Goal: Answer question/provide support: Share knowledge or assist other users

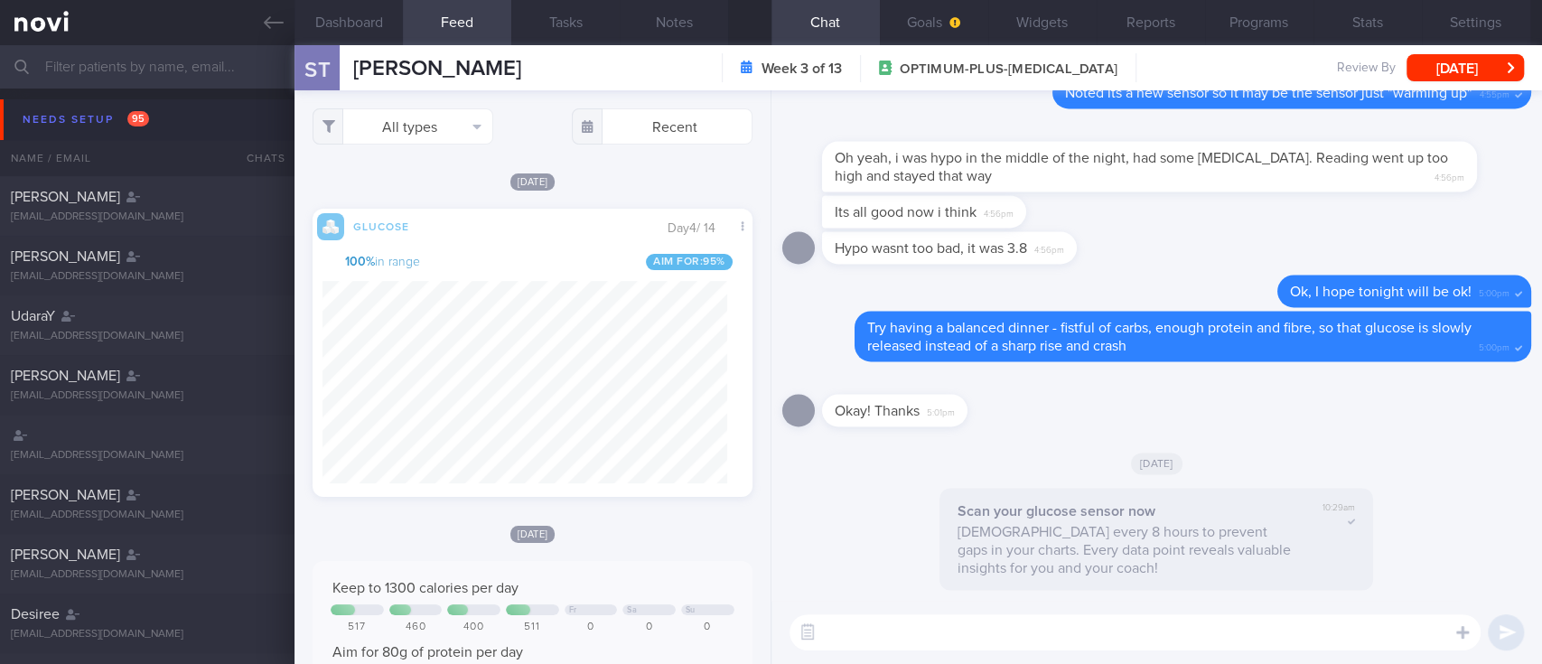
scroll to position [902898, 902758]
click at [432, 126] on button "All types" at bounding box center [402, 126] width 181 height 36
click at [396, 180] on button "Activity" at bounding box center [402, 188] width 179 height 27
checkbox input "false"
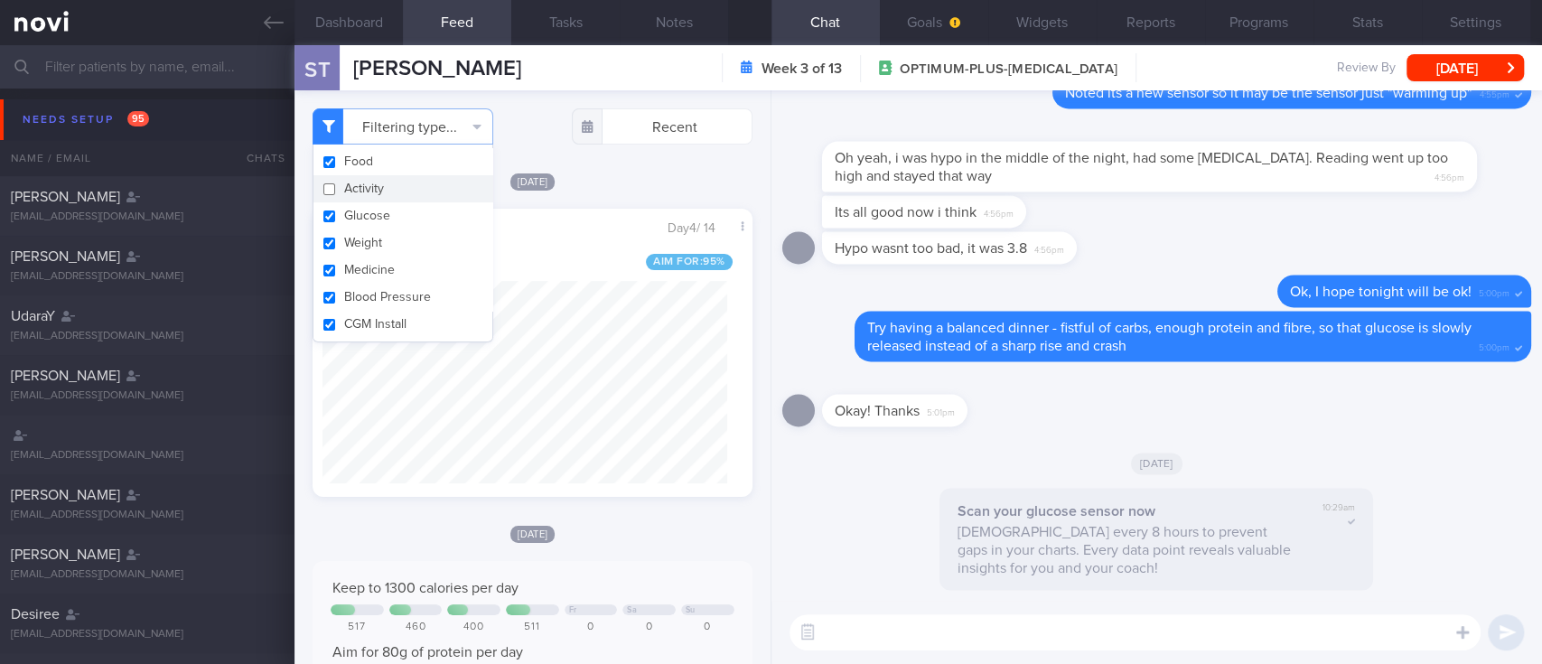
click at [965, 630] on textarea at bounding box center [1134, 632] width 691 height 36
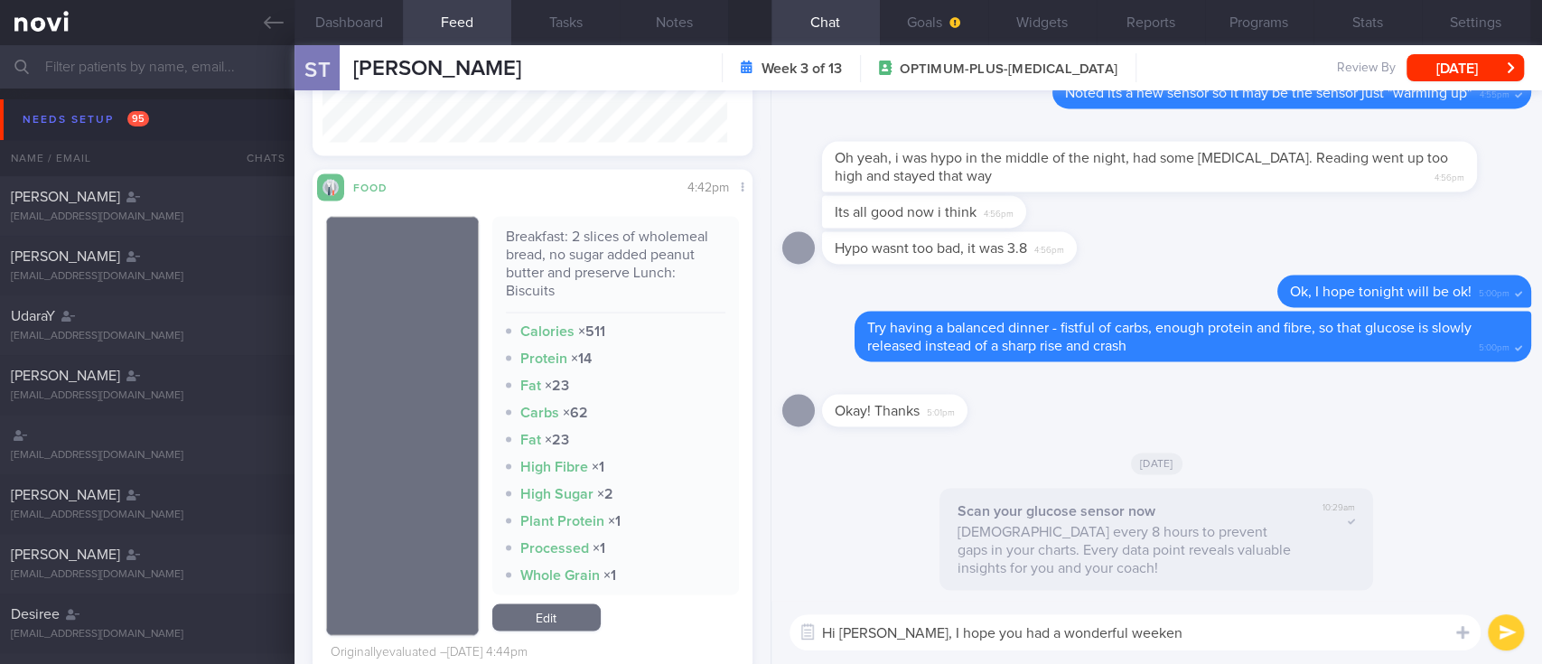
type textarea "Hi [PERSON_NAME], I hope you had a wonderful weekend"
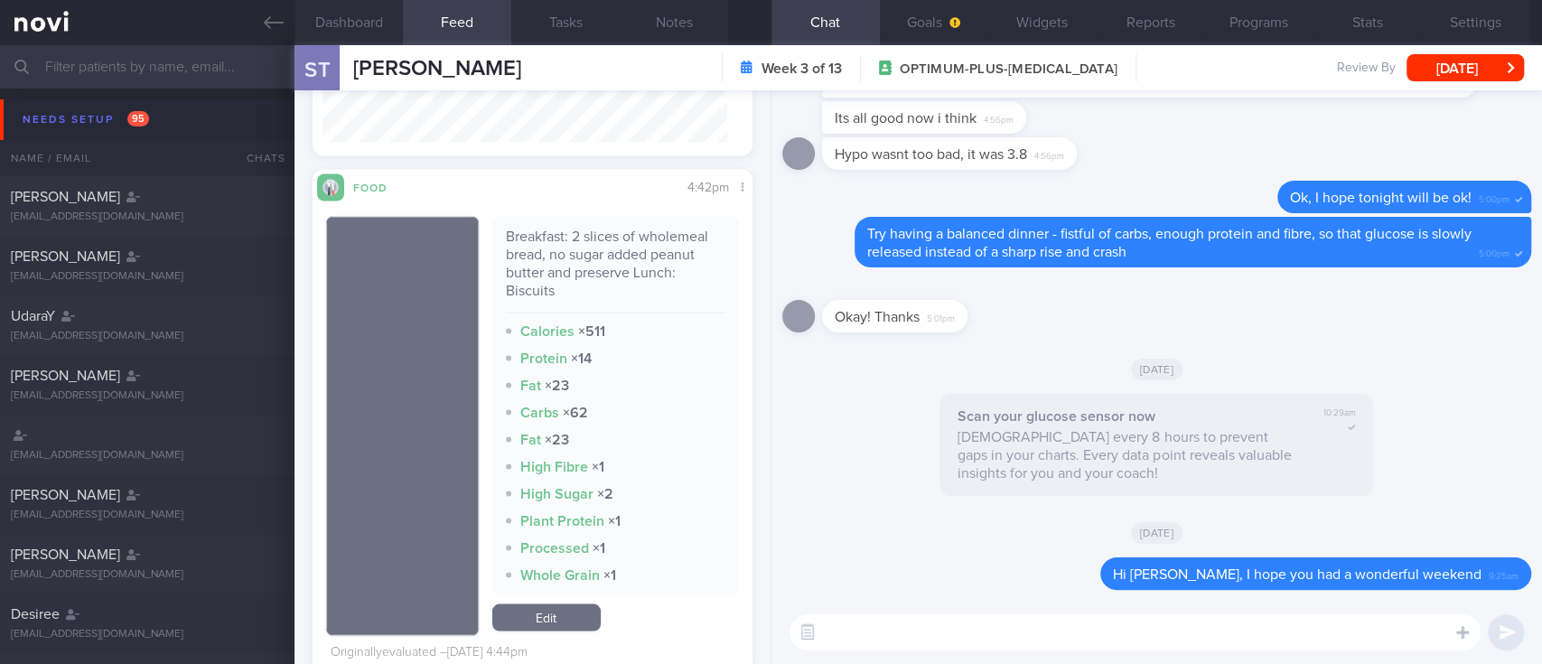
paste textarea "Noted some high-ish fluctuations over the weekend. How was your food intake? :)"
type textarea "Noted some high-ish fluctuations over the weekend. How was your food intake? :)"
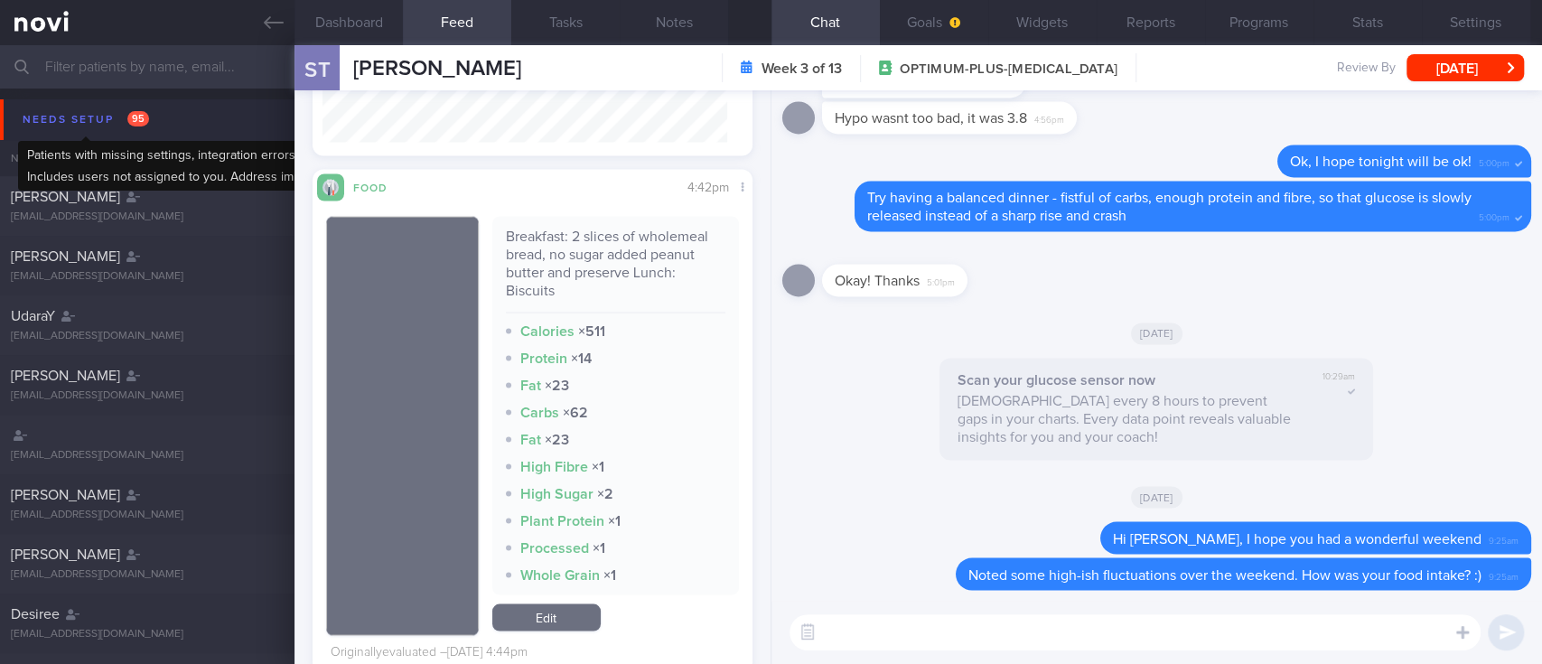
click at [117, 118] on div "Needs setup 95" at bounding box center [85, 119] width 135 height 24
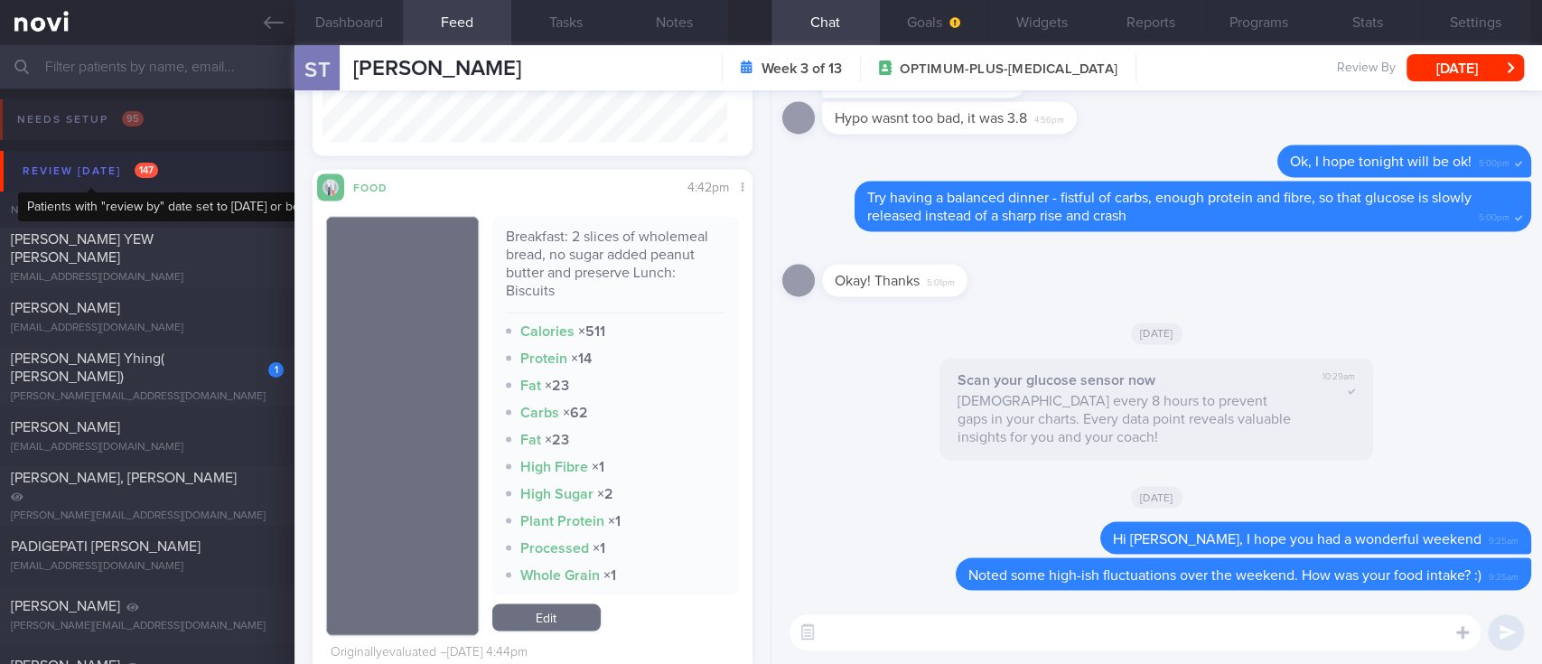
click at [124, 170] on div "Review [DATE] 147" at bounding box center [90, 171] width 145 height 24
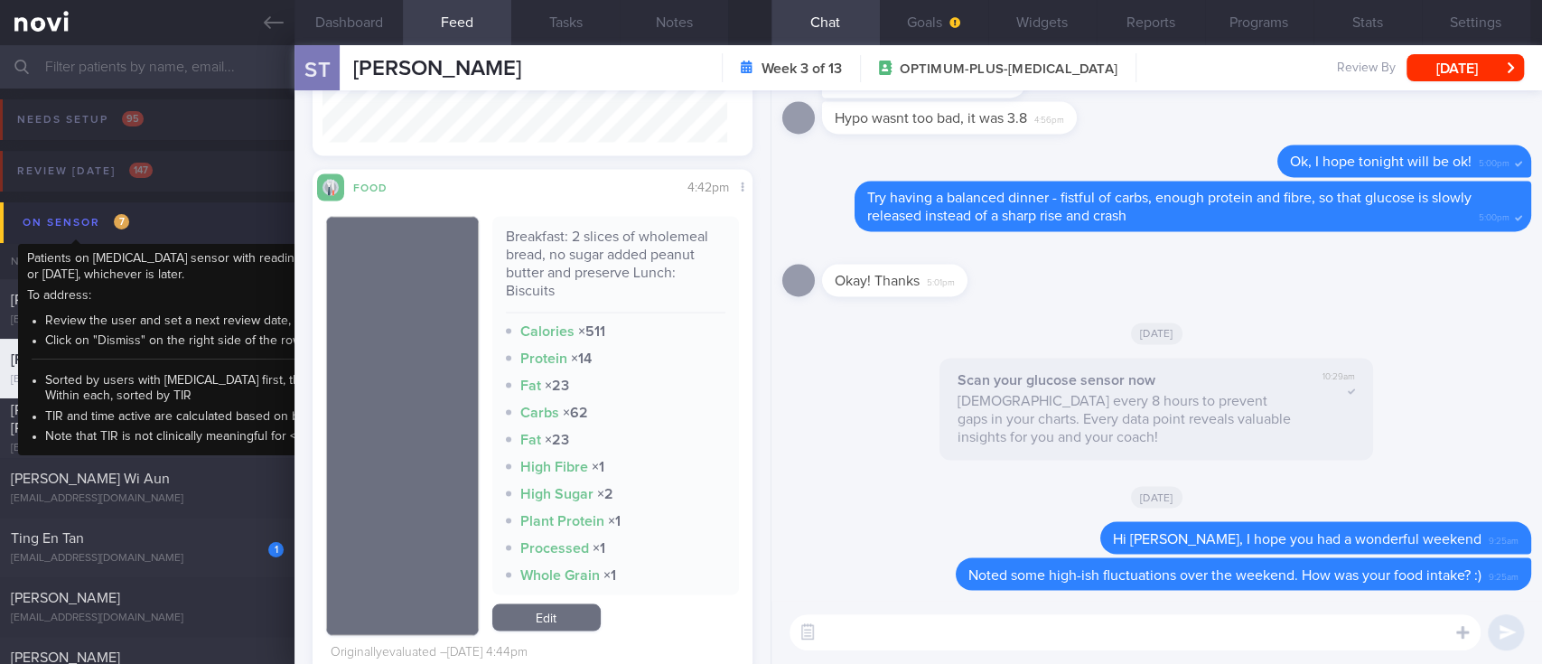
click at [133, 213] on div "On sensor 7" at bounding box center [76, 222] width 116 height 24
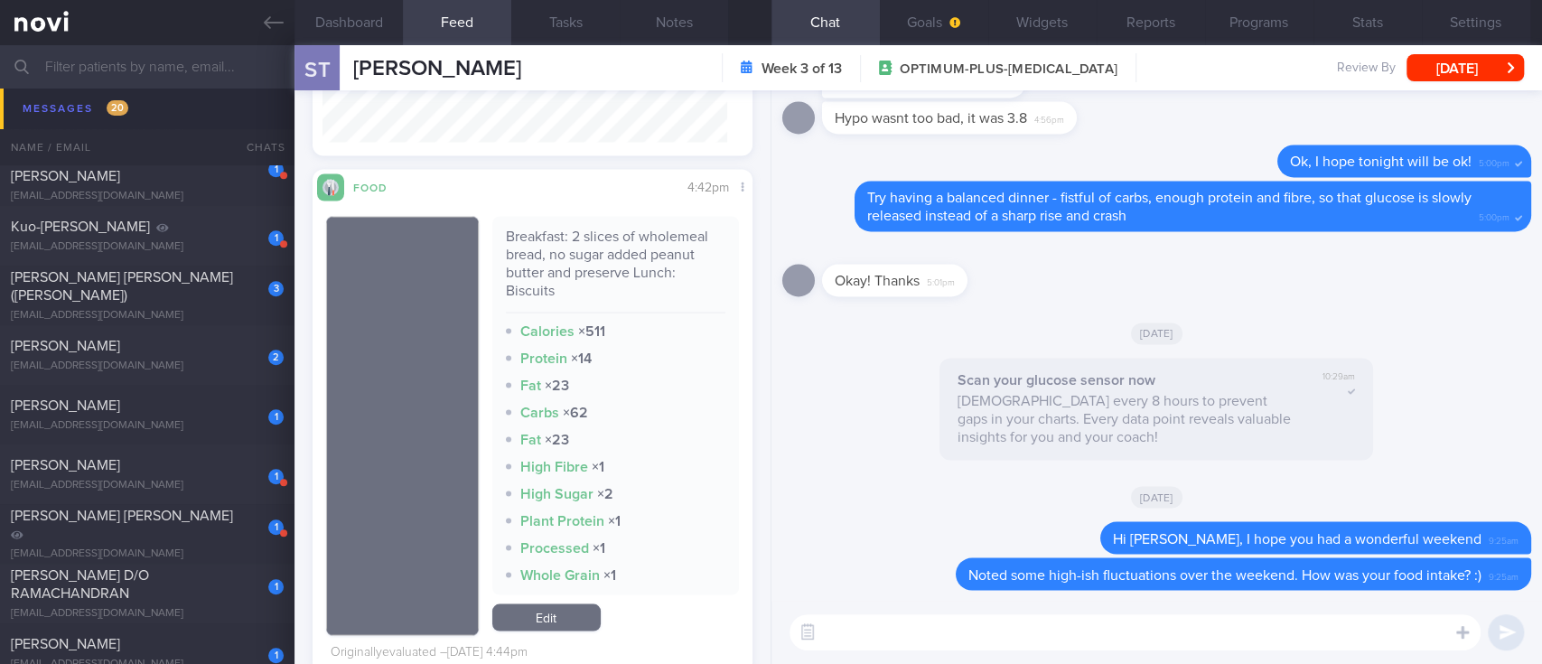
scroll to position [361, 0]
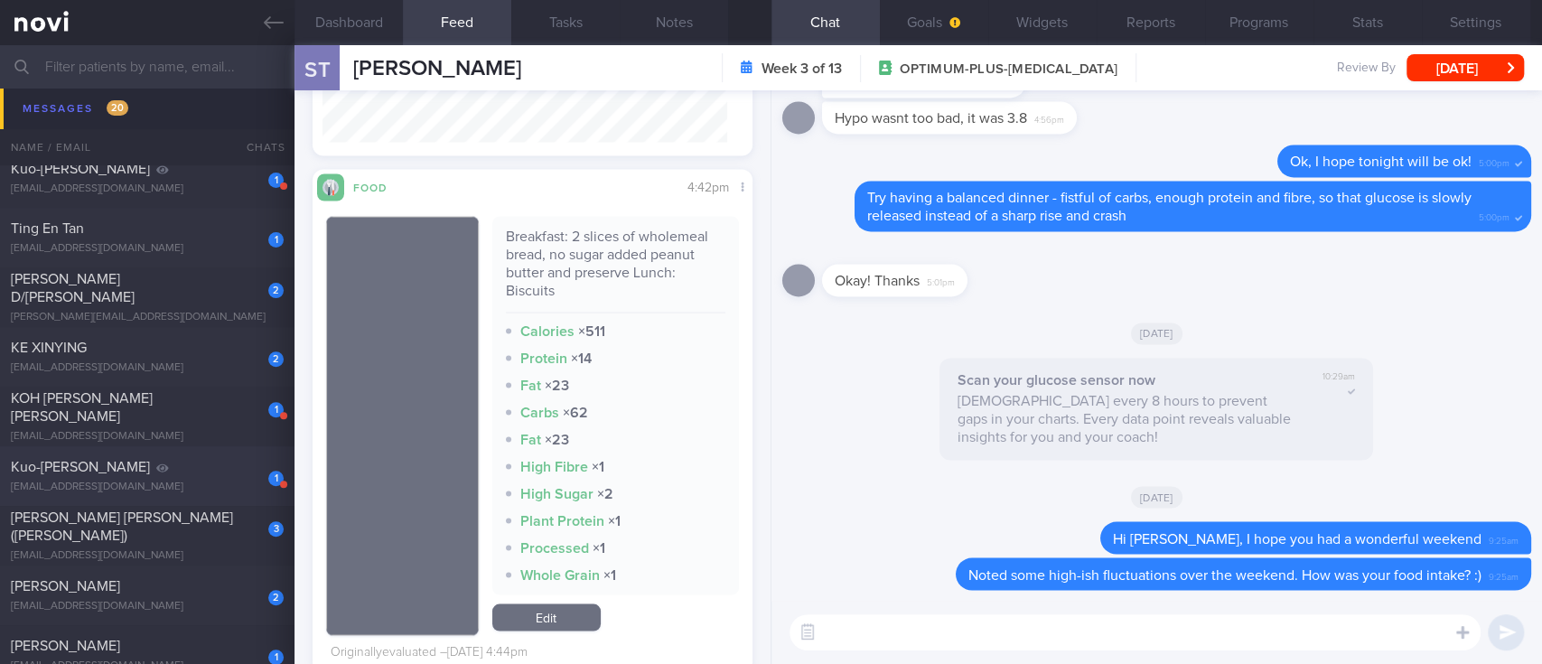
click at [234, 473] on div "Kuo-[PERSON_NAME]" at bounding box center [145, 467] width 268 height 18
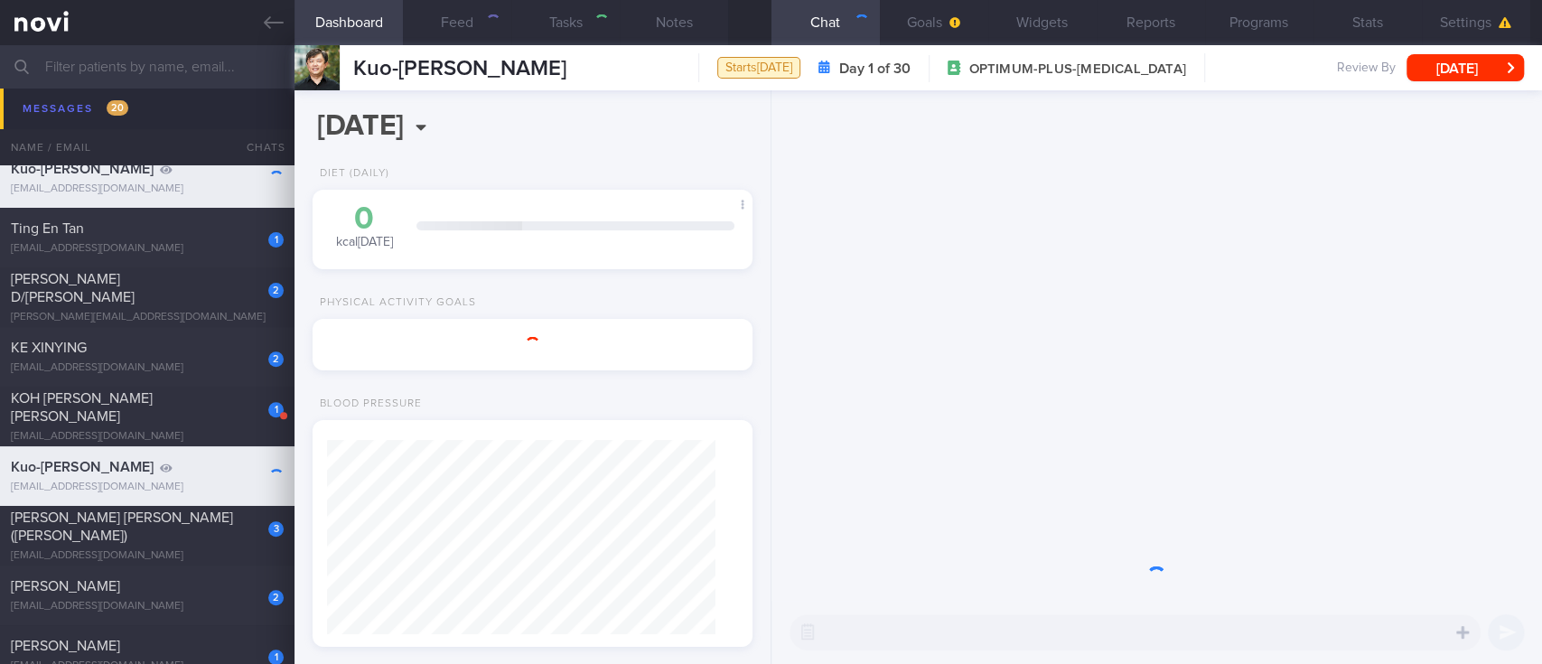
type input "Tracked"
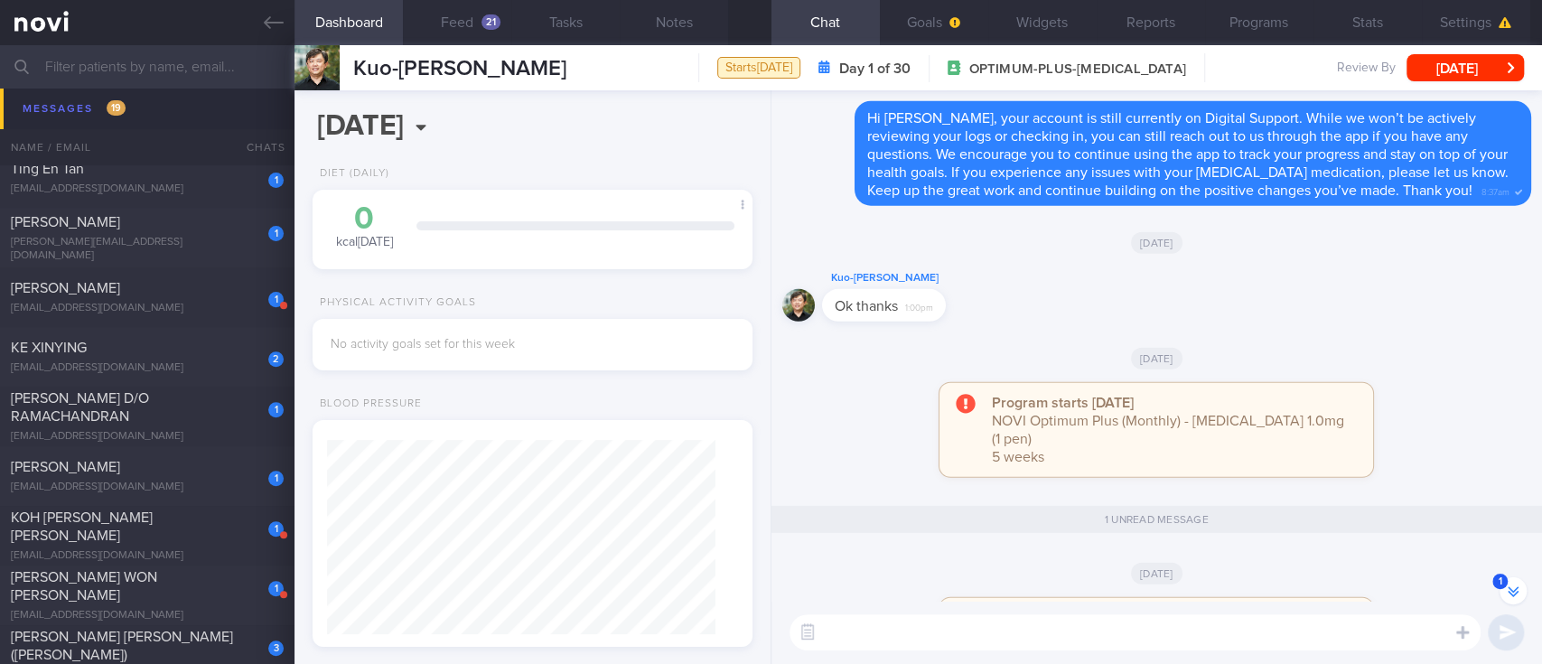
scroll to position [-120, 0]
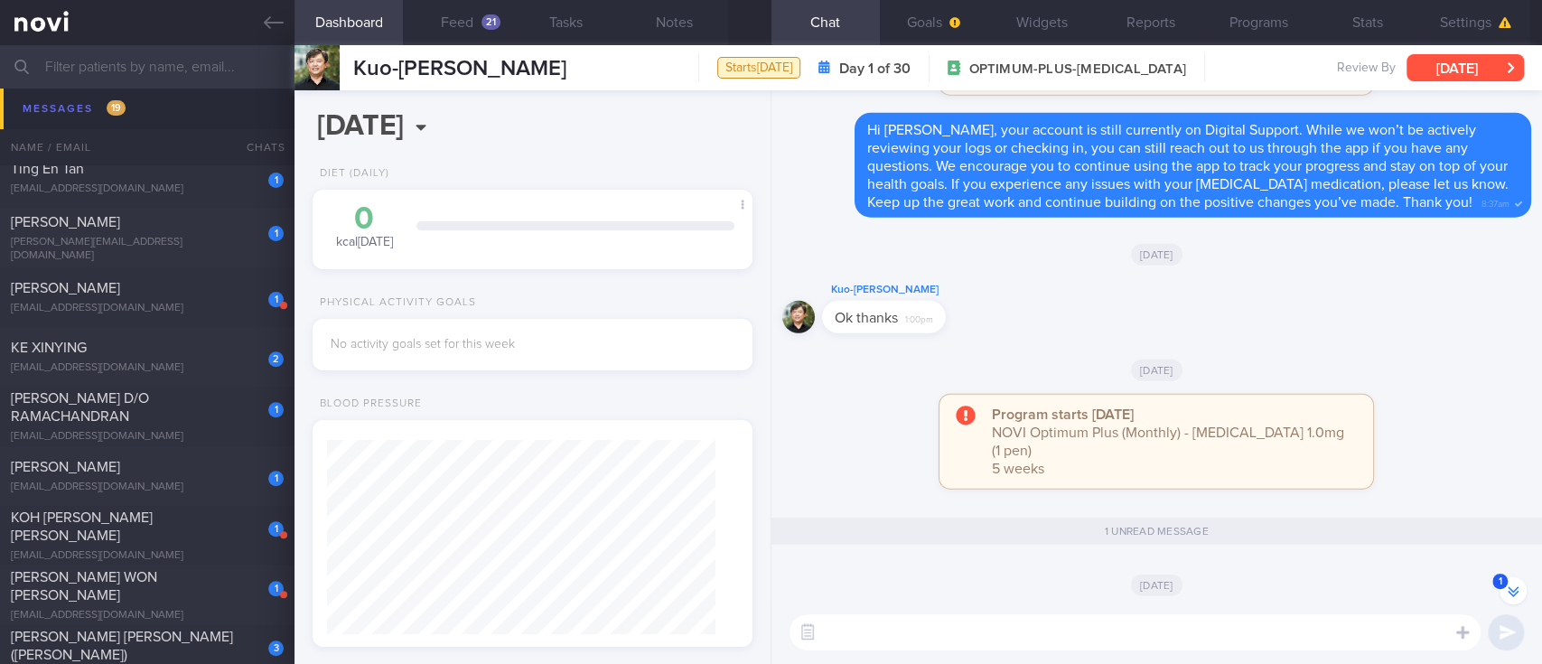
click at [1445, 63] on button "[DATE]" at bounding box center [1464, 67] width 117 height 27
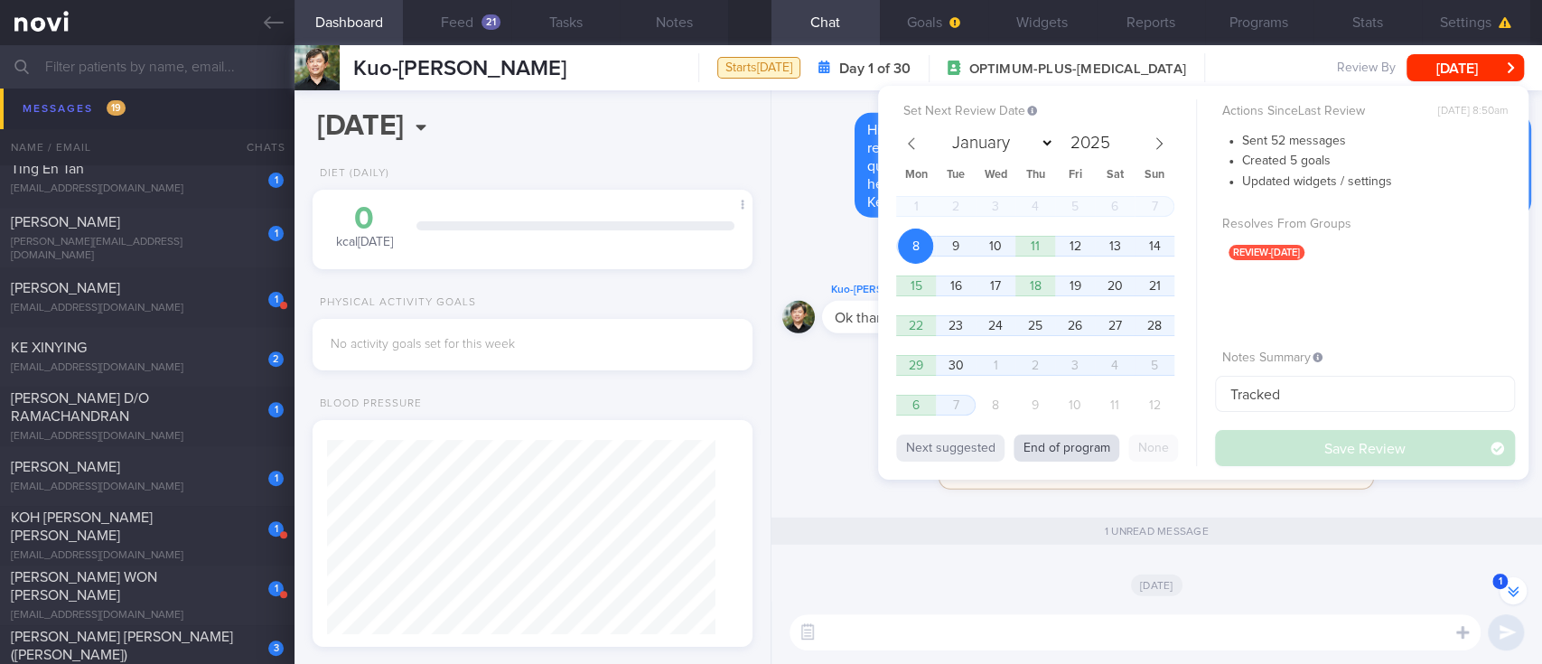
click at [1026, 440] on button "End of program" at bounding box center [1066, 447] width 106 height 27
select select "9"
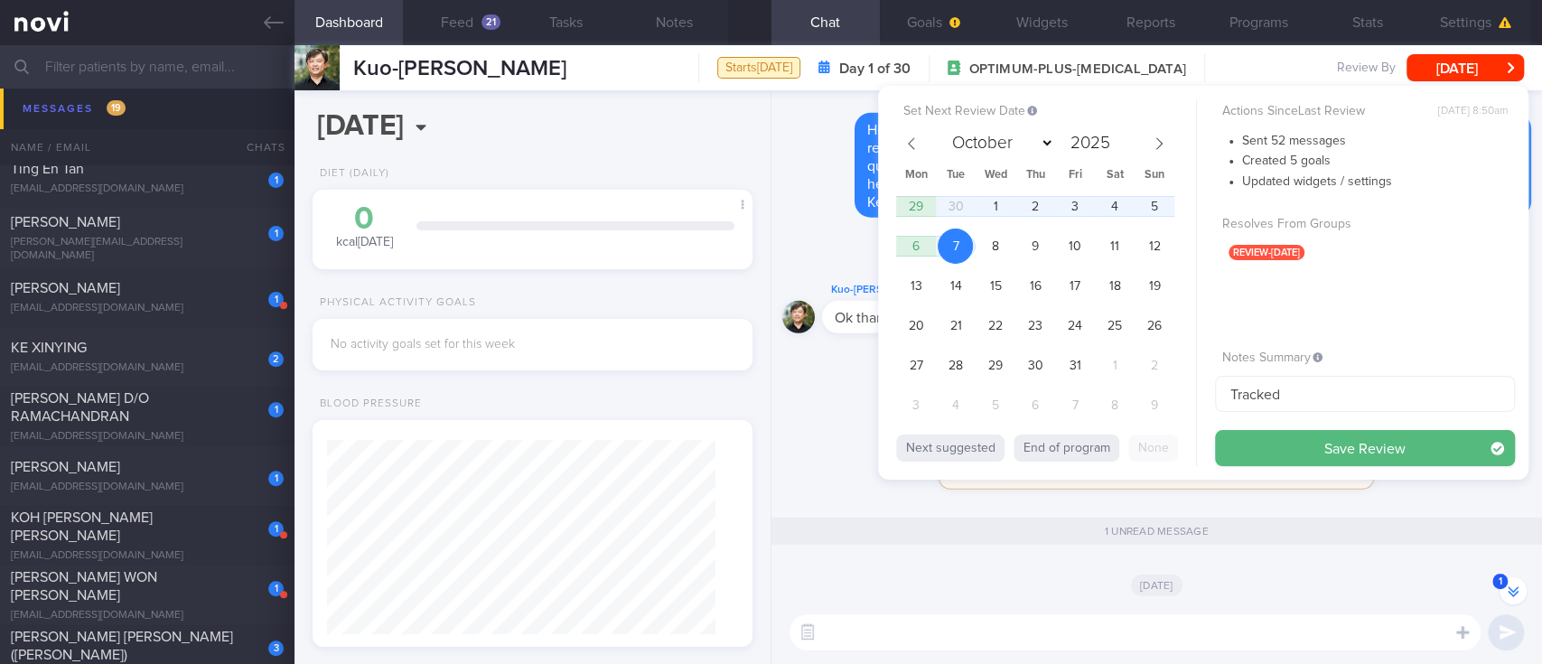
click at [1356, 441] on button "Save Review" at bounding box center [1365, 448] width 300 height 36
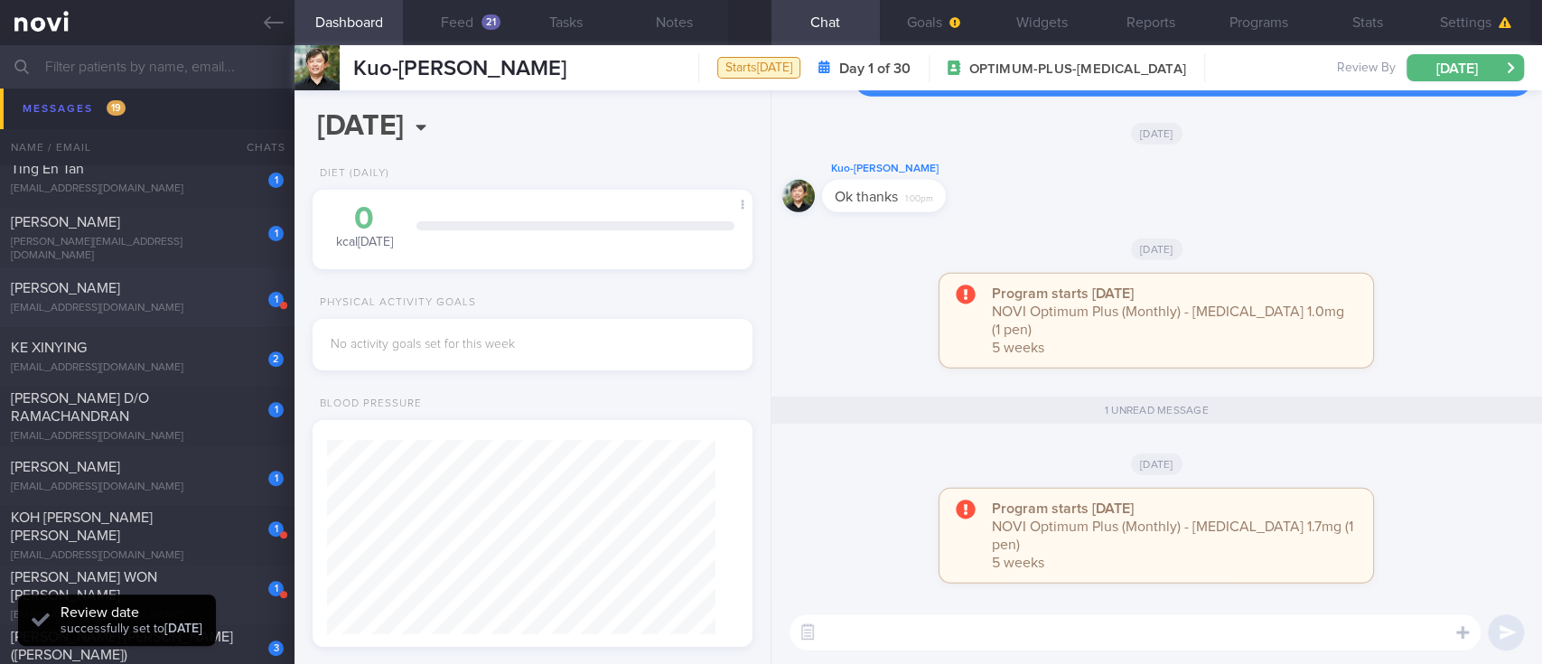
scroll to position [240, 0]
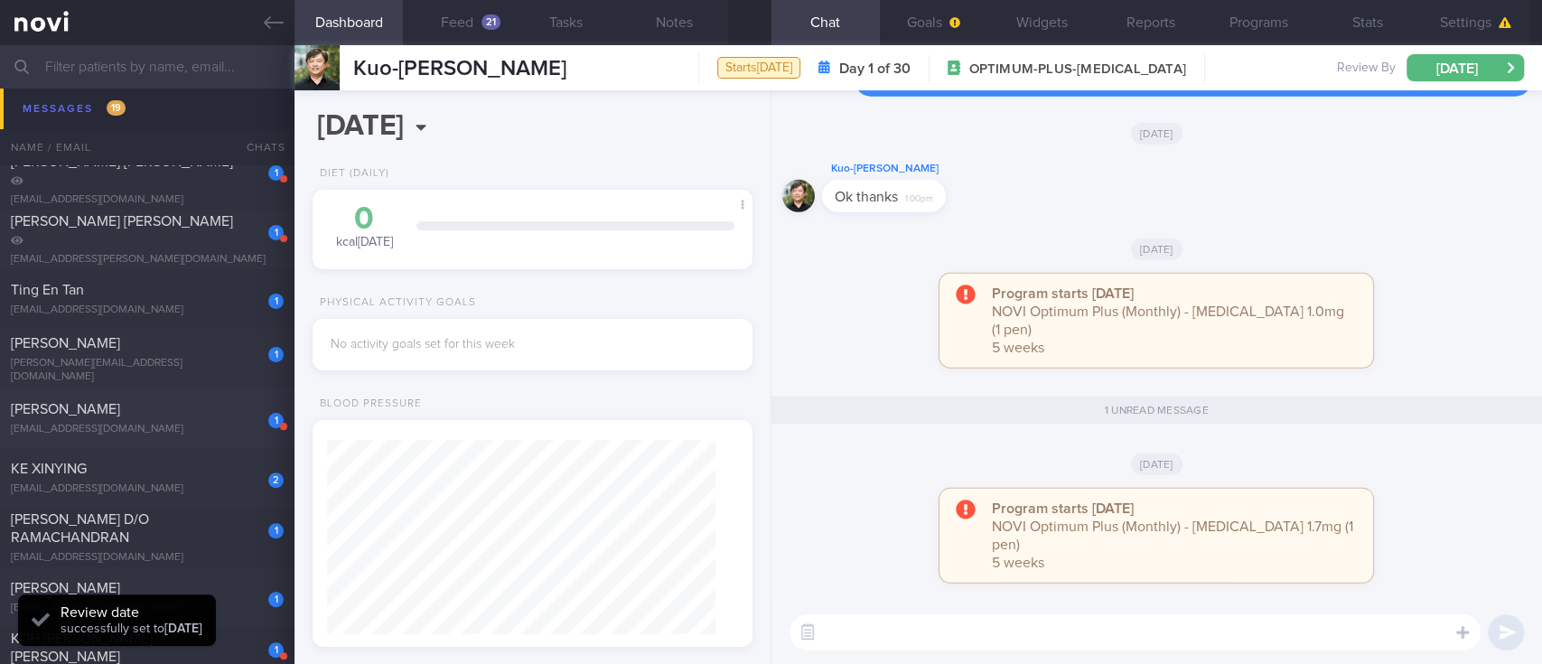
click at [210, 418] on div "[PERSON_NAME]" at bounding box center [145, 409] width 268 height 18
type input "tracked"
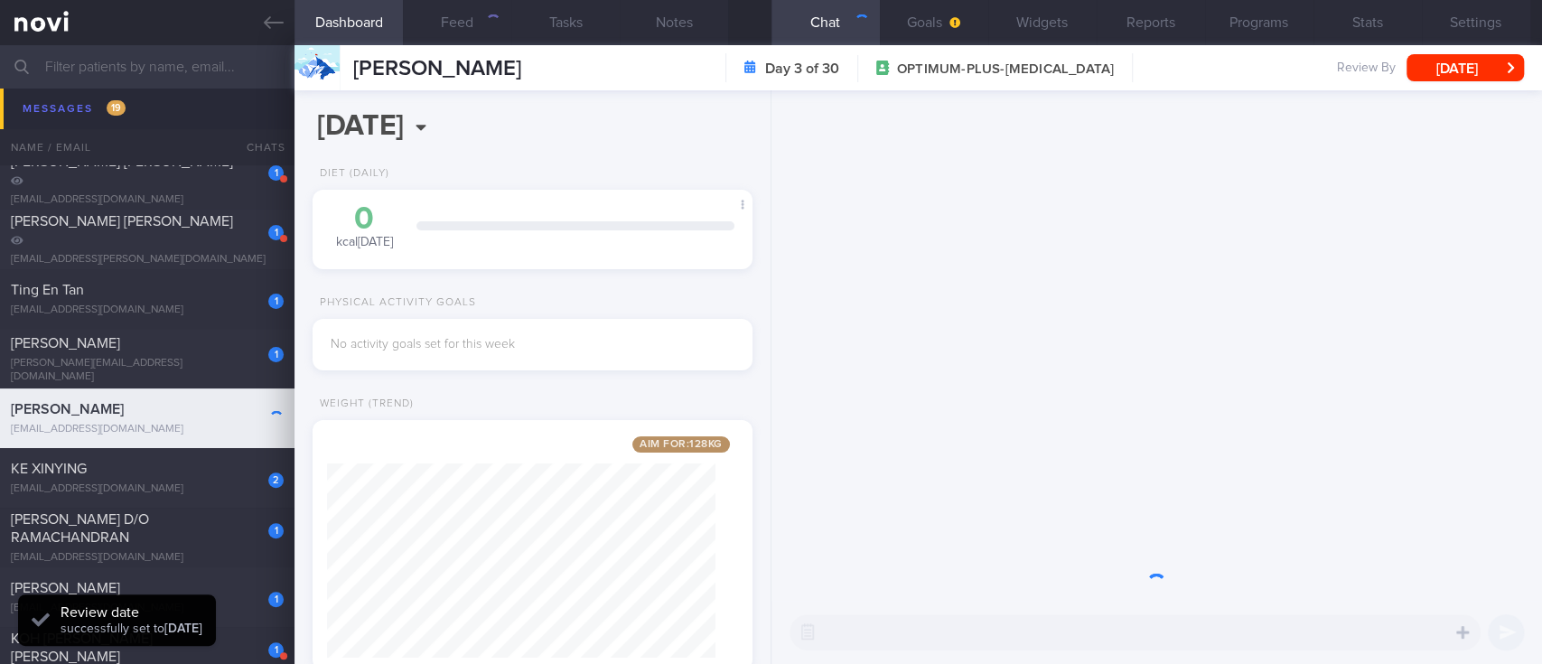
scroll to position [219, 388]
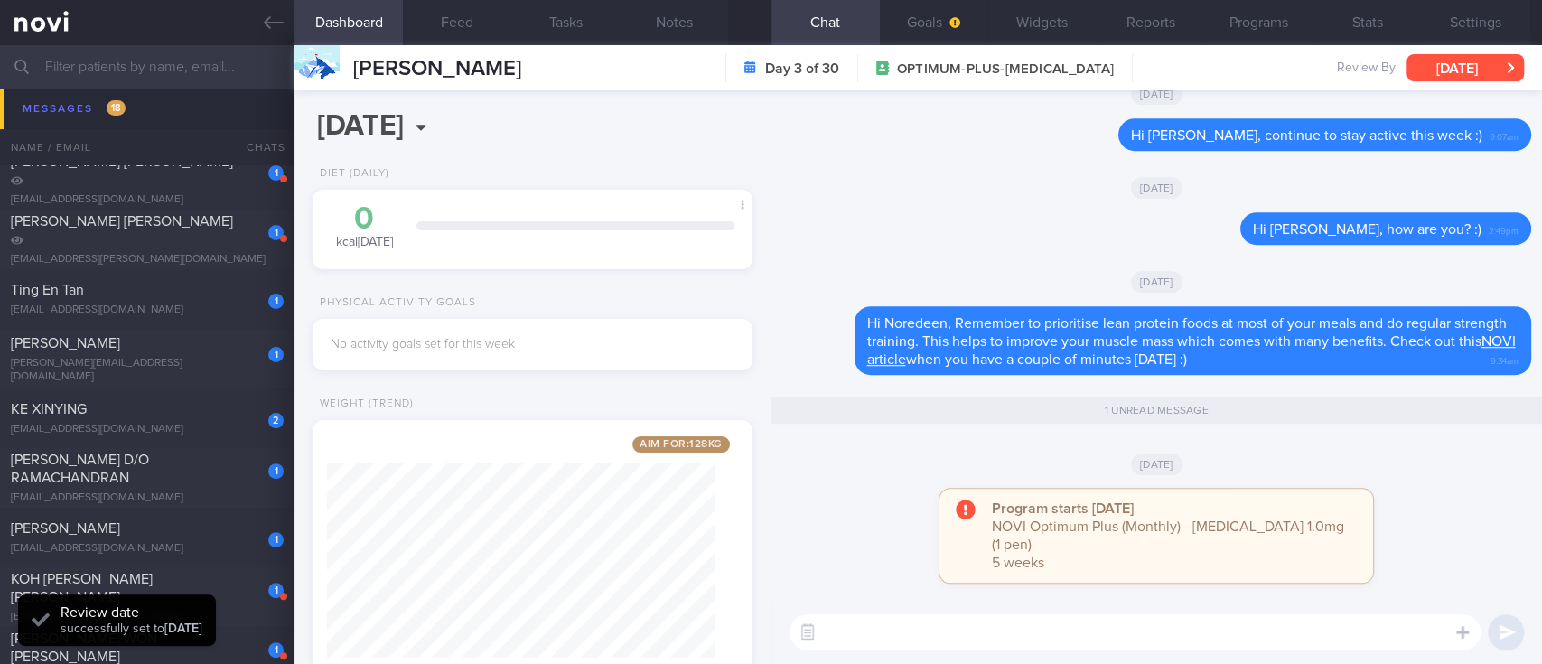
click at [1460, 68] on button "[DATE]" at bounding box center [1464, 67] width 117 height 27
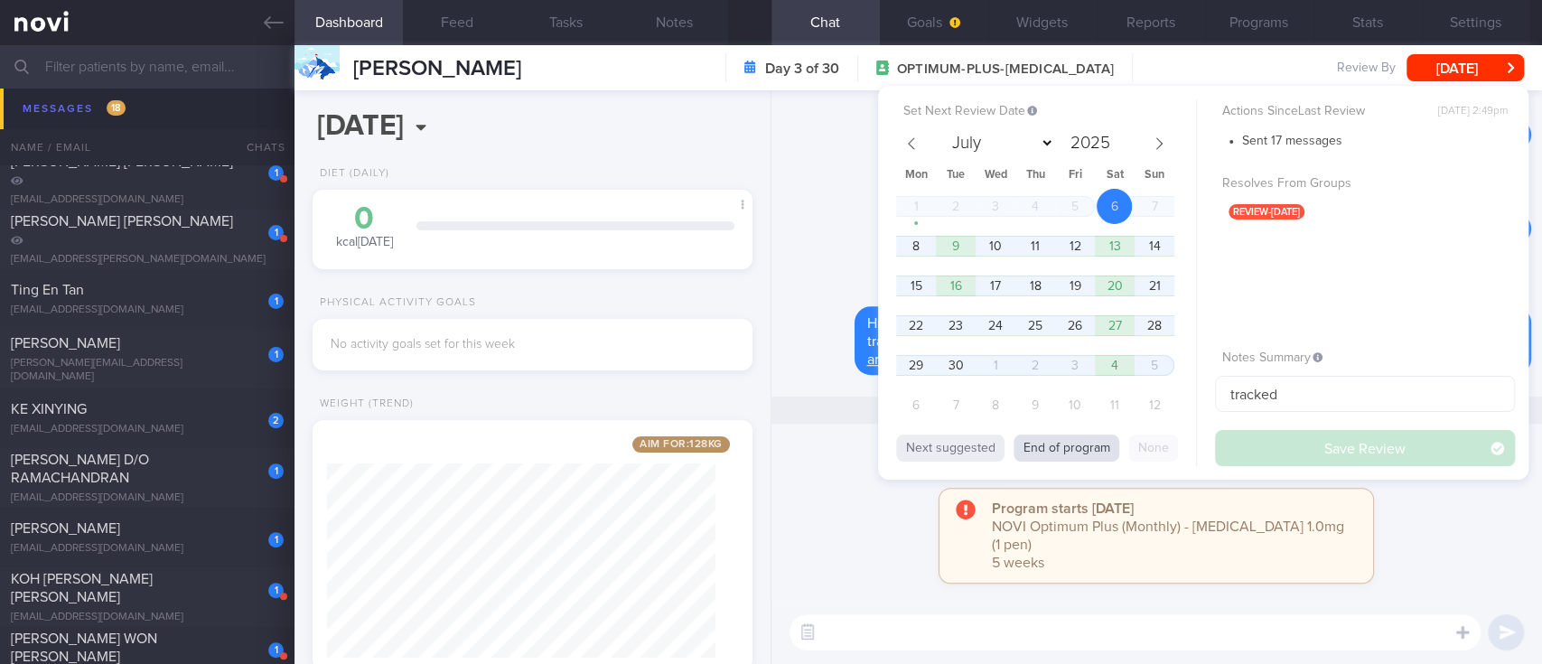
click at [1072, 436] on button "End of program" at bounding box center [1066, 447] width 106 height 27
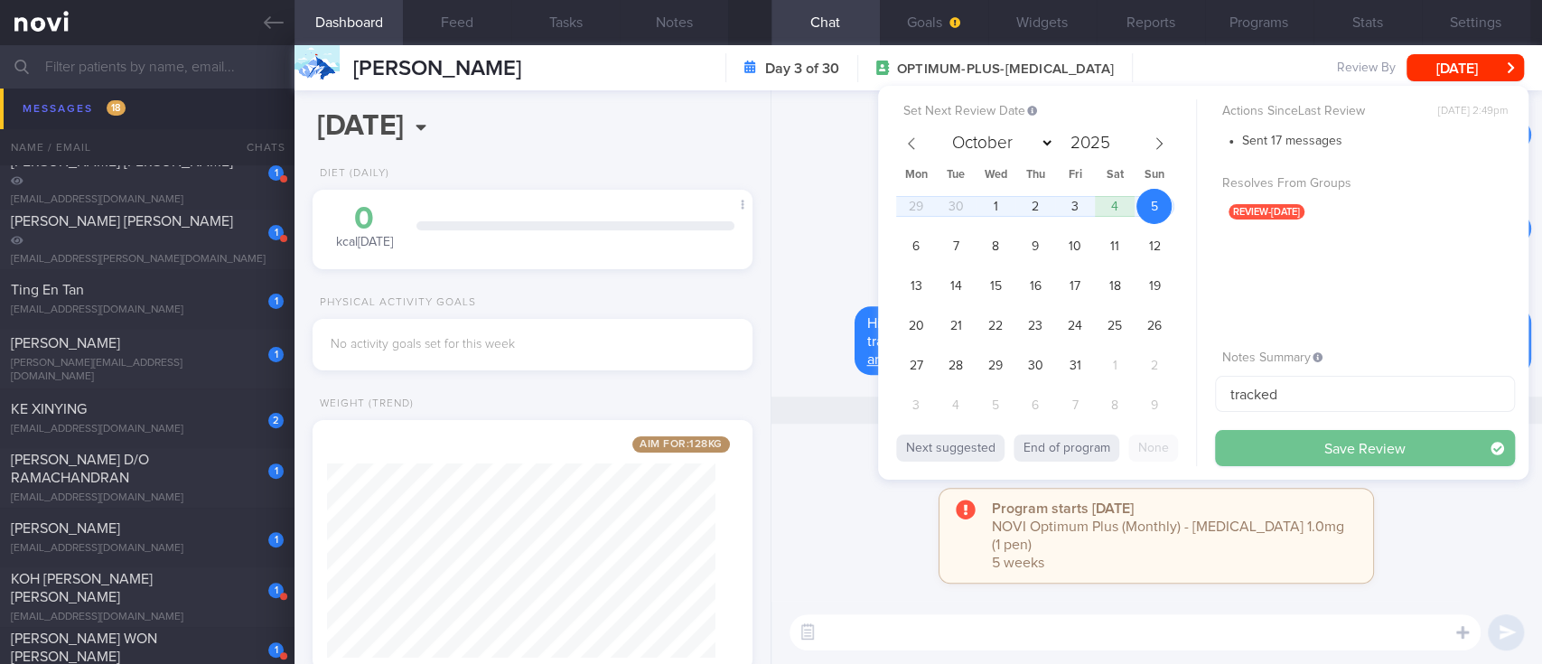
click at [1328, 447] on button "Save Review" at bounding box center [1365, 448] width 300 height 36
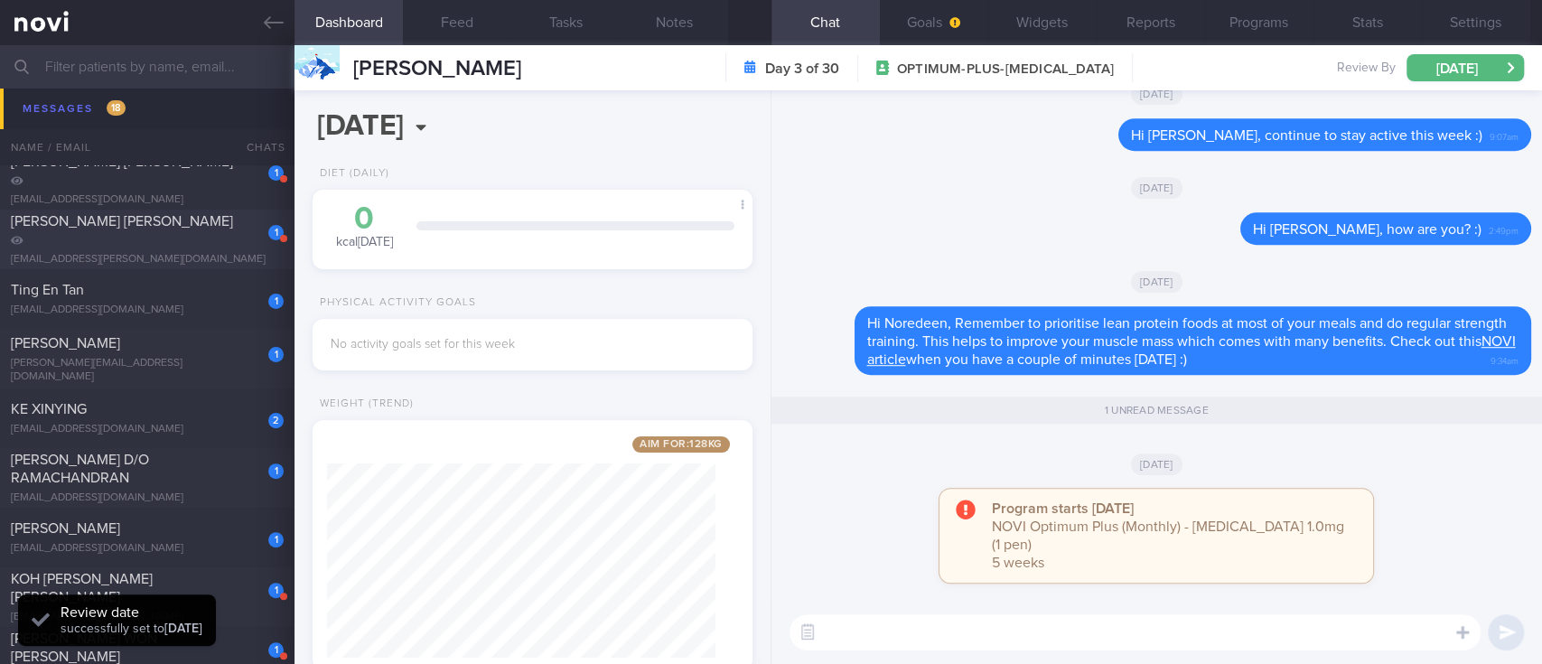
scroll to position [120, 0]
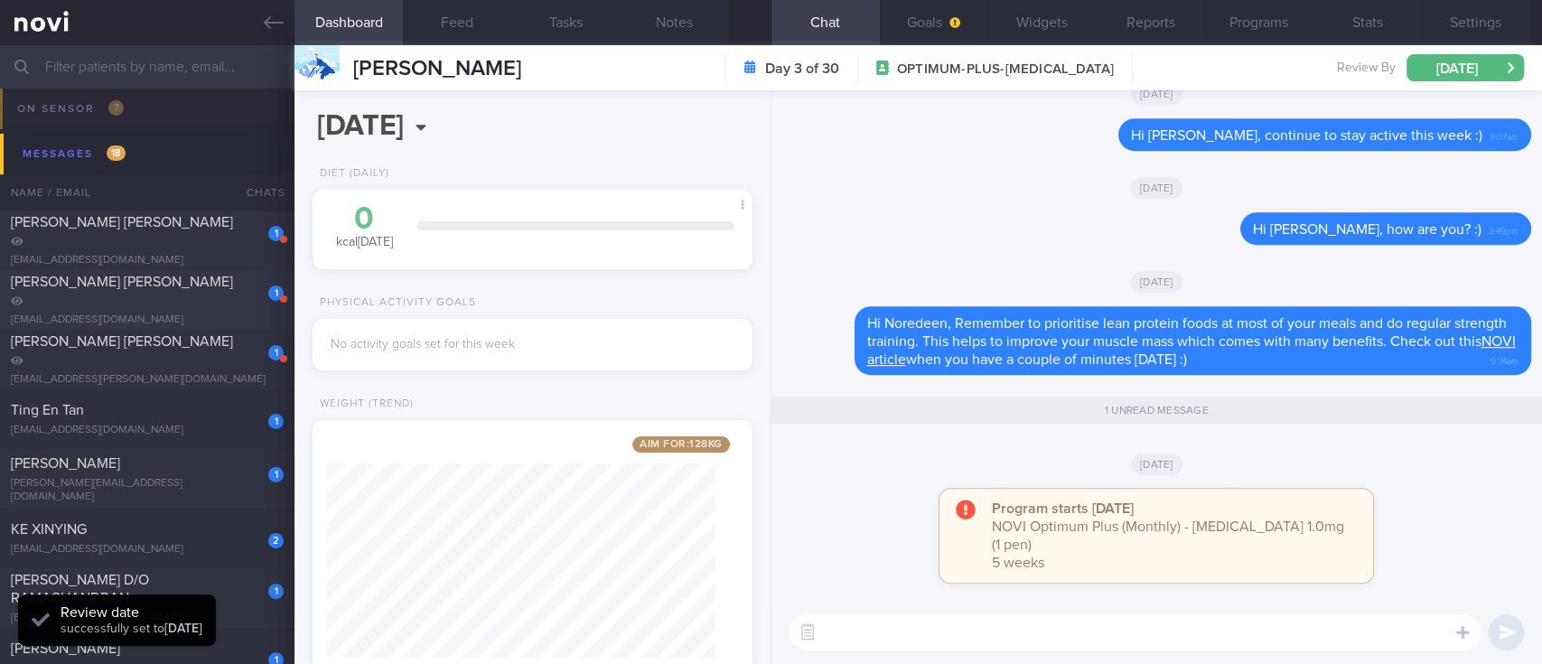
click at [216, 313] on div "[EMAIL_ADDRESS][DOMAIN_NAME]" at bounding box center [147, 320] width 273 height 14
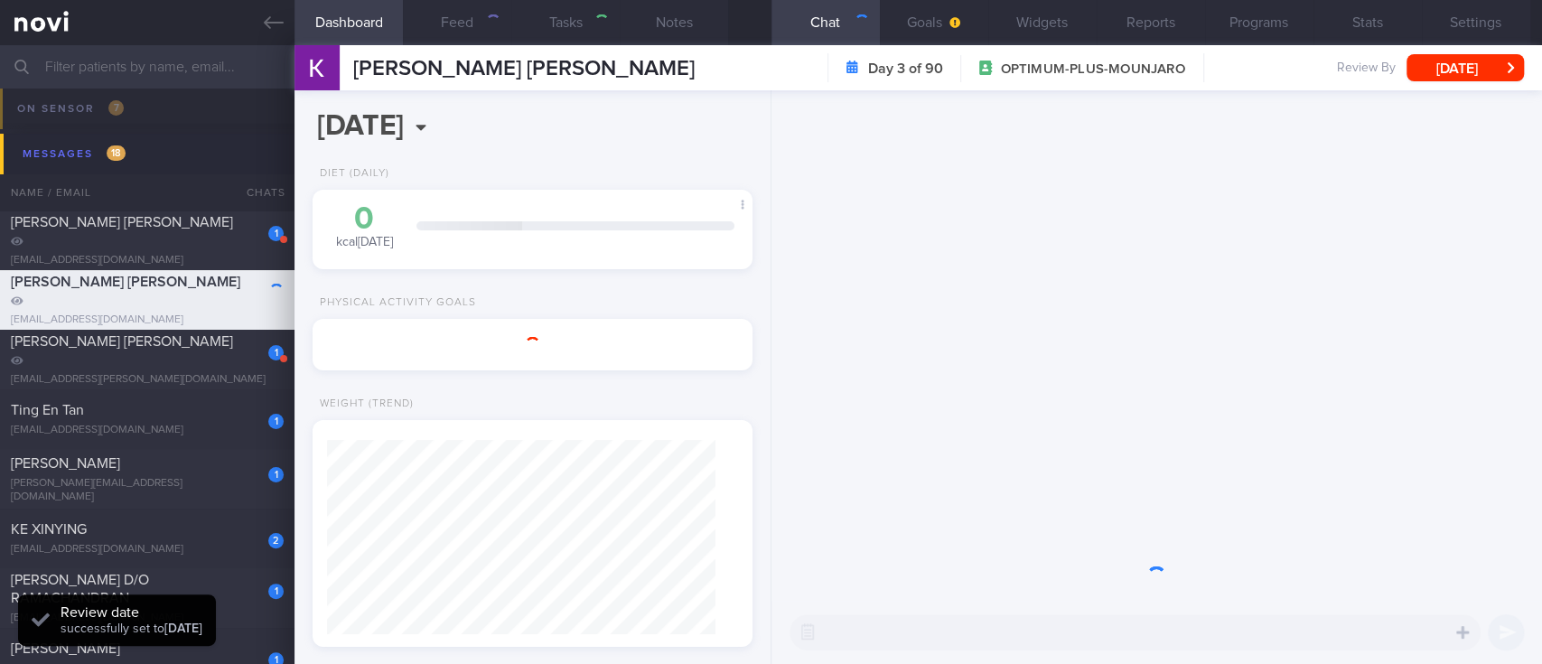
select select "8"
type input "Tracked. Non responder to [MEDICAL_DATA]?"
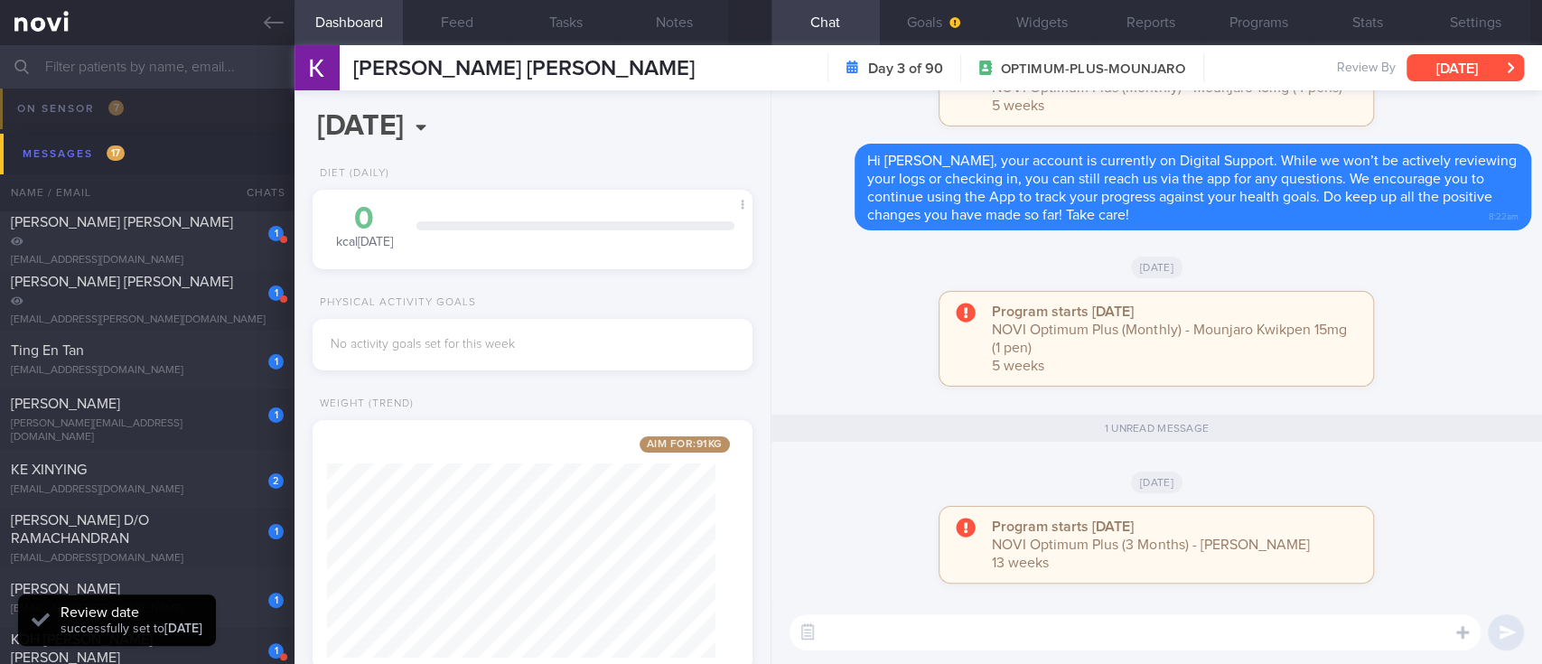
click at [1452, 76] on button "[DATE]" at bounding box center [1464, 67] width 117 height 27
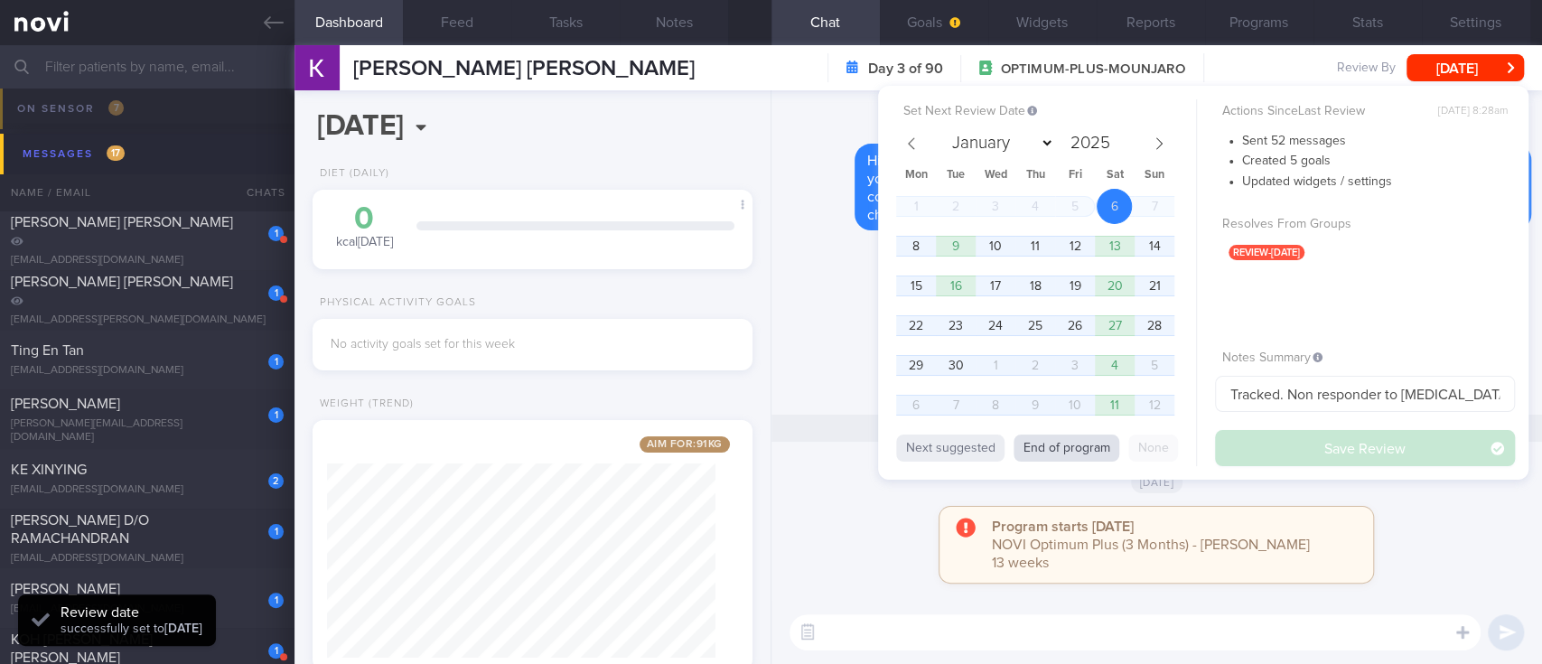
click at [1048, 449] on button "End of program" at bounding box center [1066, 447] width 106 height 27
select select "11"
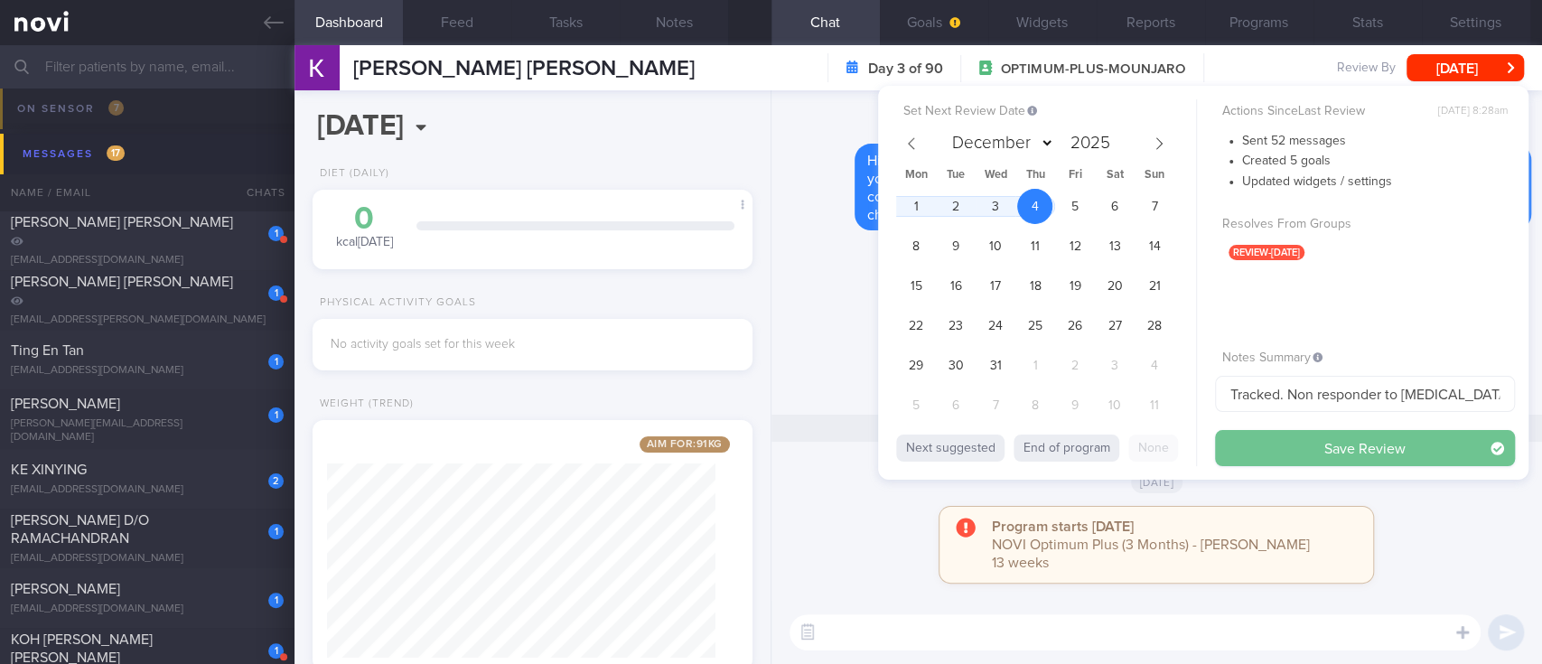
click at [1359, 435] on button "Save Review" at bounding box center [1365, 448] width 300 height 36
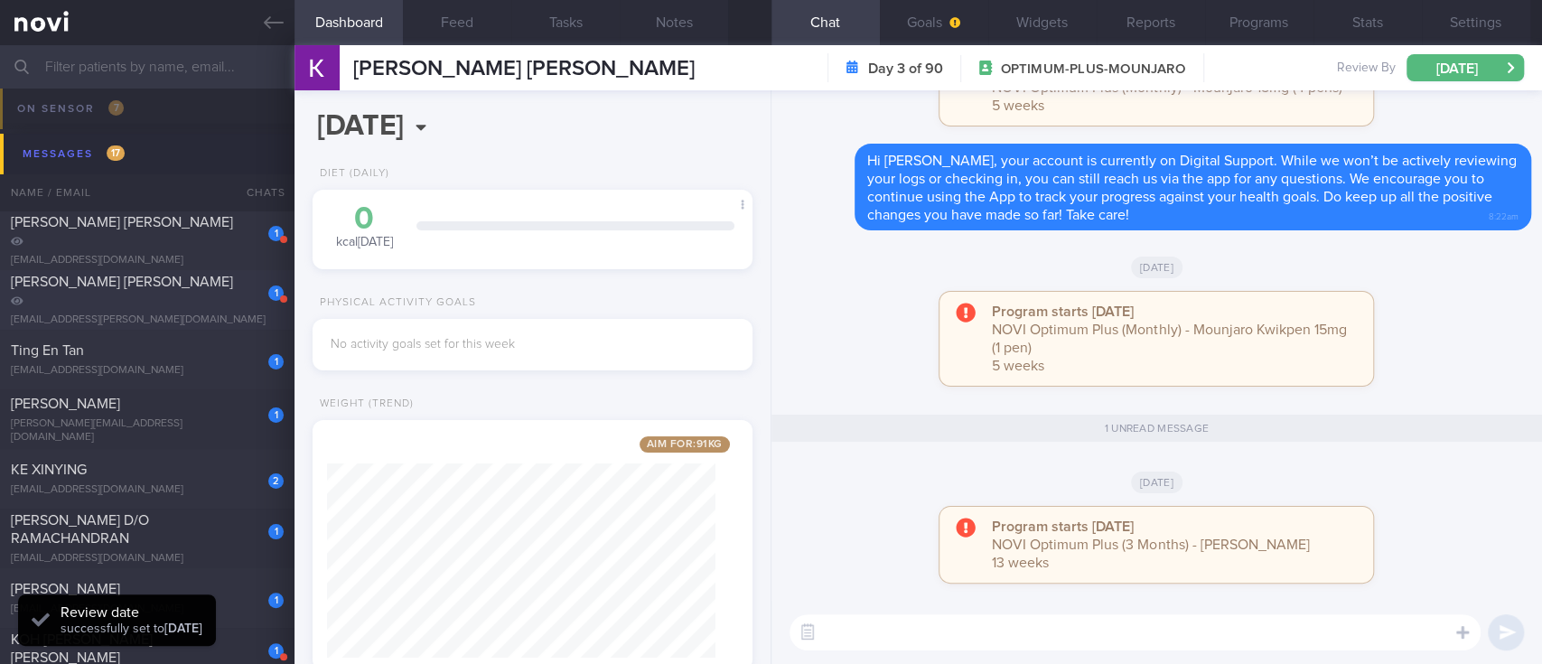
click at [183, 300] on div "1 [PERSON_NAME] [PERSON_NAME] [EMAIL_ADDRESS][PERSON_NAME][DOMAIN_NAME]" at bounding box center [147, 300] width 294 height 54
type input "Tracked. [PERSON_NAME]"
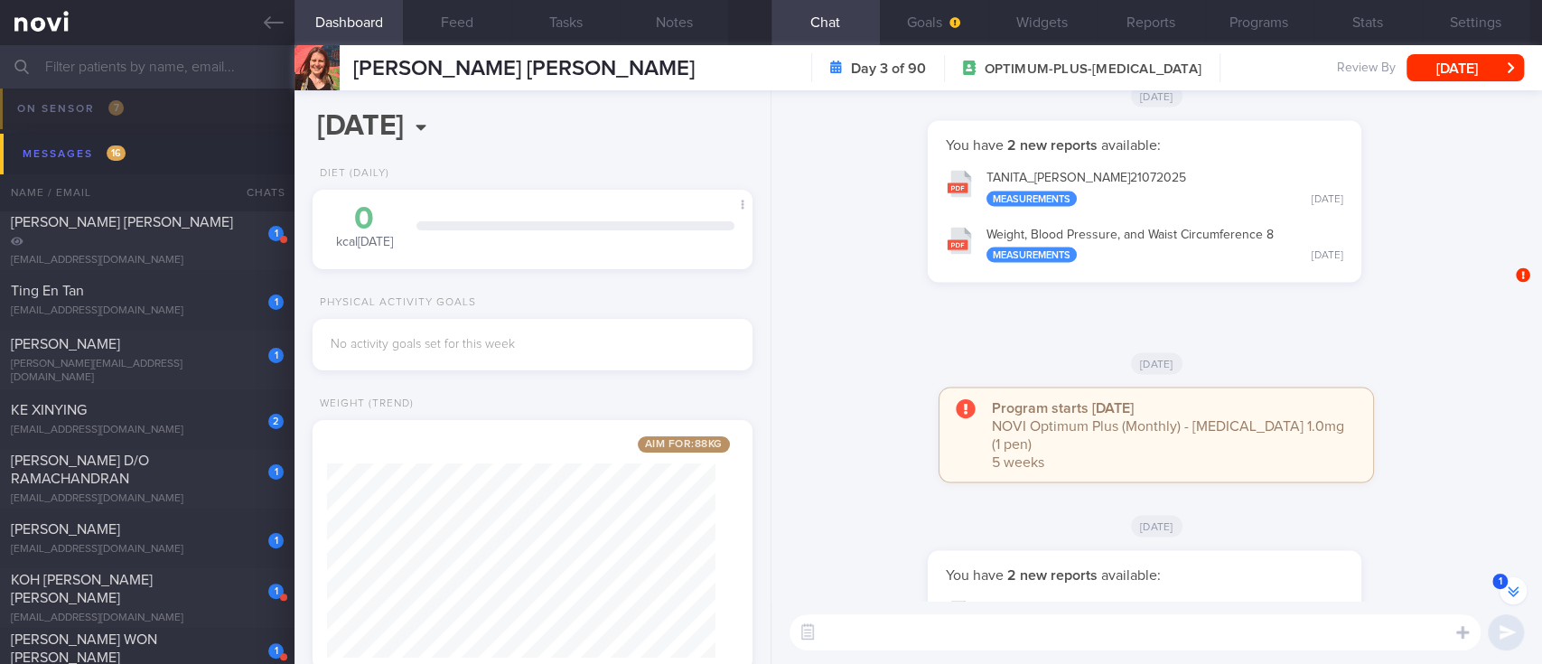
scroll to position [-602, 0]
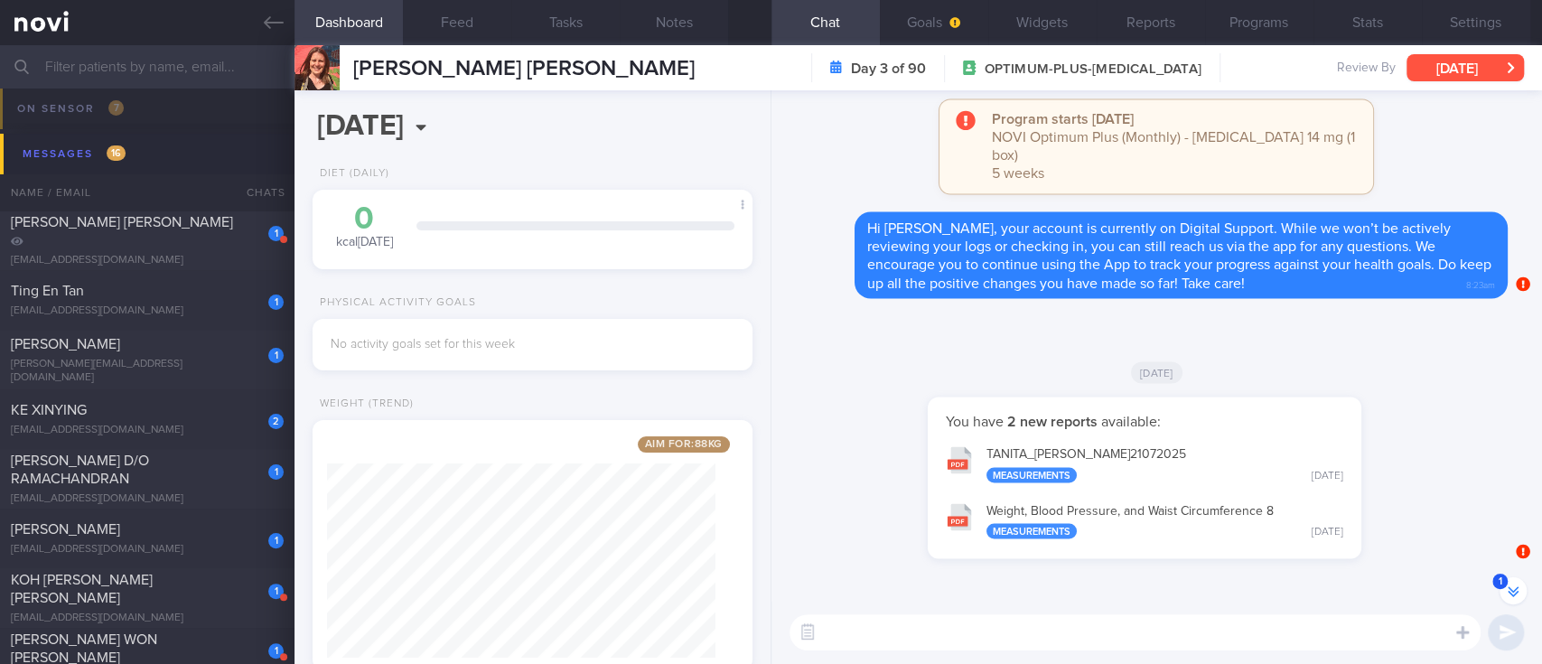
click at [1472, 70] on button "[DATE]" at bounding box center [1464, 67] width 117 height 27
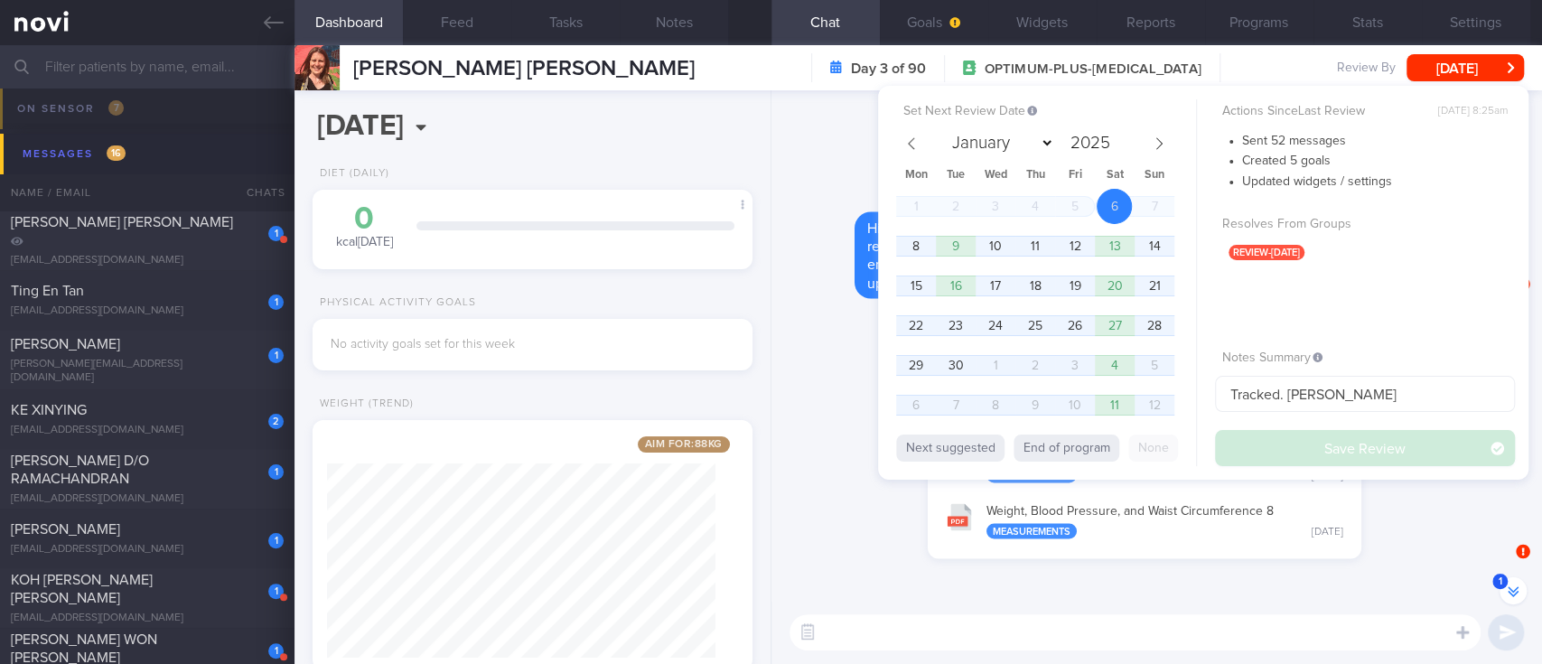
drag, startPoint x: 1069, startPoint y: 442, endPoint x: 1332, endPoint y: 436, distance: 262.9
click at [1069, 444] on button "End of program" at bounding box center [1066, 447] width 106 height 27
select select "11"
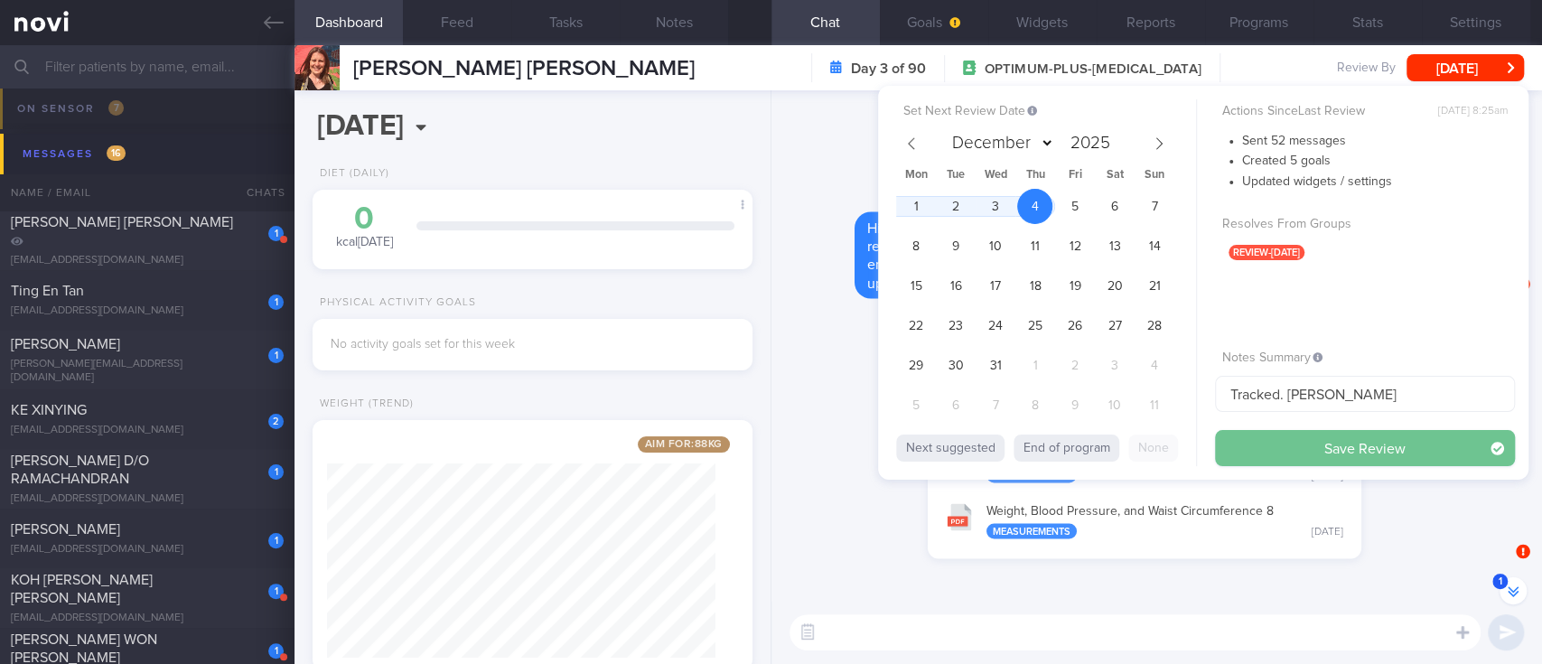
click at [1334, 446] on button "Save Review" at bounding box center [1365, 448] width 300 height 36
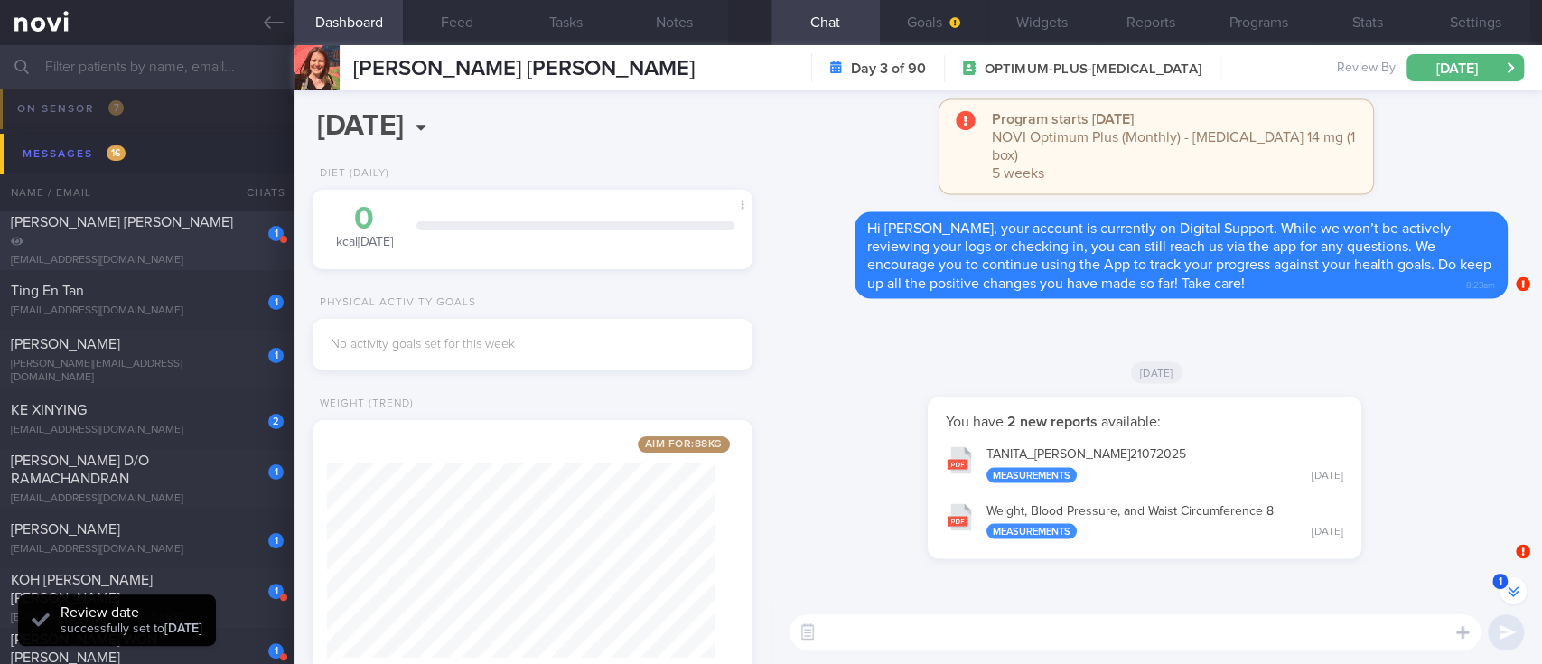
click at [185, 240] on div "1 [PERSON_NAME] [PERSON_NAME] [EMAIL_ADDRESS][DOMAIN_NAME]" at bounding box center [147, 240] width 294 height 54
type input "Tracked"
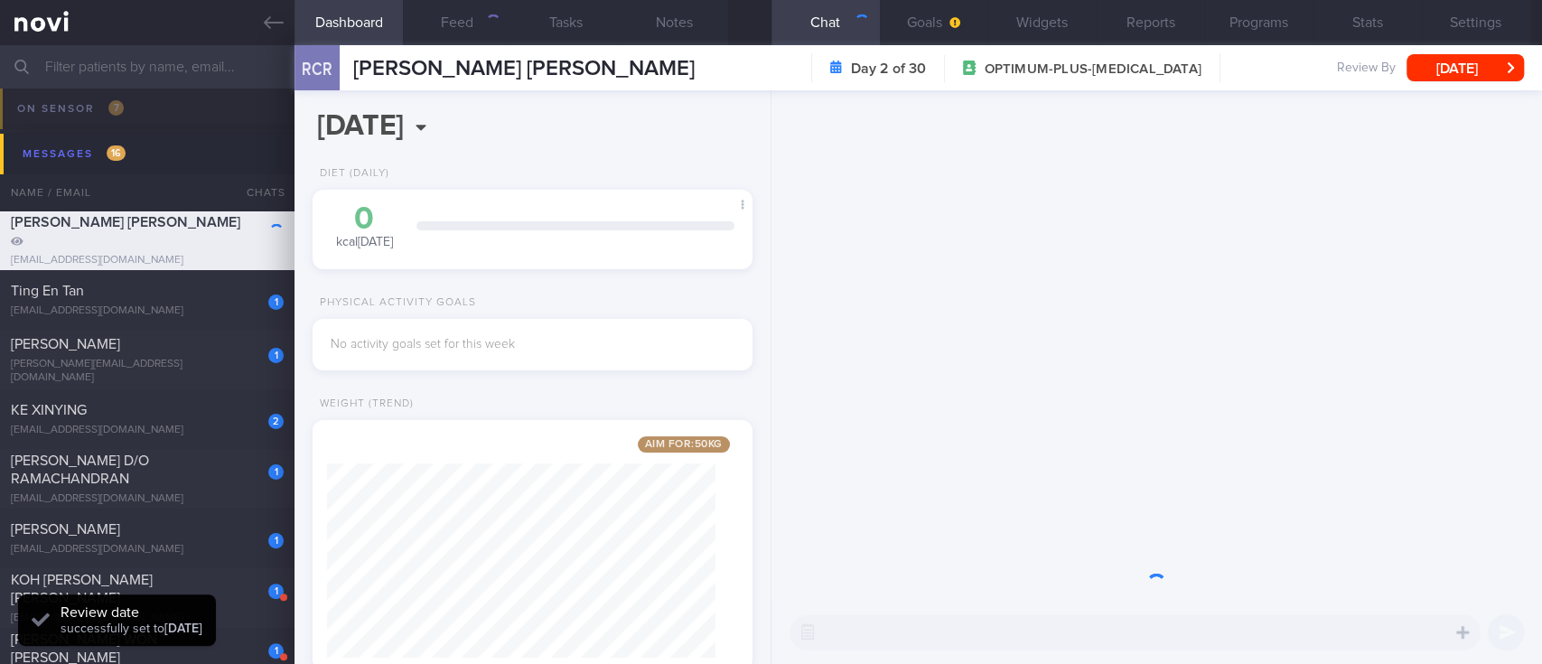
scroll to position [902942, 902774]
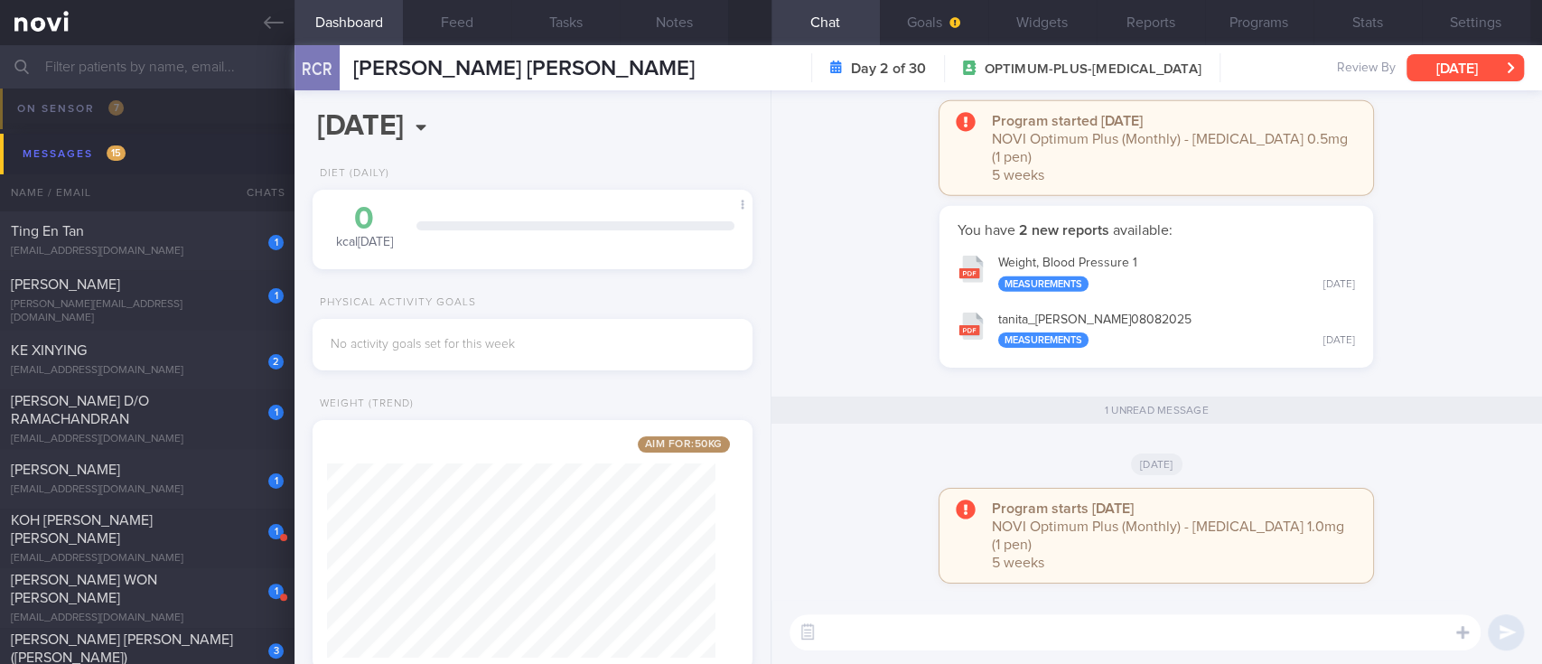
click at [1418, 73] on button "[DATE]" at bounding box center [1464, 67] width 117 height 27
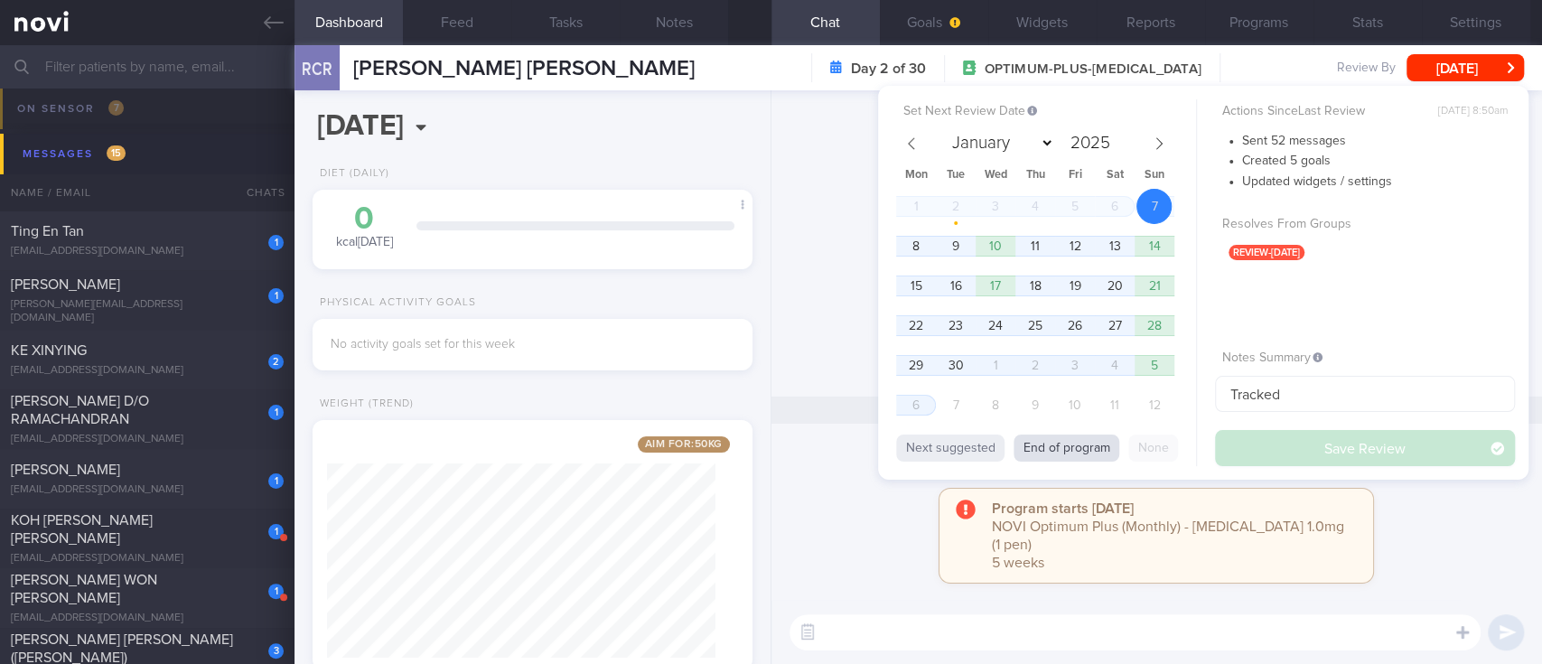
click at [1055, 452] on button "End of program" at bounding box center [1066, 447] width 106 height 27
select select "9"
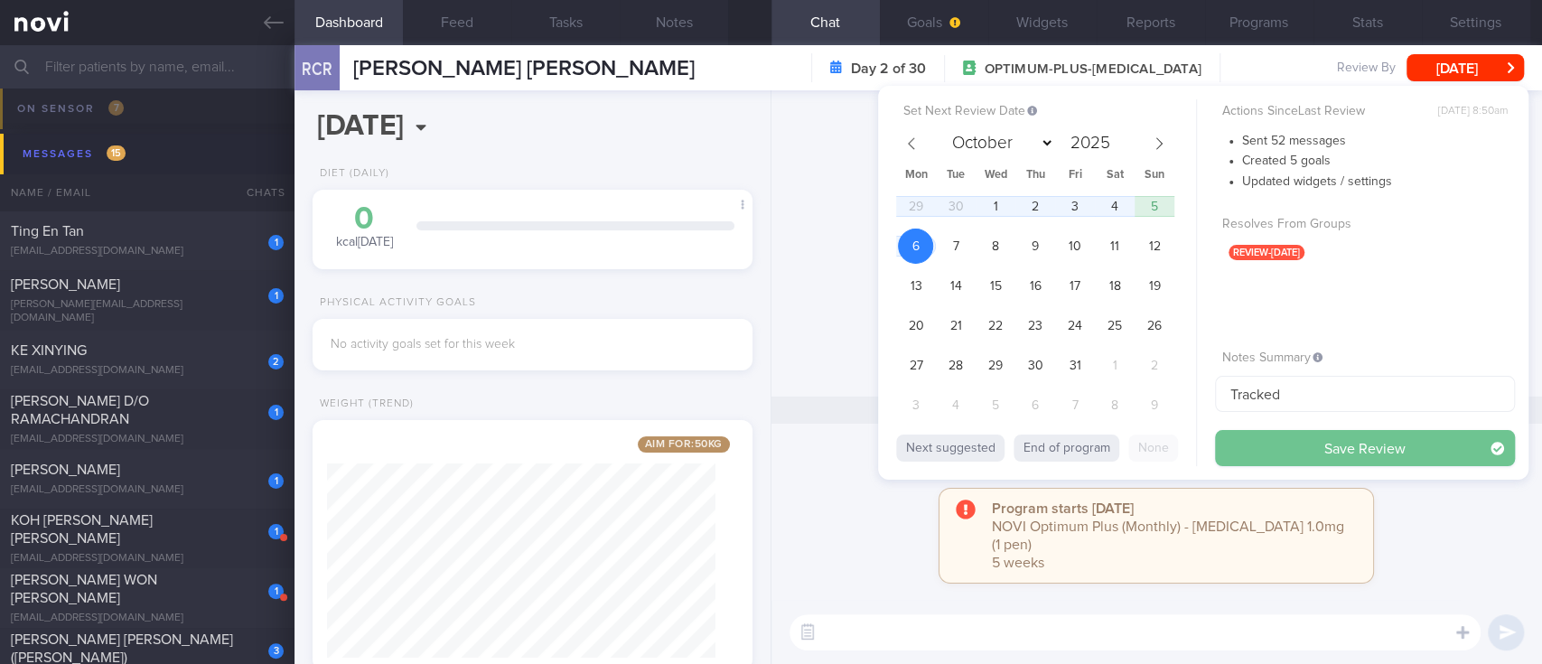
click at [1319, 441] on button "Save Review" at bounding box center [1365, 448] width 300 height 36
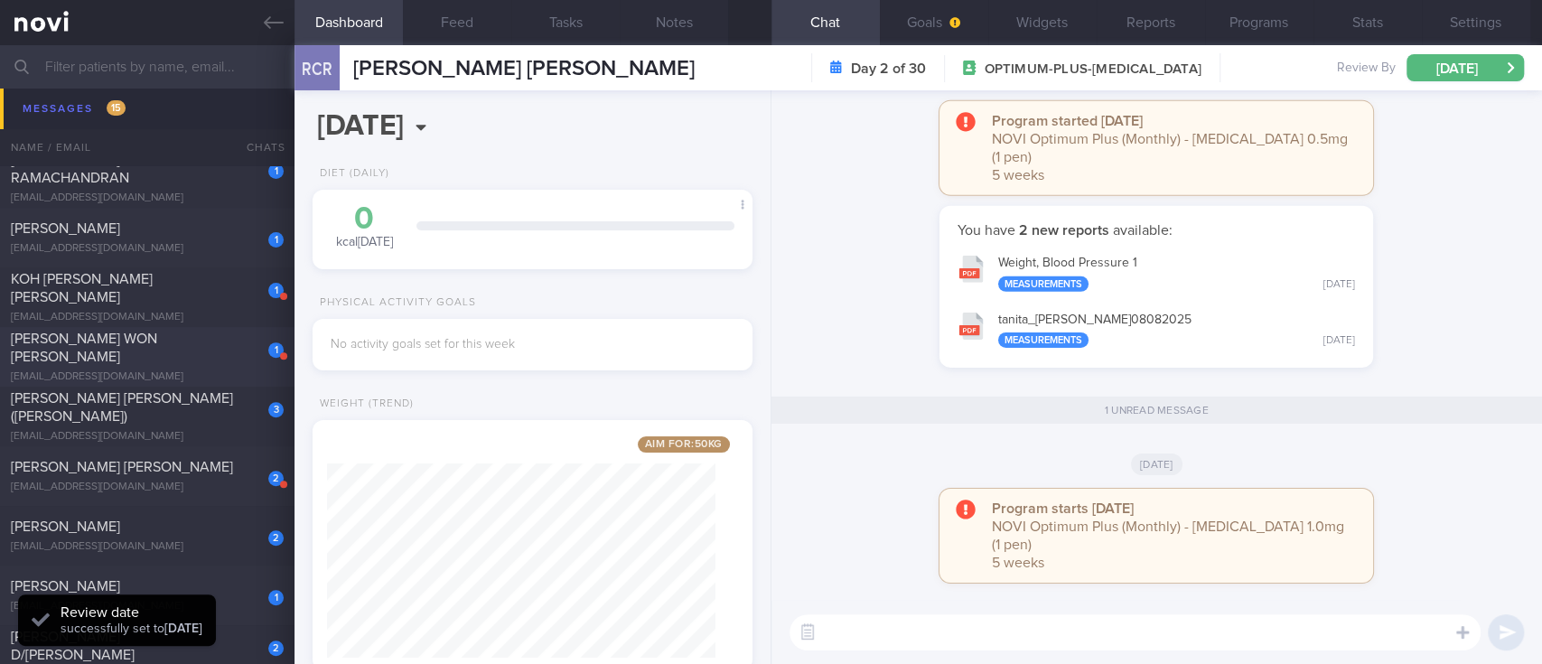
click at [212, 370] on div "[EMAIL_ADDRESS][DOMAIN_NAME]" at bounding box center [147, 377] width 273 height 14
type input "tracked. Diet restrictions: nil fish/seafood (dislikes fish, [MEDICAL_DATA])"
select select "8"
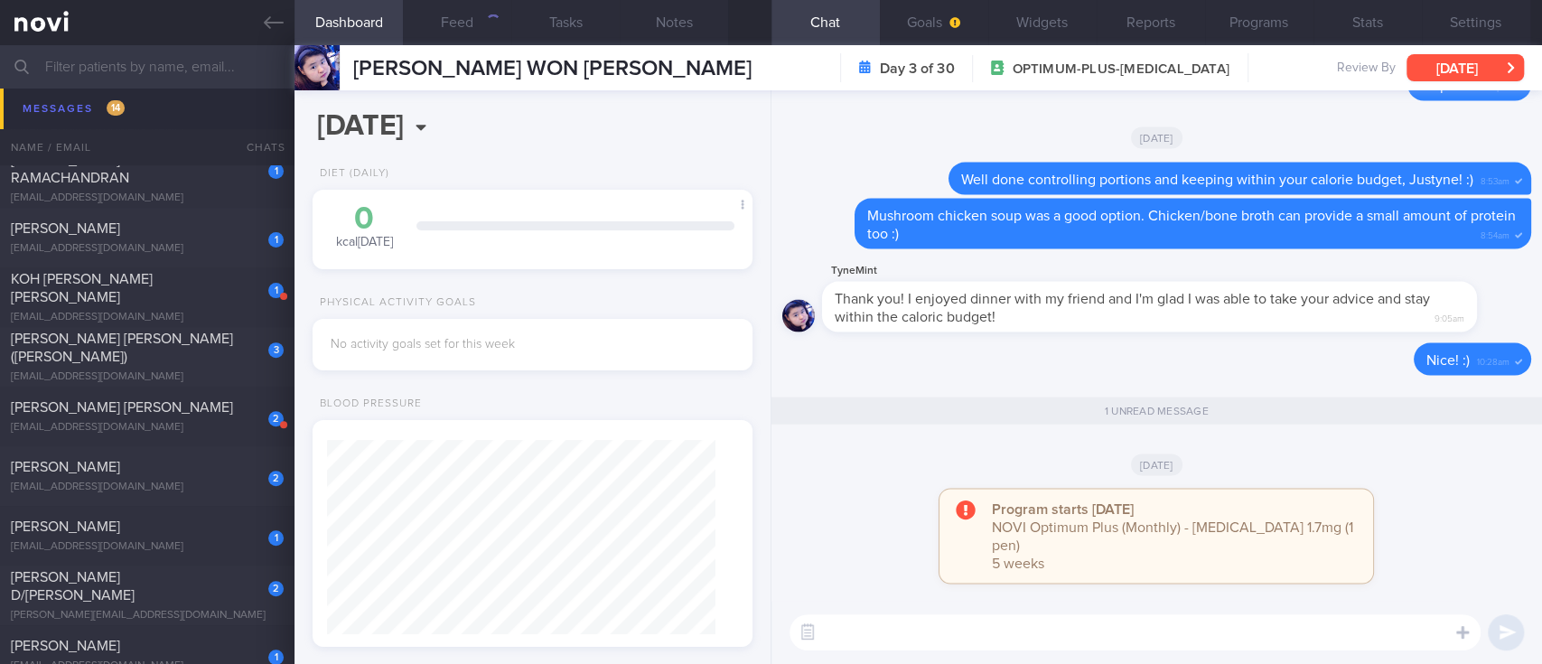
click at [1461, 75] on button "[DATE]" at bounding box center [1464, 67] width 117 height 27
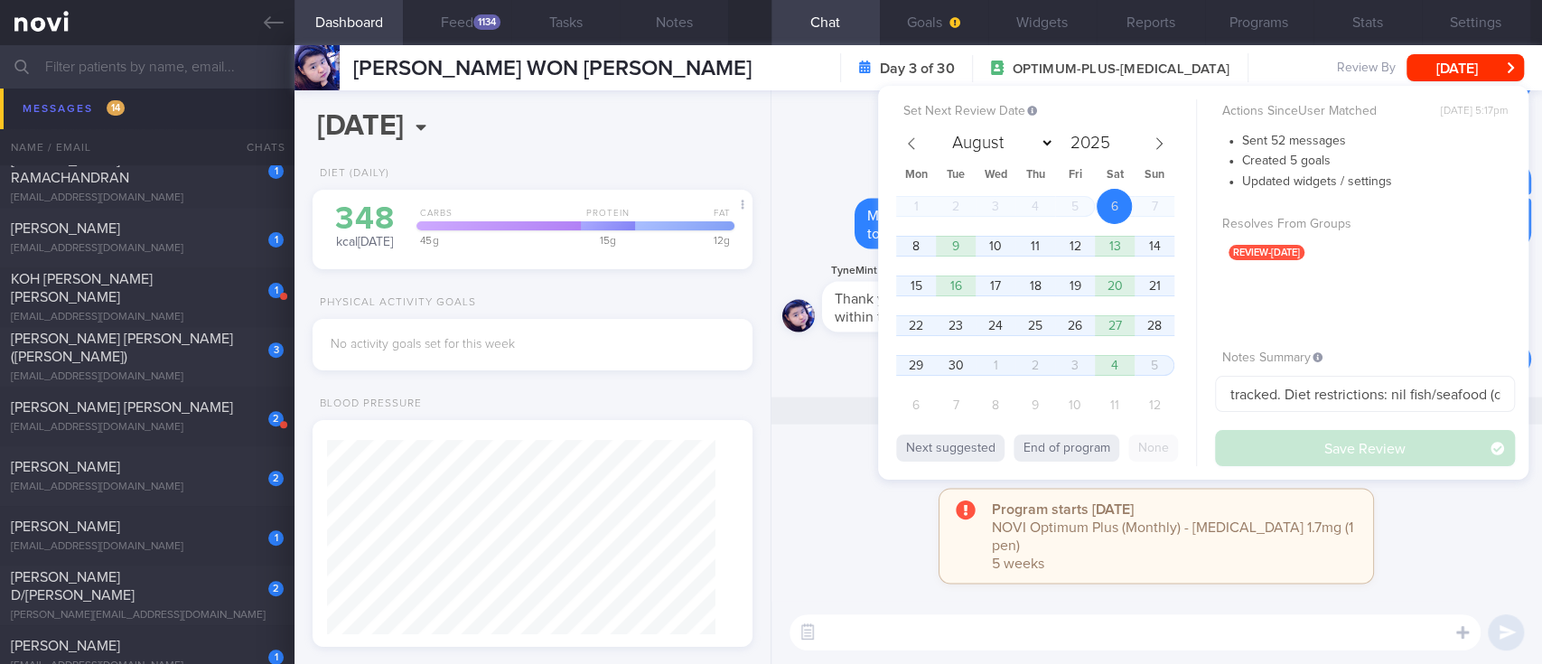
drag, startPoint x: 811, startPoint y: 504, endPoint x: 803, endPoint y: 471, distance: 34.4
click at [812, 489] on div "[DATE]" at bounding box center [1156, 463] width 749 height 51
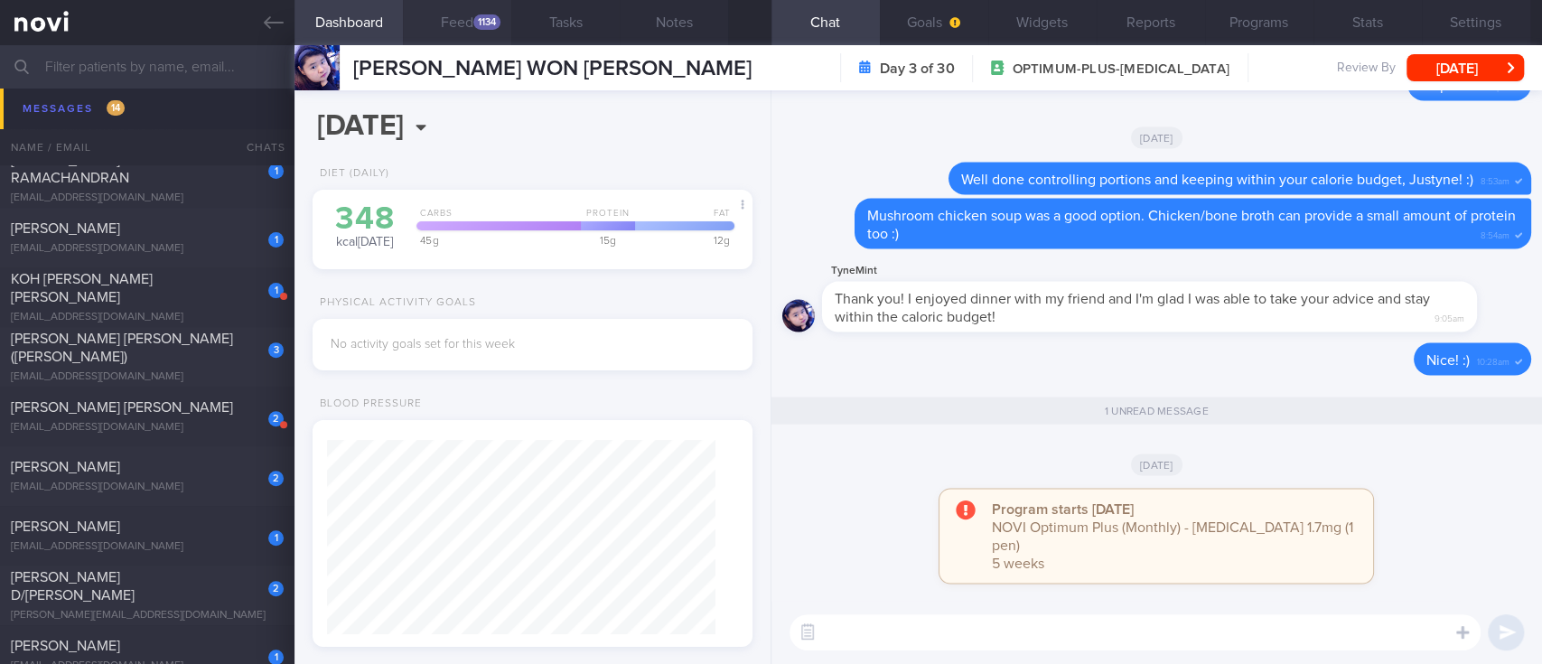
click at [462, 34] on button "Feed 1134" at bounding box center [457, 22] width 108 height 45
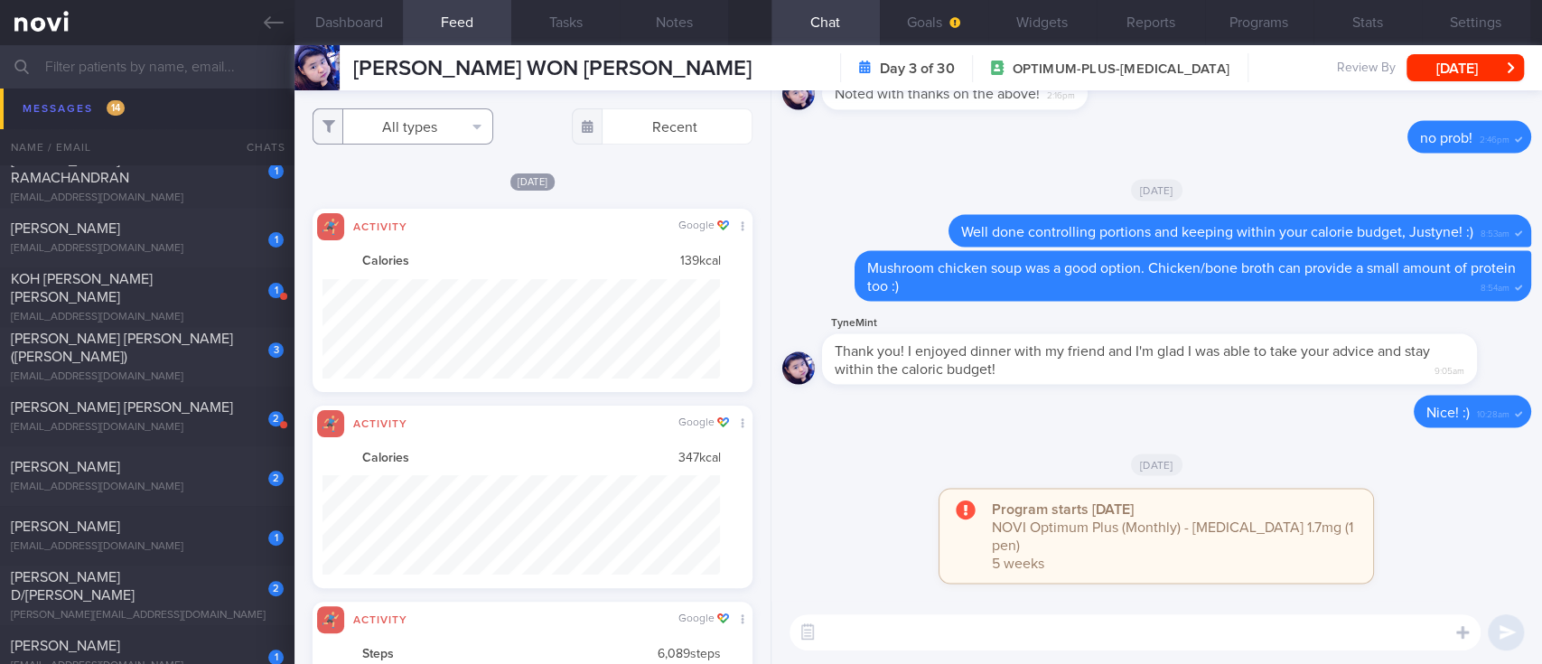
click at [448, 140] on button "All types" at bounding box center [402, 126] width 181 height 36
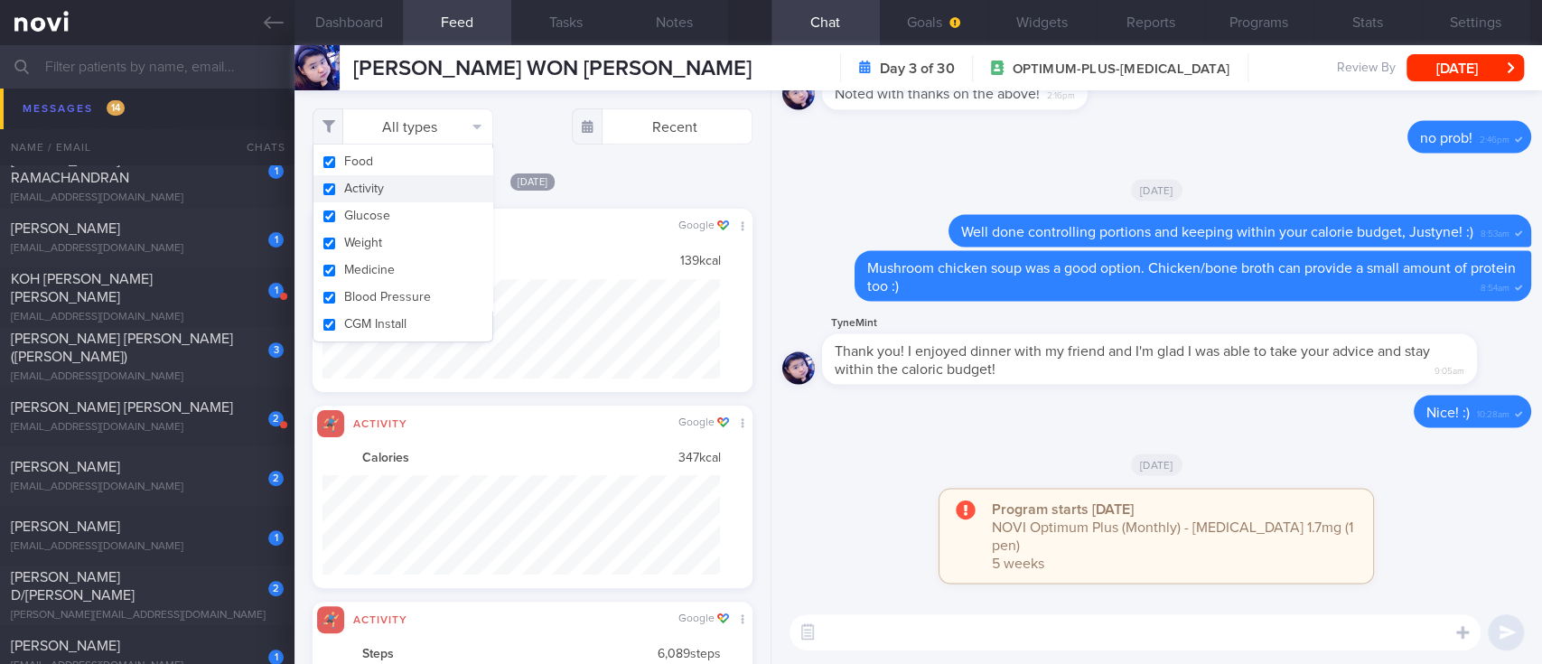
click at [401, 185] on button "Activity" at bounding box center [402, 188] width 179 height 27
checkbox input "false"
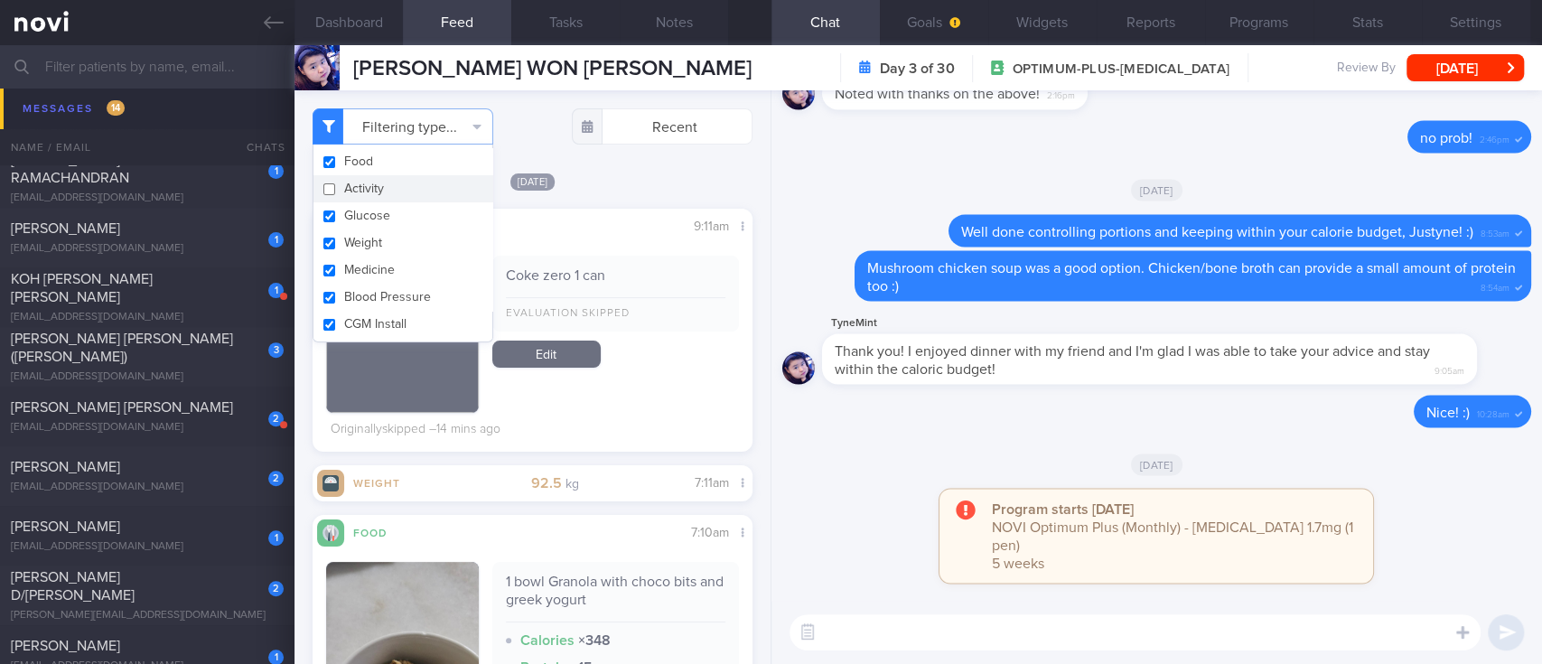
click at [663, 179] on div "[DATE]" at bounding box center [532, 181] width 440 height 19
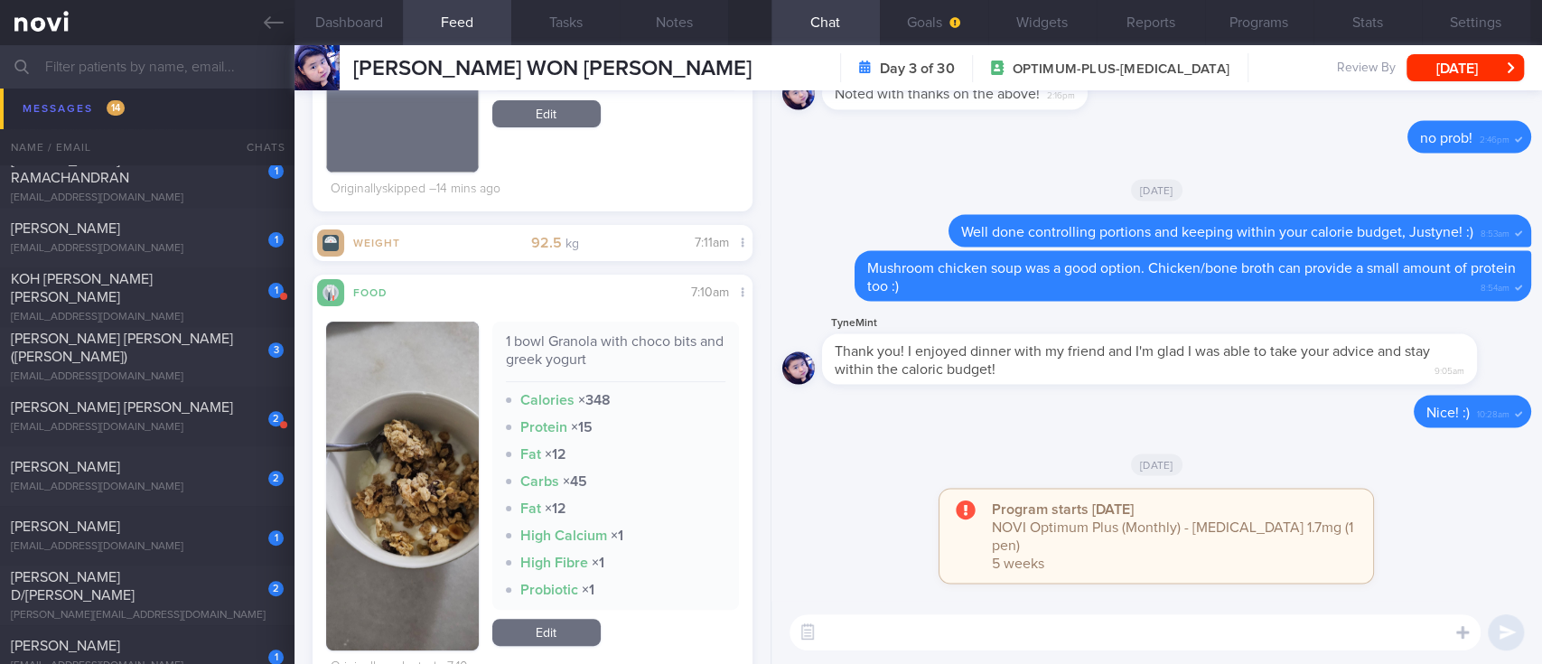
drag, startPoint x: 876, startPoint y: 636, endPoint x: 781, endPoint y: 587, distance: 106.6
click at [876, 636] on textarea at bounding box center [1134, 632] width 691 height 36
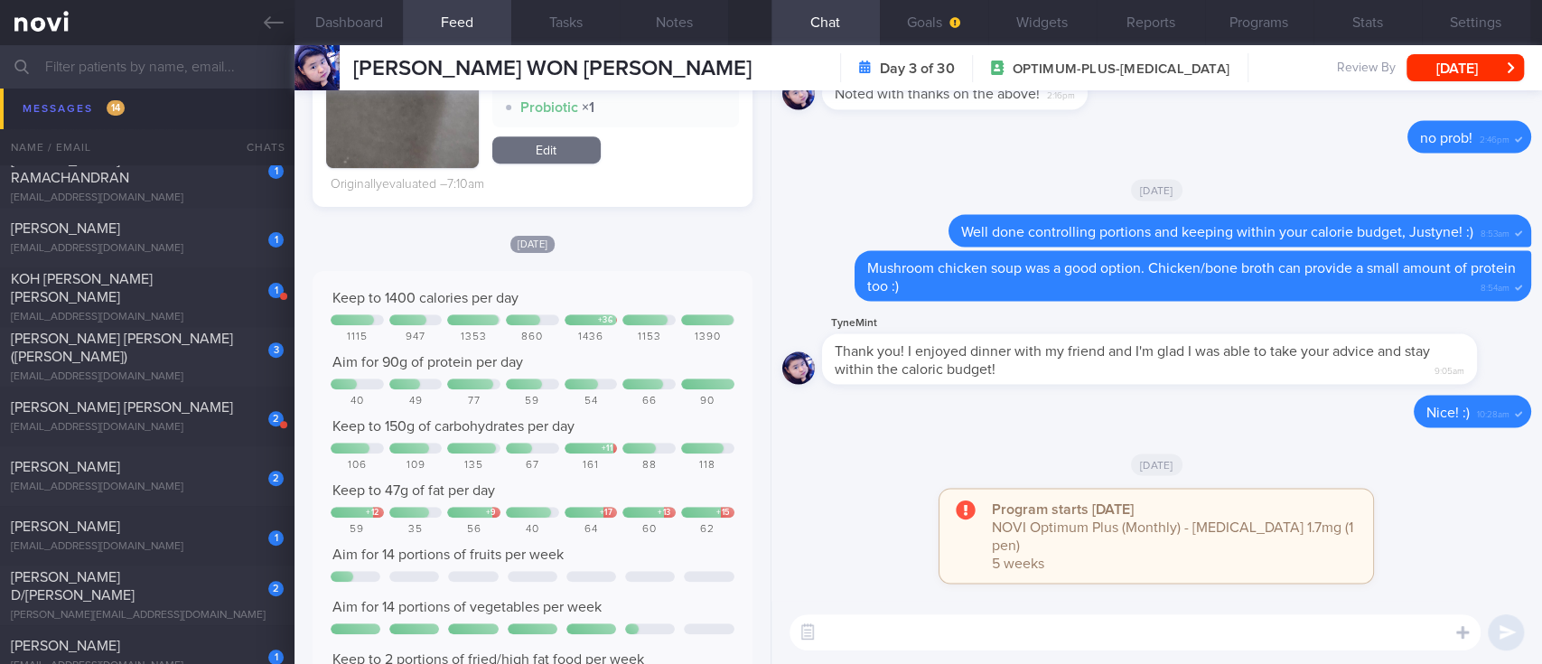
click at [912, 639] on textarea at bounding box center [1134, 632] width 691 height 36
type textarea "Good calorie control over the weekend, [PERSON_NAME] :)"
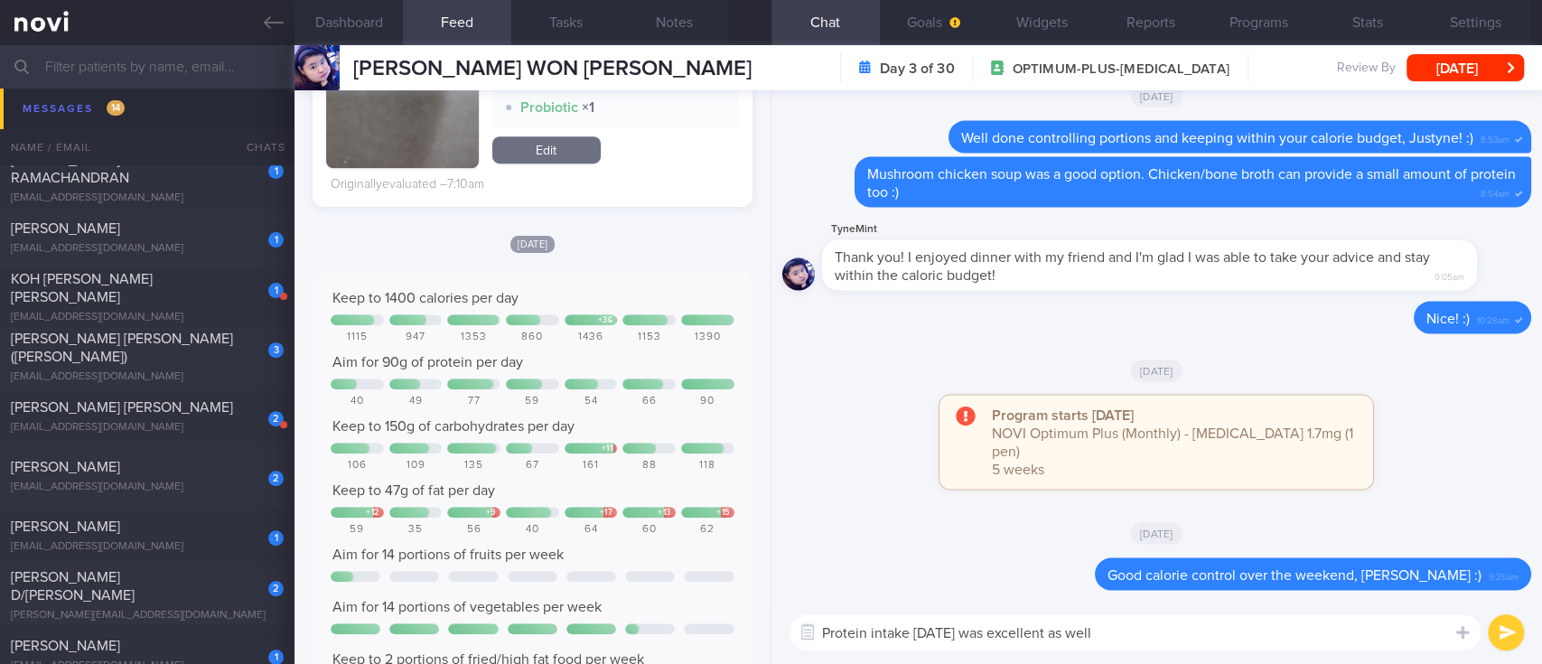
type textarea "Protein intake [DATE] was excellent as well!"
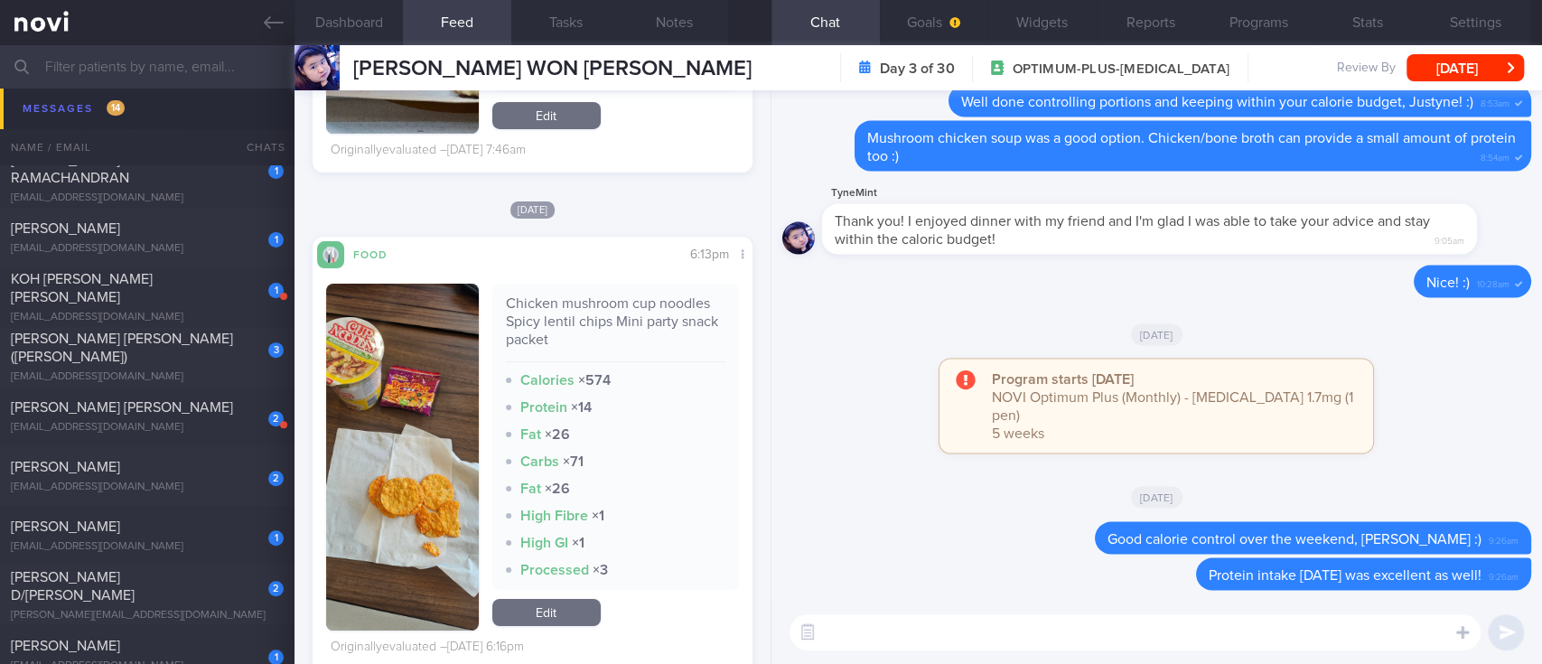
click at [1308, 643] on textarea at bounding box center [1134, 632] width 691 height 36
paste textarea "Try making your own "mcmuffin" at home with [Sunshine Smart Carb Low GI Bread](…"
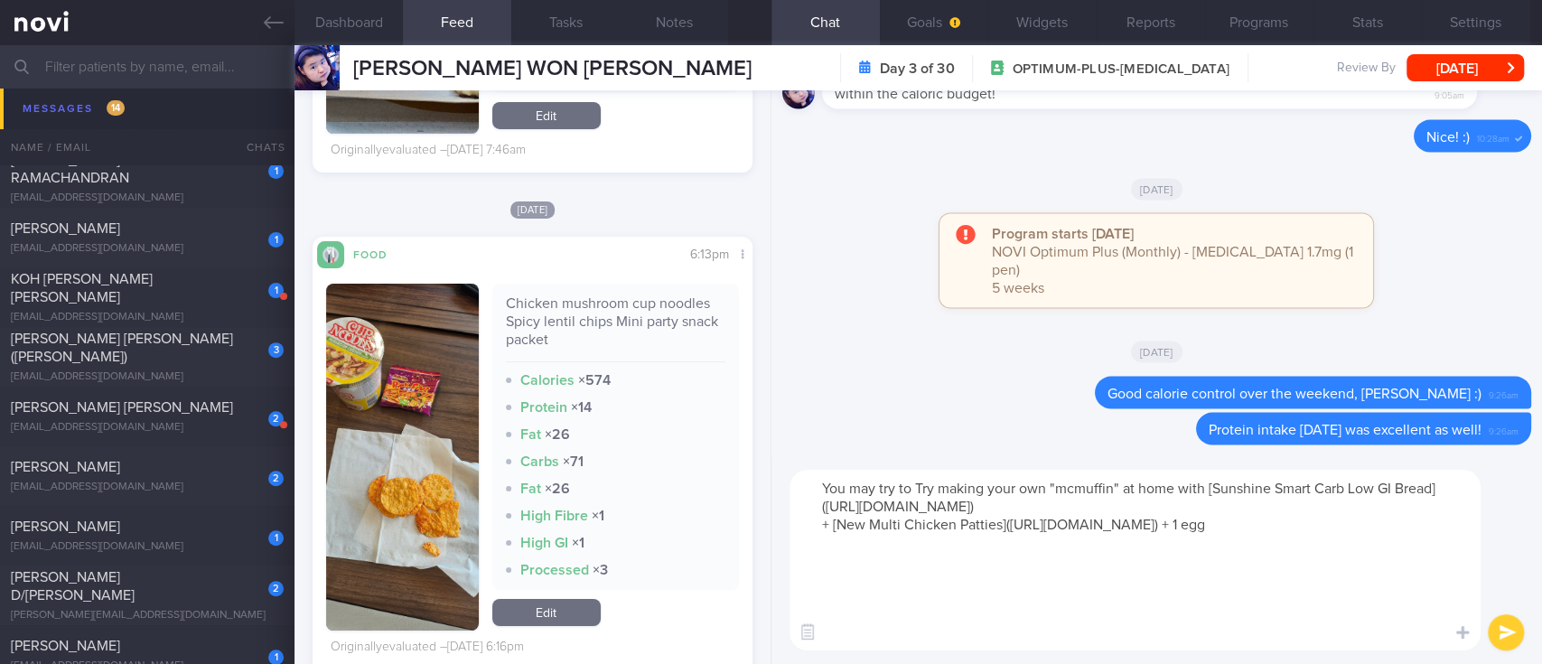
drag, startPoint x: 982, startPoint y: 486, endPoint x: 915, endPoint y: 486, distance: 66.8
click at [915, 486] on textarea "You may try to Try making your own "mcmuffin" at home with [Sunshine Smart Carb…" at bounding box center [1134, 560] width 691 height 181
type textarea "You may try to make your own "mcmuffin" at home with [Sunshine Smart Carb Low G…"
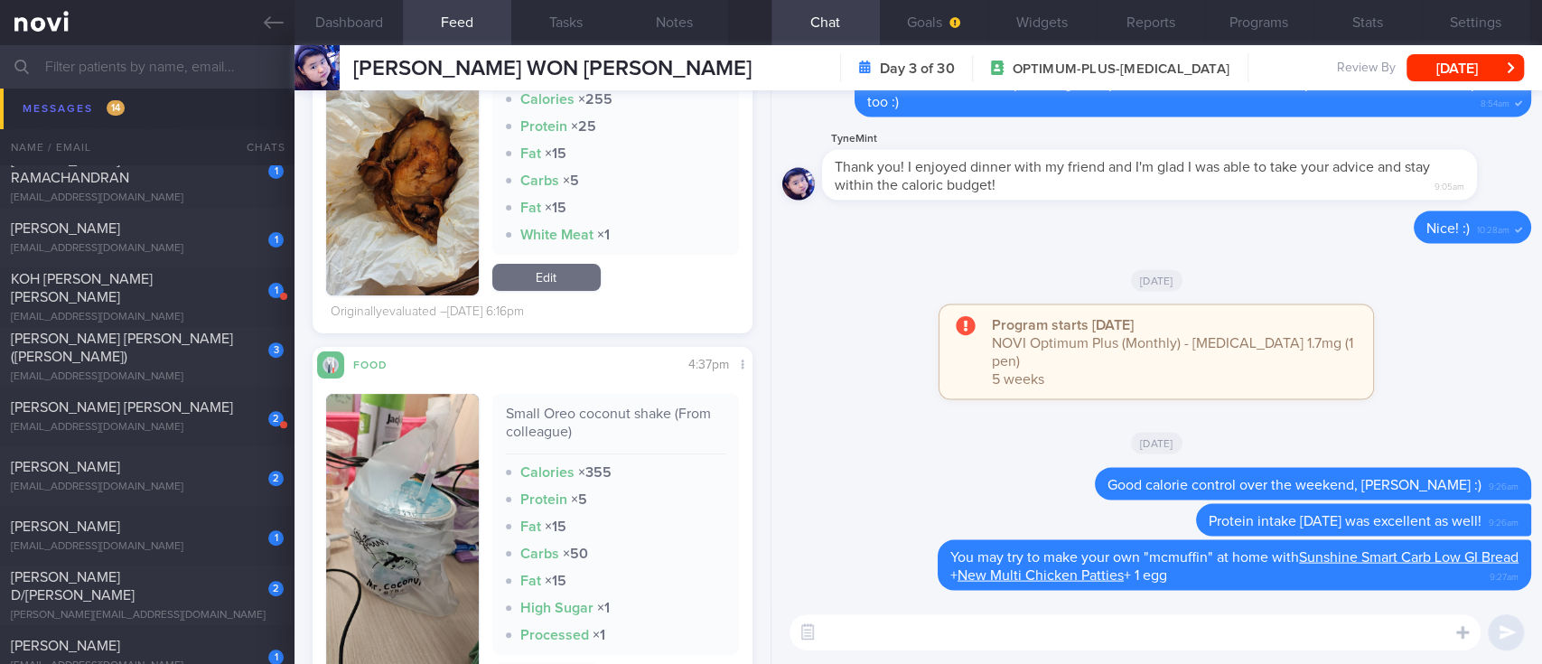
scroll to position [4937, 0]
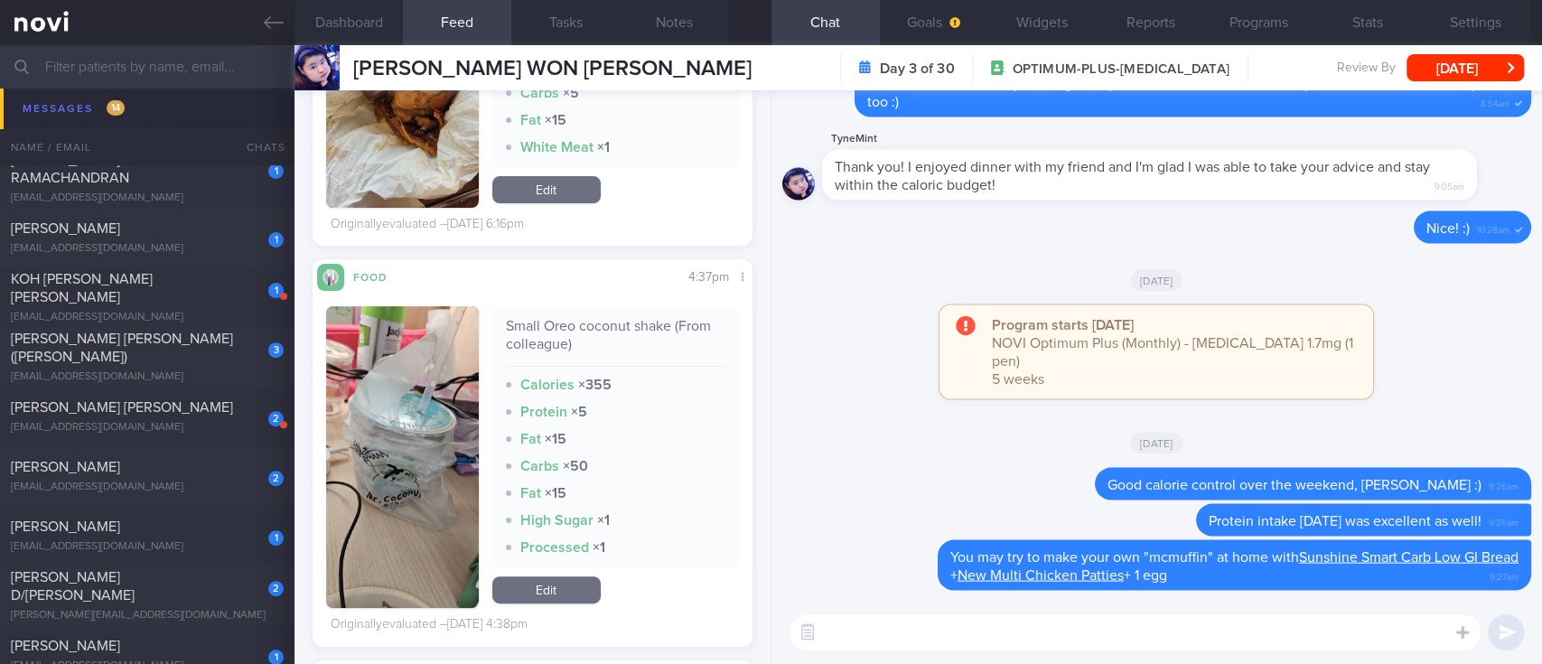
drag, startPoint x: 876, startPoint y: 641, endPoint x: 854, endPoint y: 622, distance: 28.8
click at [877, 641] on textarea at bounding box center [1134, 632] width 691 height 36
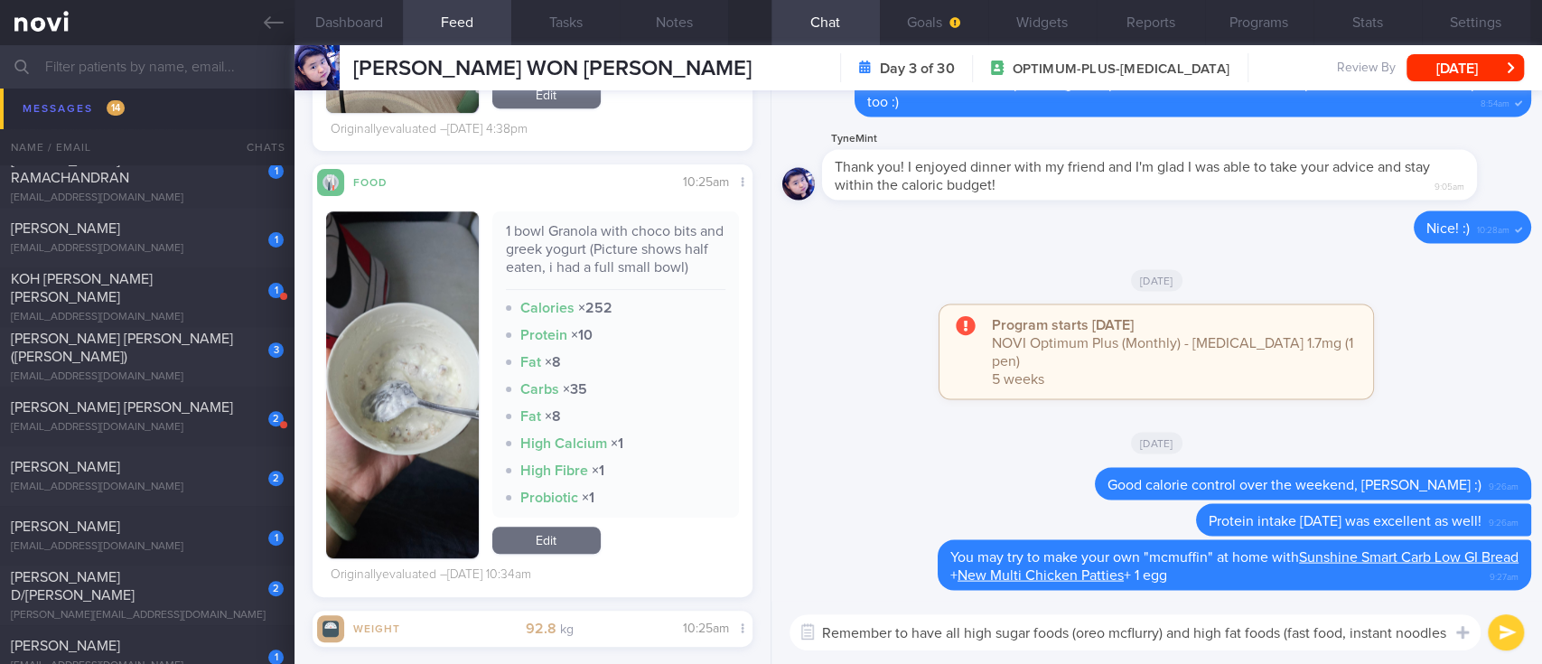
scroll to position [0, 0]
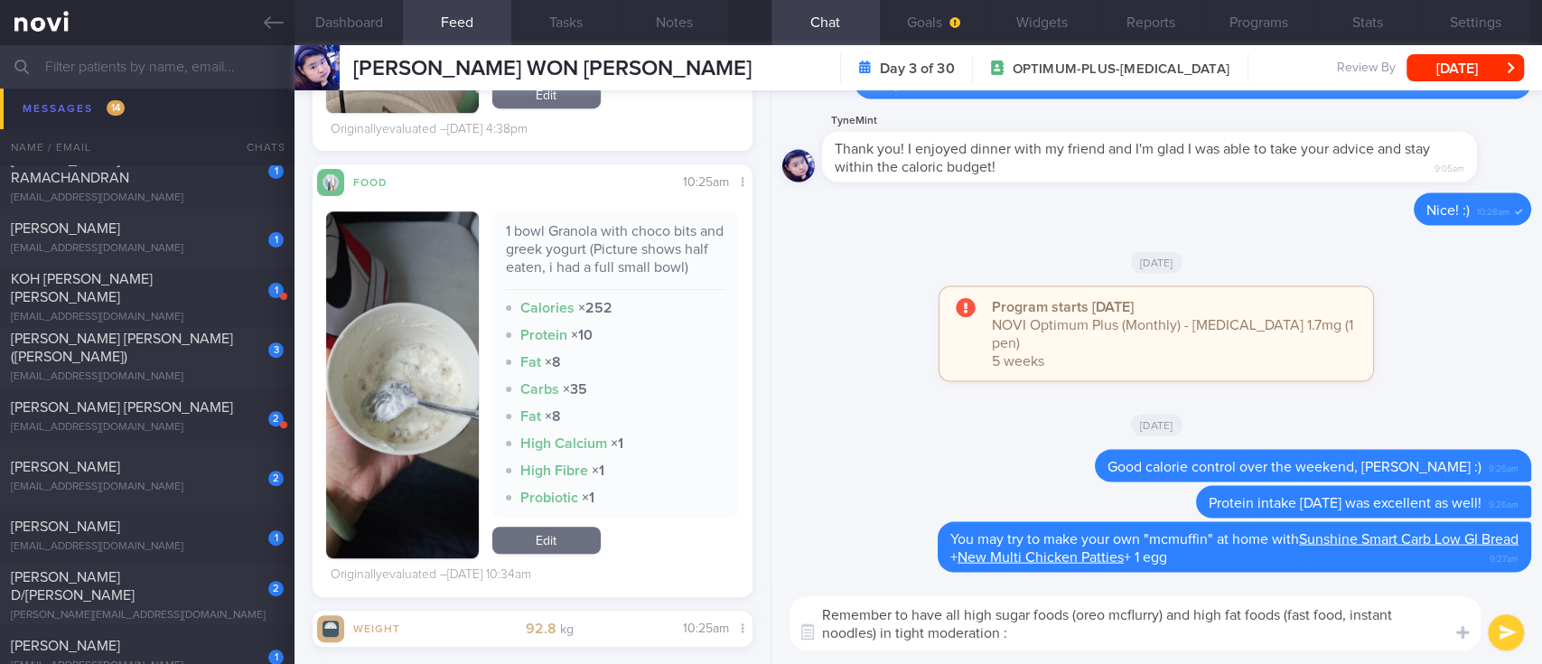
type textarea "Remember to have all high sugar foods (oreo mcflurry) and high fat foods (fast …"
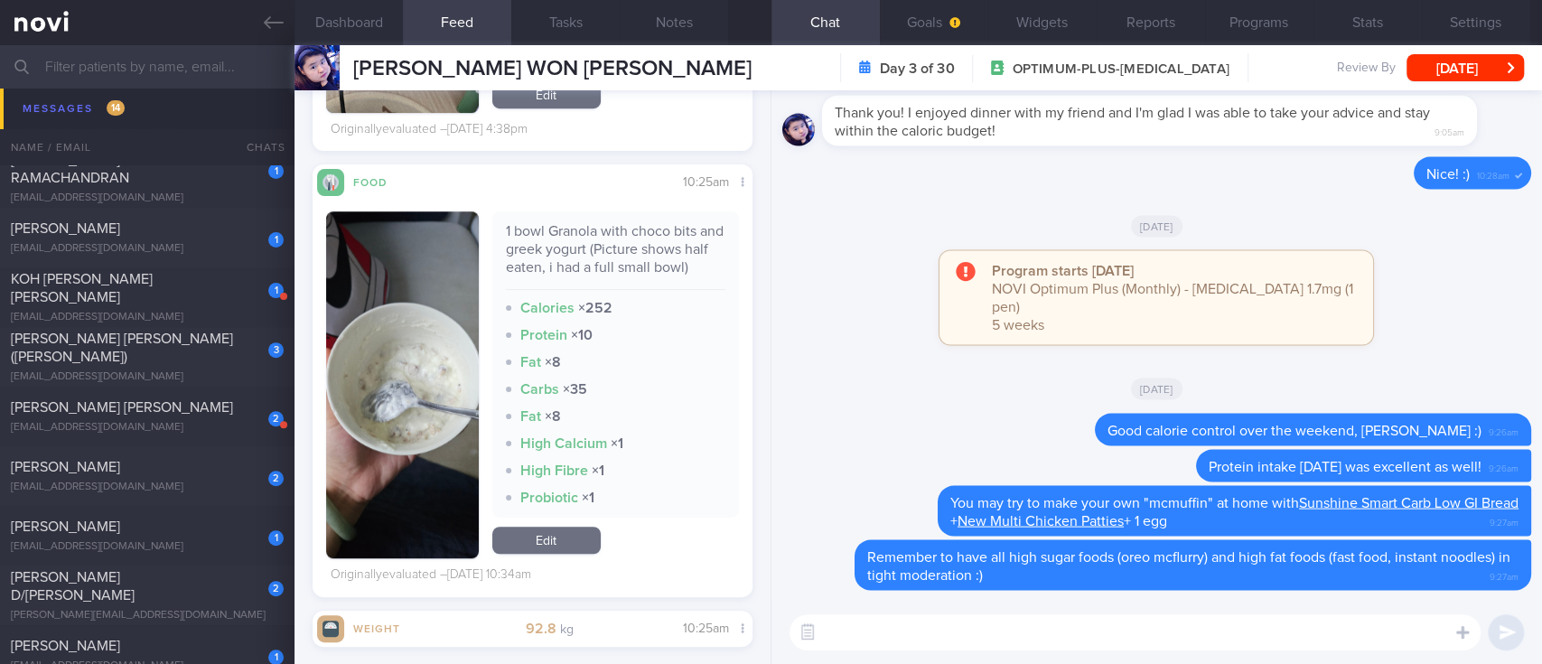
click at [939, 639] on textarea at bounding box center [1134, 632] width 691 height 36
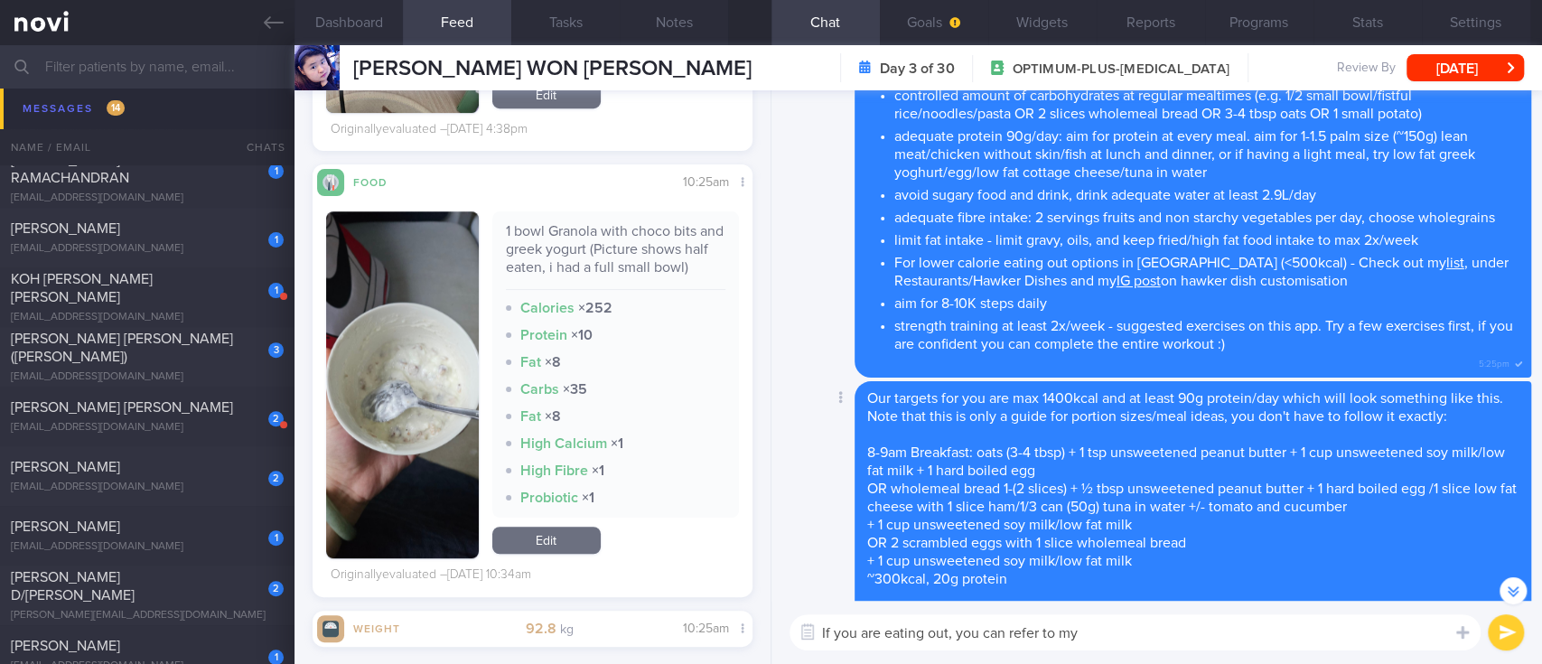
scroll to position [-13771, 0]
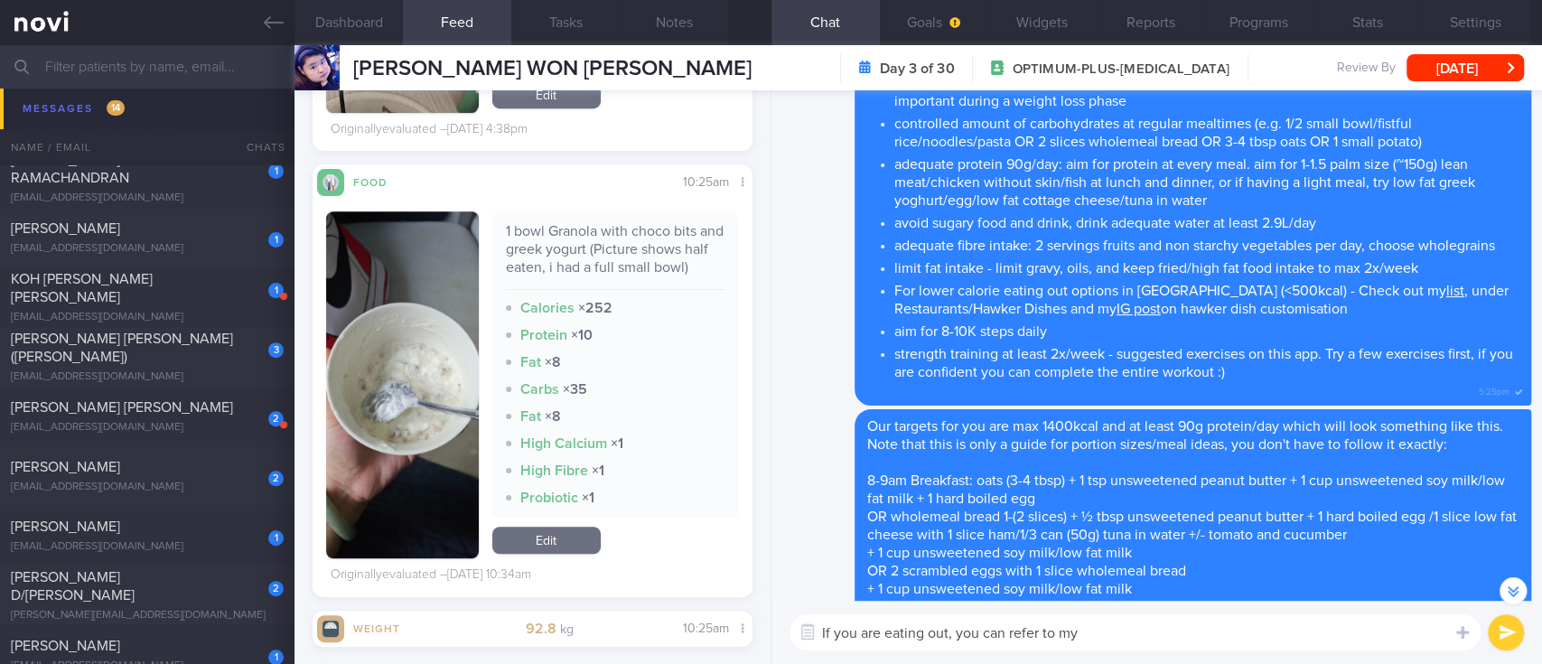
drag, startPoint x: 1073, startPoint y: 315, endPoint x: 1209, endPoint y: 315, distance: 136.4
click at [1209, 318] on li "aim for 8-10K steps daily" at bounding box center [1206, 329] width 624 height 23
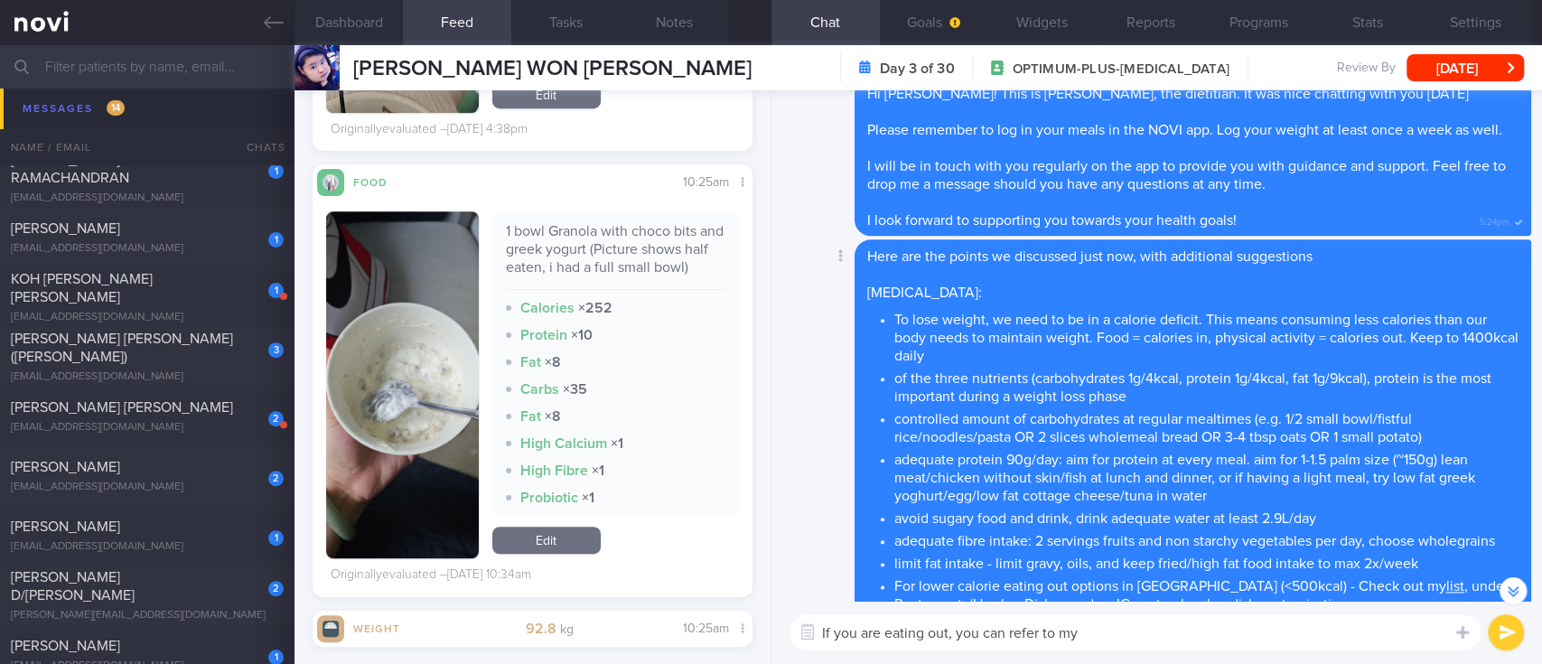
scroll to position [-14011, 0]
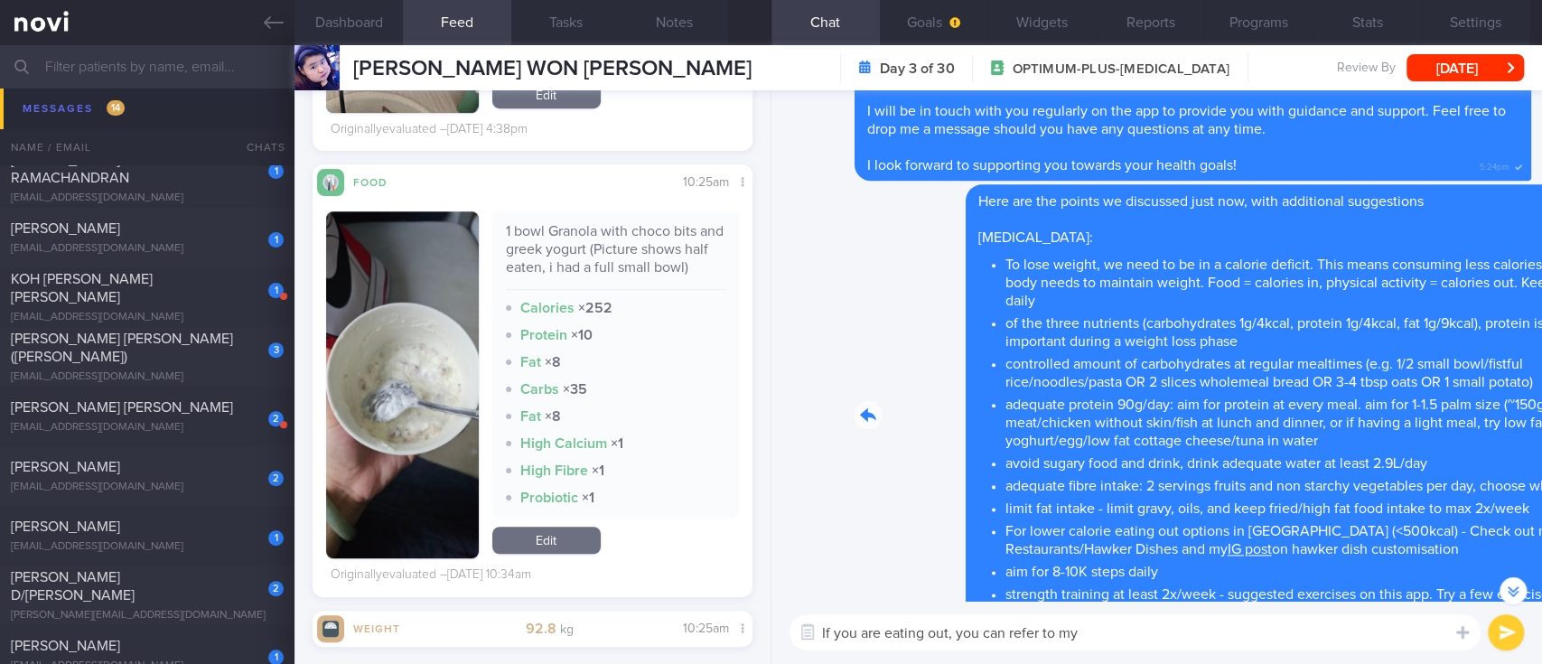
drag, startPoint x: 943, startPoint y: 205, endPoint x: 1283, endPoint y: 223, distance: 341.0
click at [1283, 223] on div "Delete Here are the points we discussed just now, with additional suggestions […" at bounding box center [1156, 415] width 749 height 462
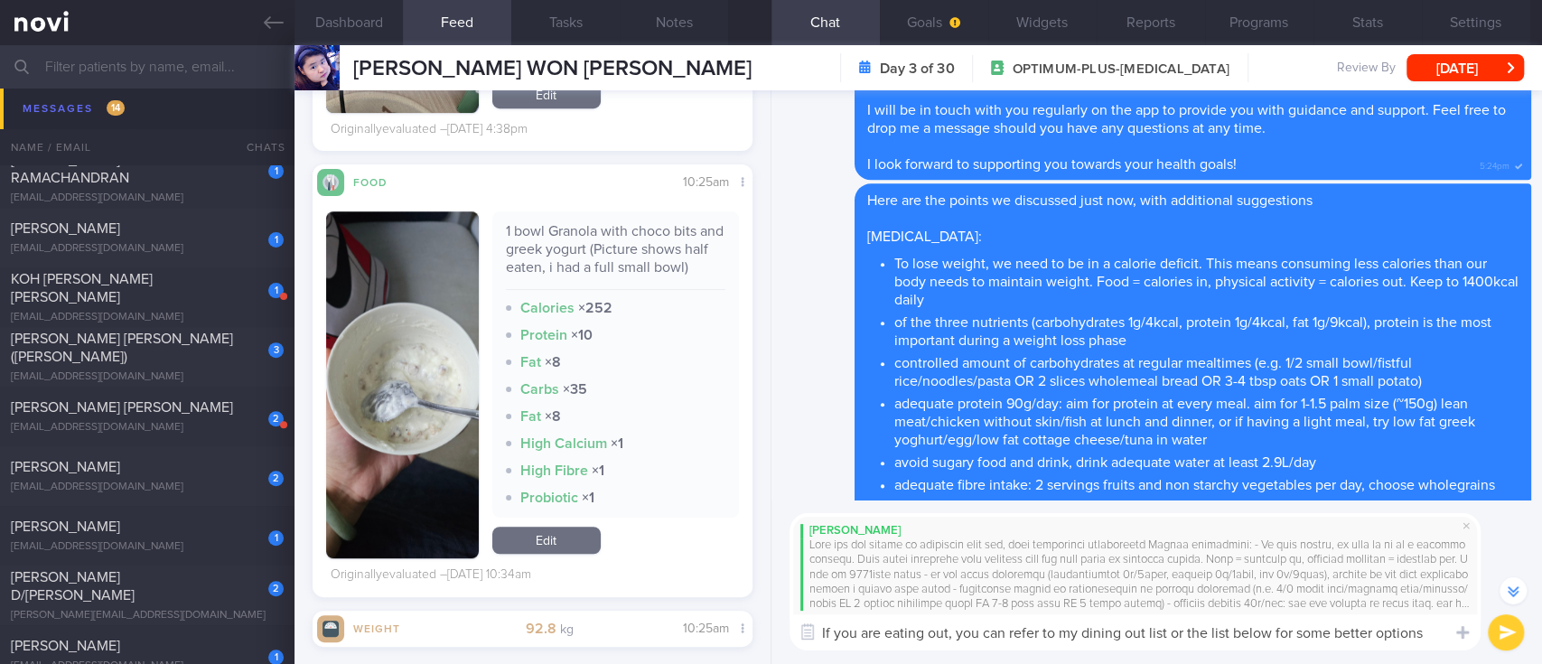
click at [1166, 634] on textarea "If you are eating out, you can refer to my dining out list or the list below fo…" at bounding box center [1134, 632] width 691 height 36
type textarea "If you are eating out, you can refer to my dining out list or the list below fo…"
click at [1515, 632] on button "submit" at bounding box center [1506, 632] width 36 height 36
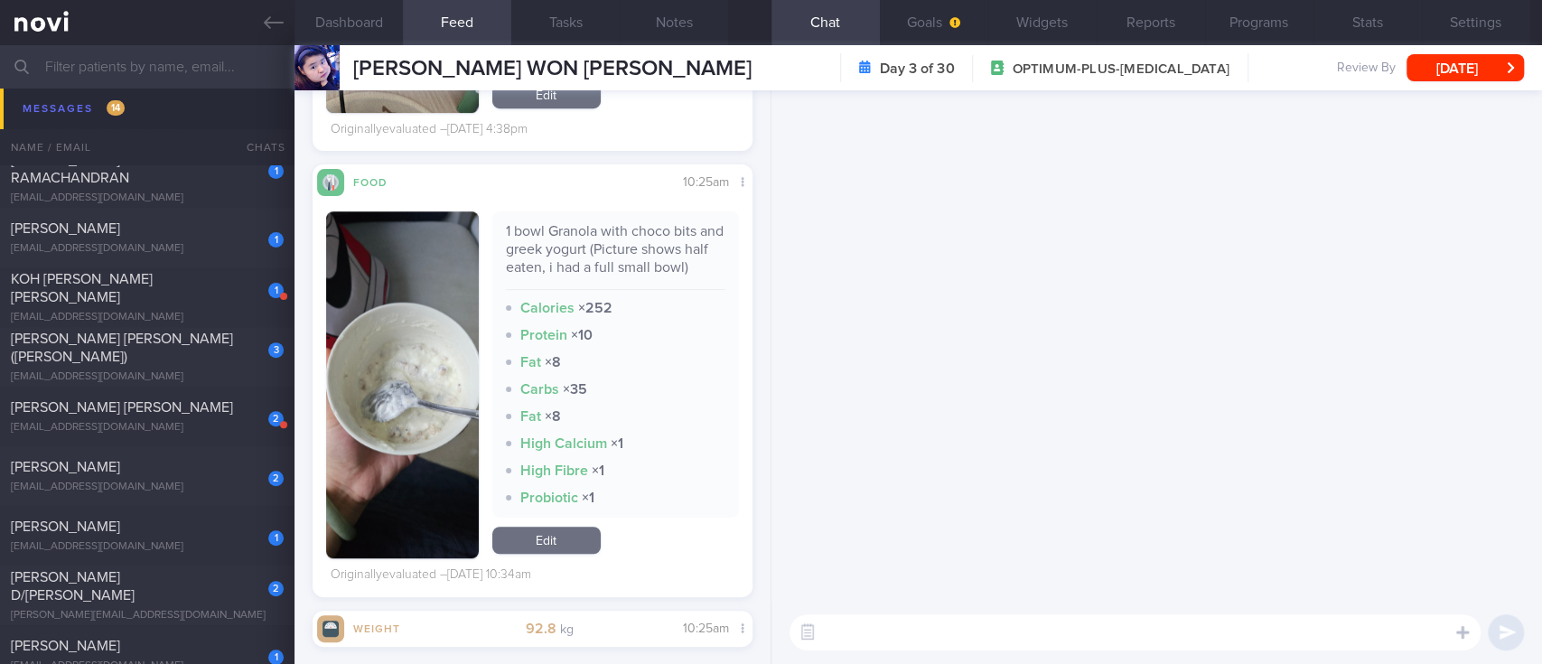
scroll to position [0, 0]
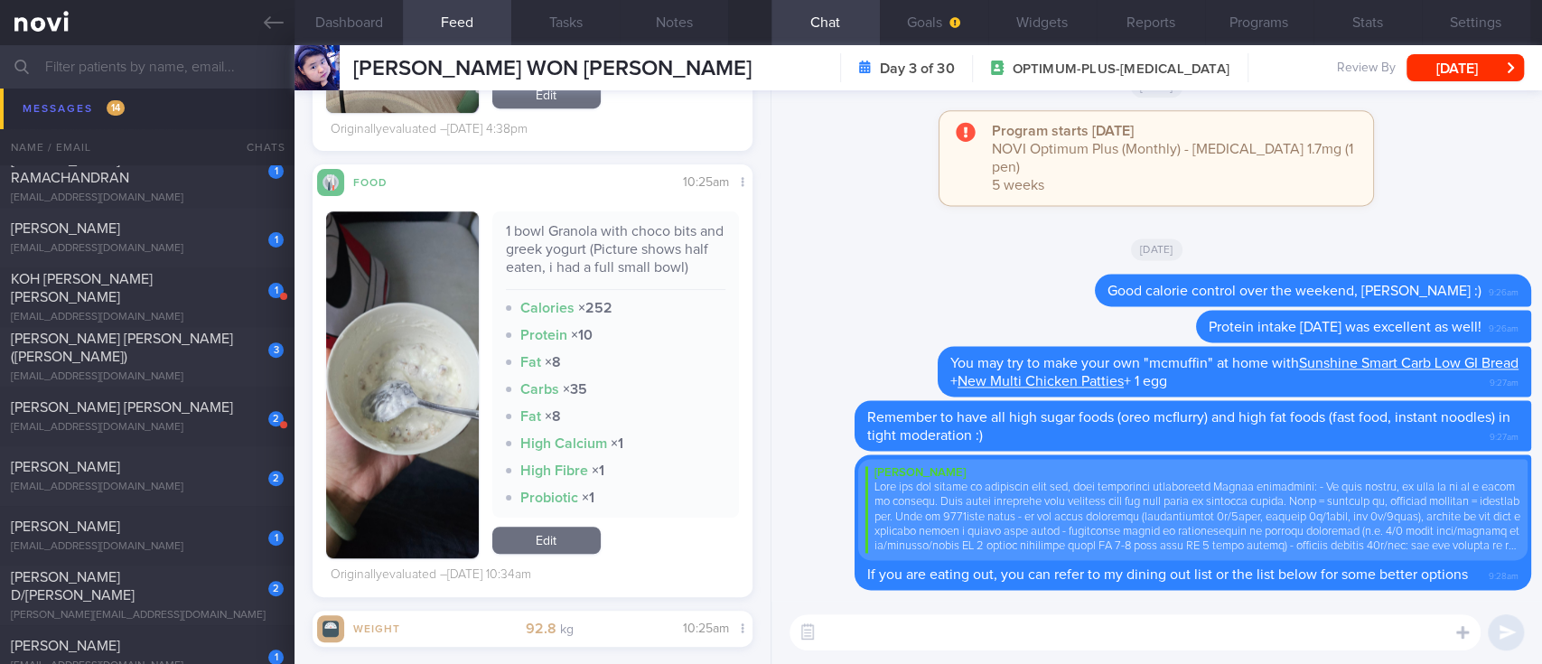
click at [1383, 641] on textarea at bounding box center [1134, 632] width 691 height 36
paste textarea "Lor ip dol si amet consec adip elitsedd ***Eiusmo T Incid - Utlabor etdo magnaa…"
type textarea "Lor ip dol si amet consec adip elitsedd ***Eiusmo T Incid - Utlabor etdo magnaa…"
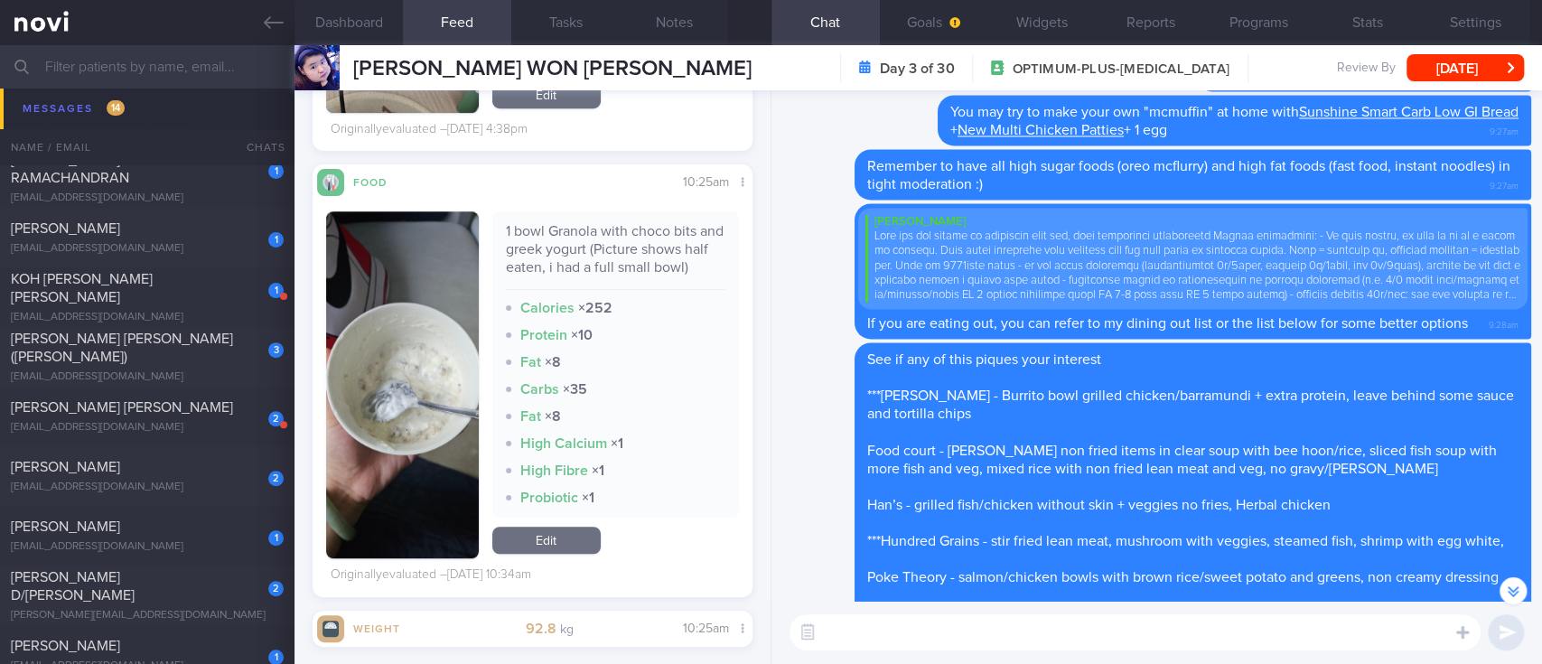
scroll to position [-963, 0]
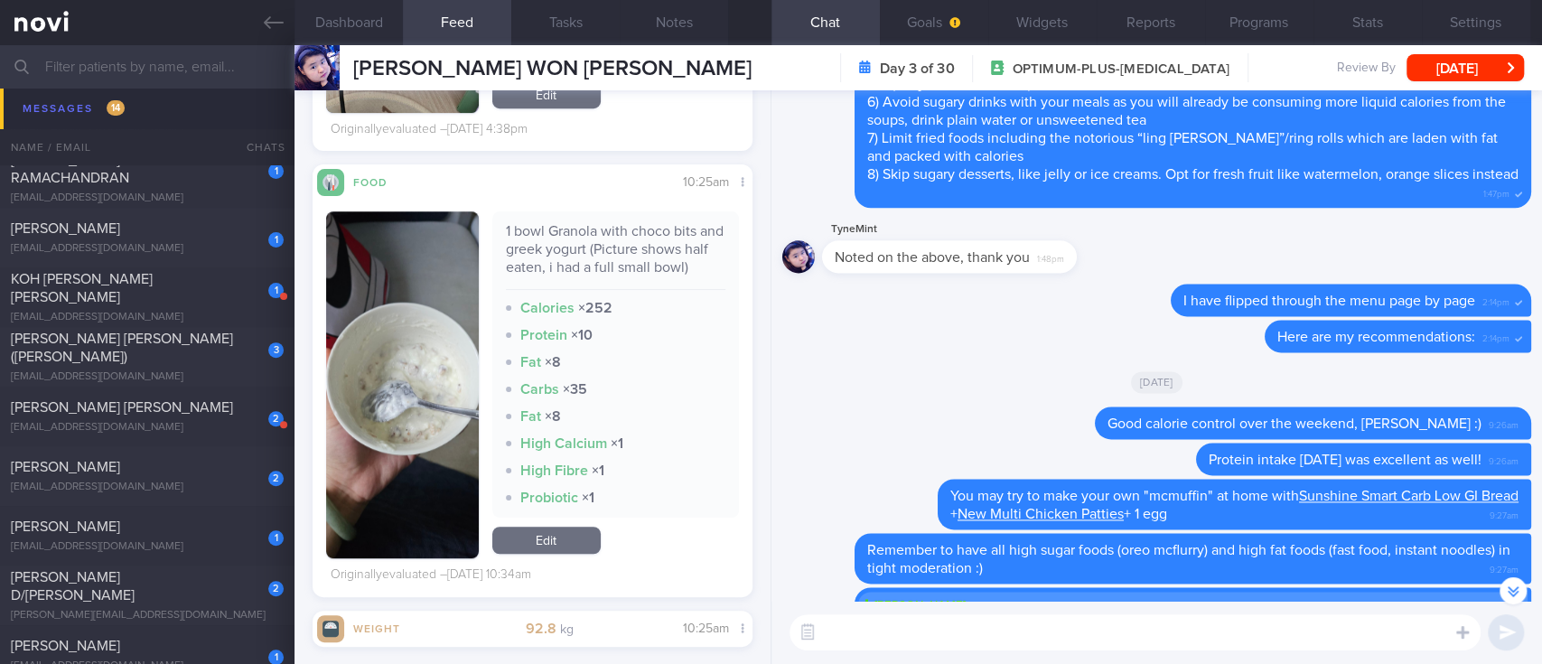
drag, startPoint x: 274, startPoint y: 26, endPoint x: 983, endPoint y: 140, distance: 718.1
click at [274, 26] on icon at bounding box center [274, 23] width 20 height 20
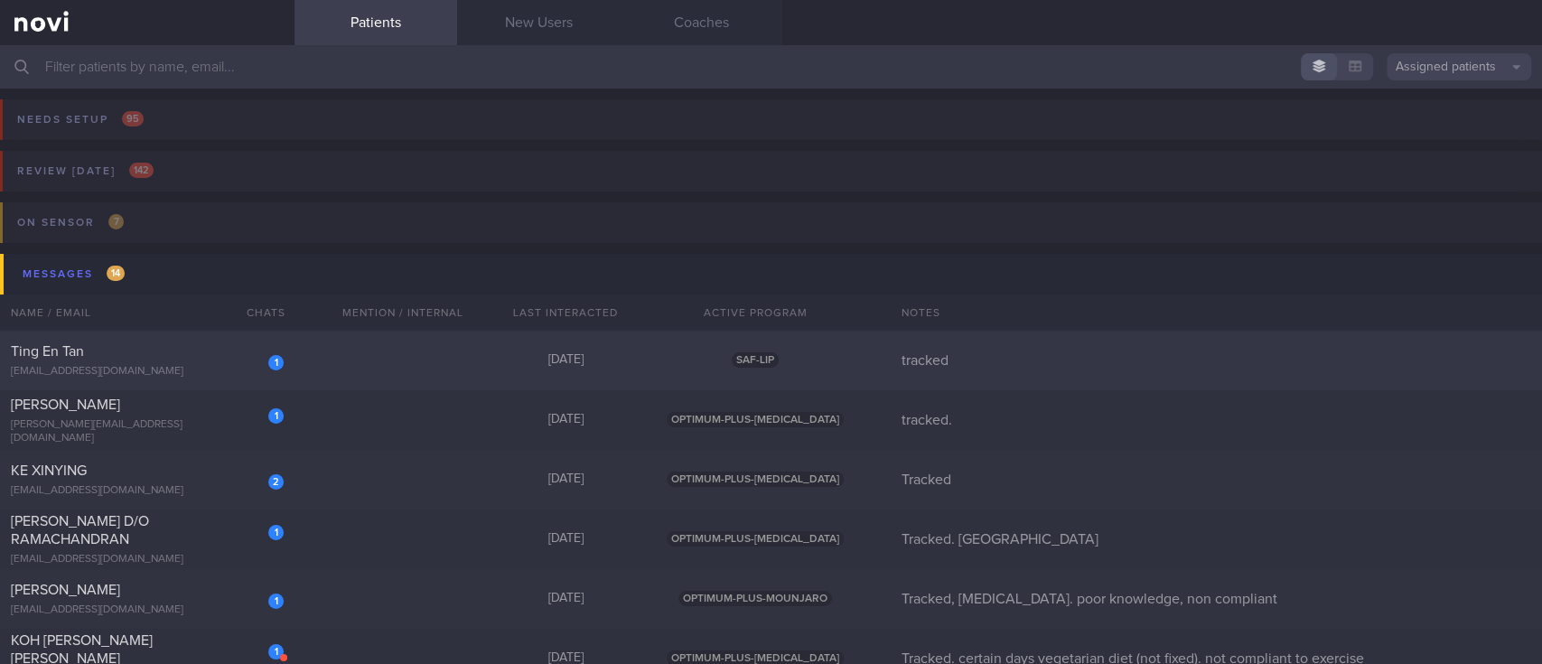
click at [481, 370] on div "1 Ting En Tan [EMAIL_ADDRESS][DOMAIN_NAME] [DATE] SAF-LIP tracked" at bounding box center [771, 361] width 1542 height 60
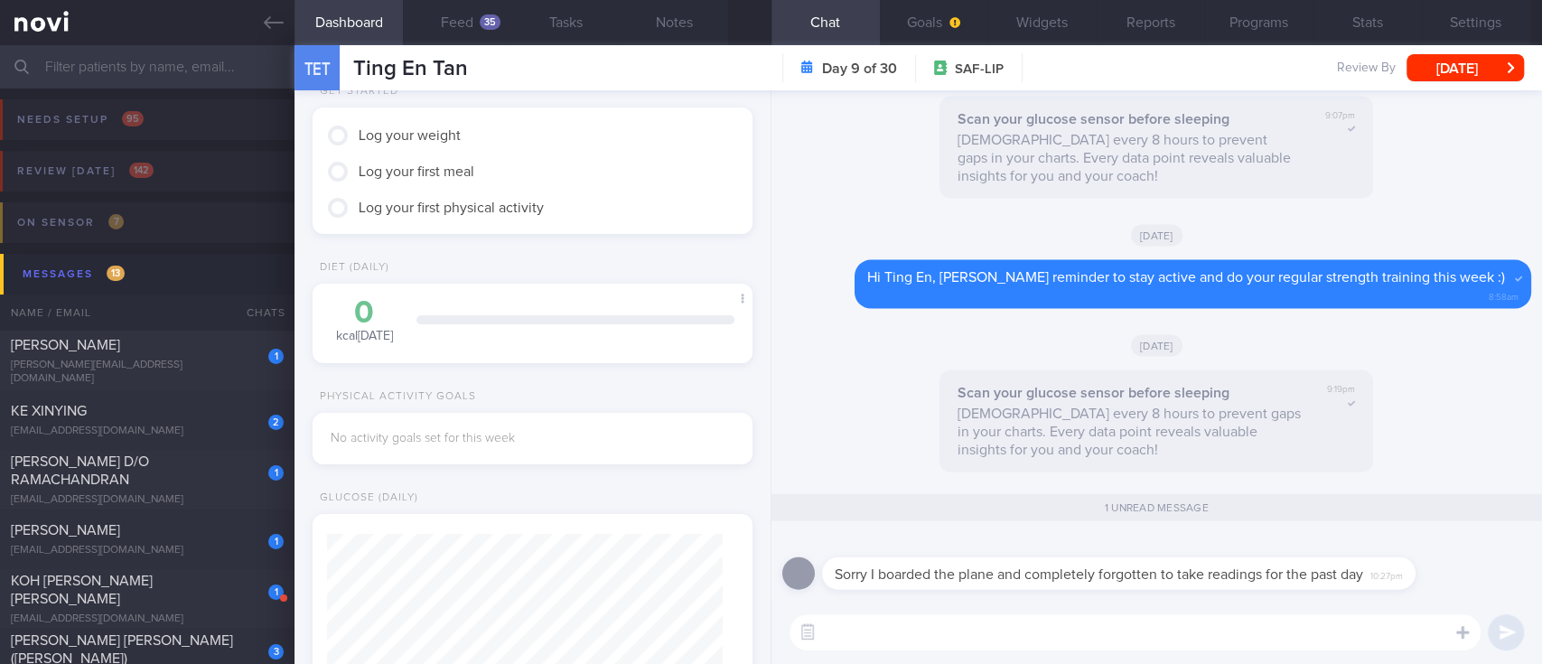
scroll to position [120, 0]
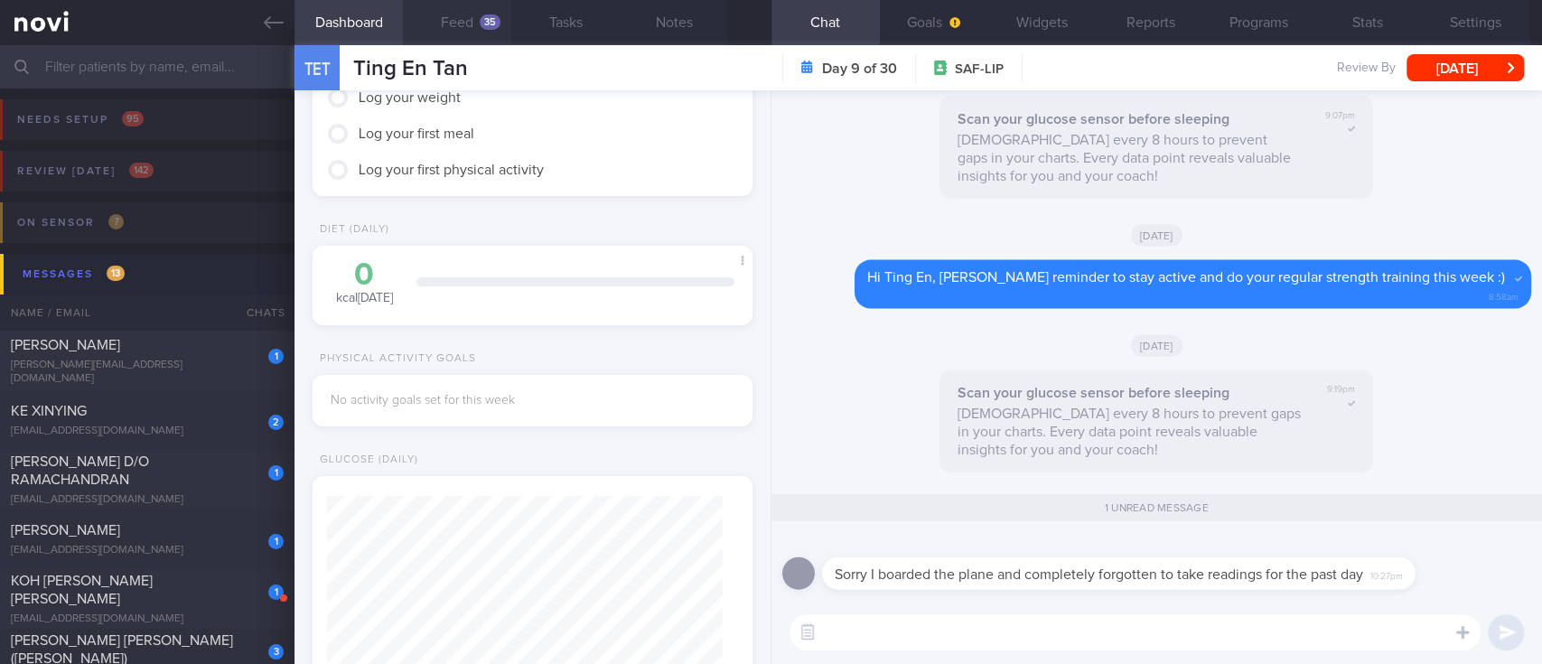
click at [474, 32] on button "Feed 35" at bounding box center [457, 22] width 108 height 45
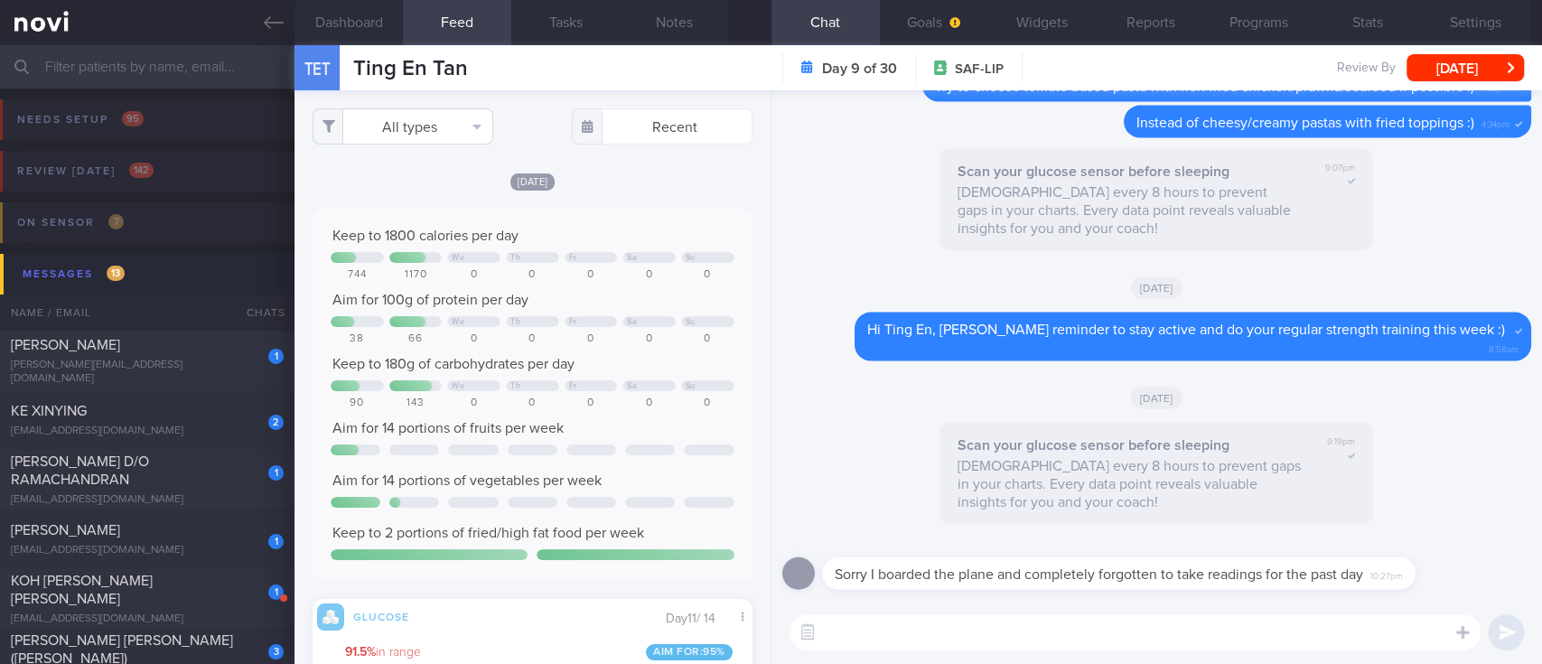
scroll to position [903063, 902765]
click at [422, 132] on button "All types" at bounding box center [402, 126] width 181 height 36
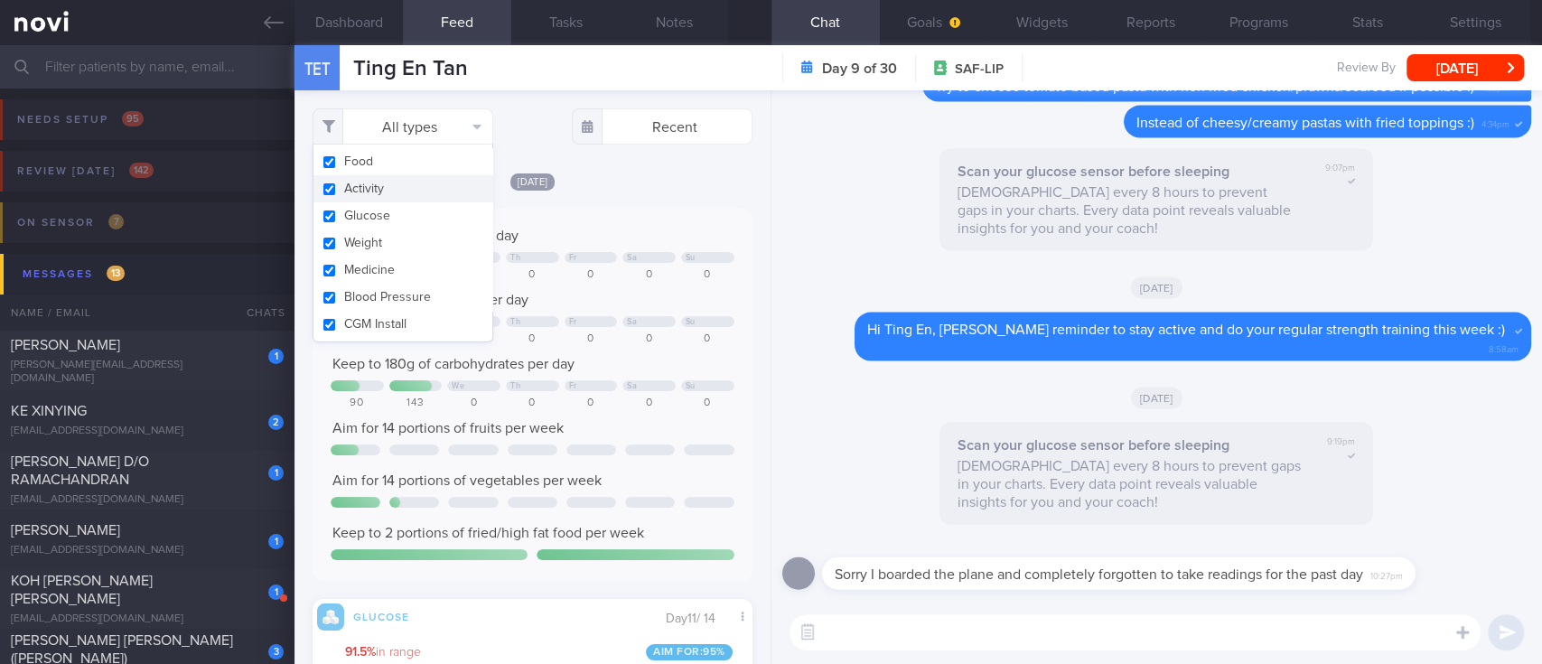
click at [417, 178] on button "Activity" at bounding box center [402, 188] width 179 height 27
checkbox input "false"
click at [589, 344] on div "0" at bounding box center [590, 339] width 53 height 14
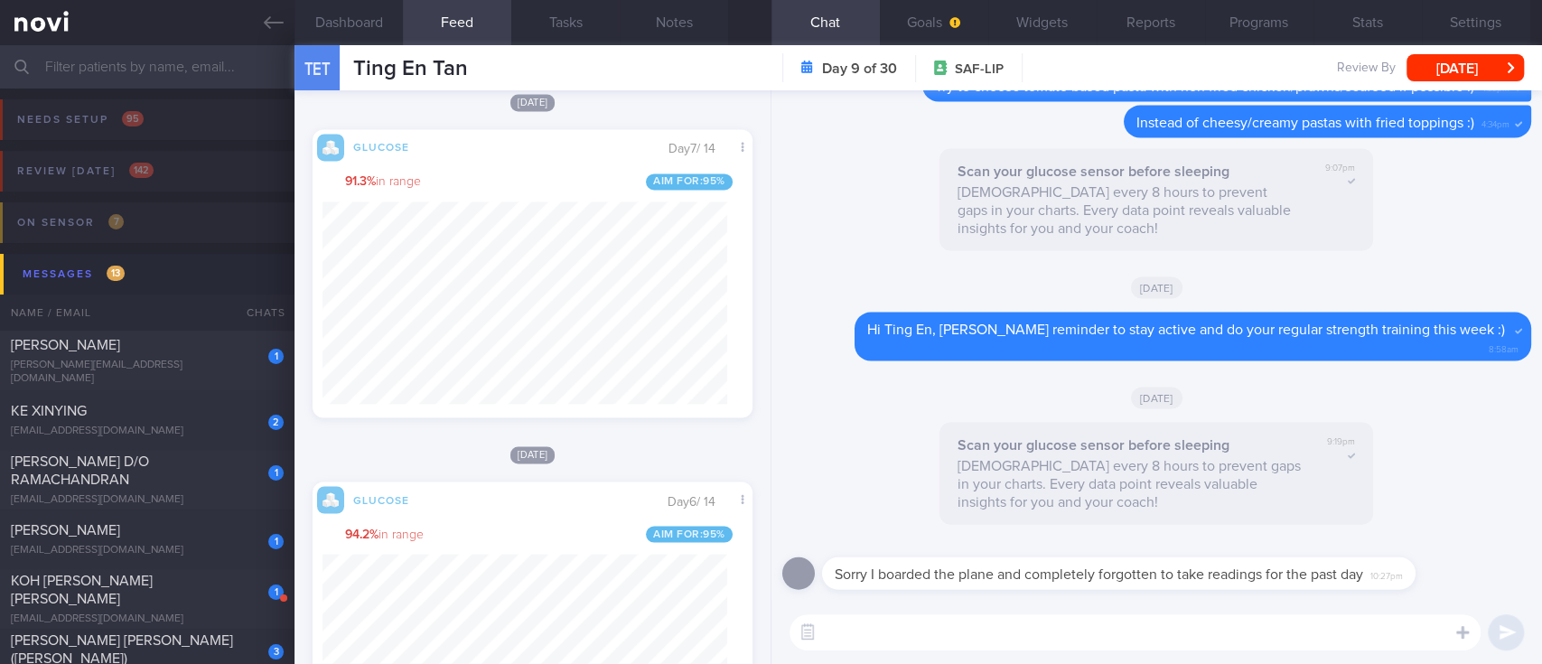
click at [847, 631] on textarea at bounding box center [1134, 632] width 691 height 36
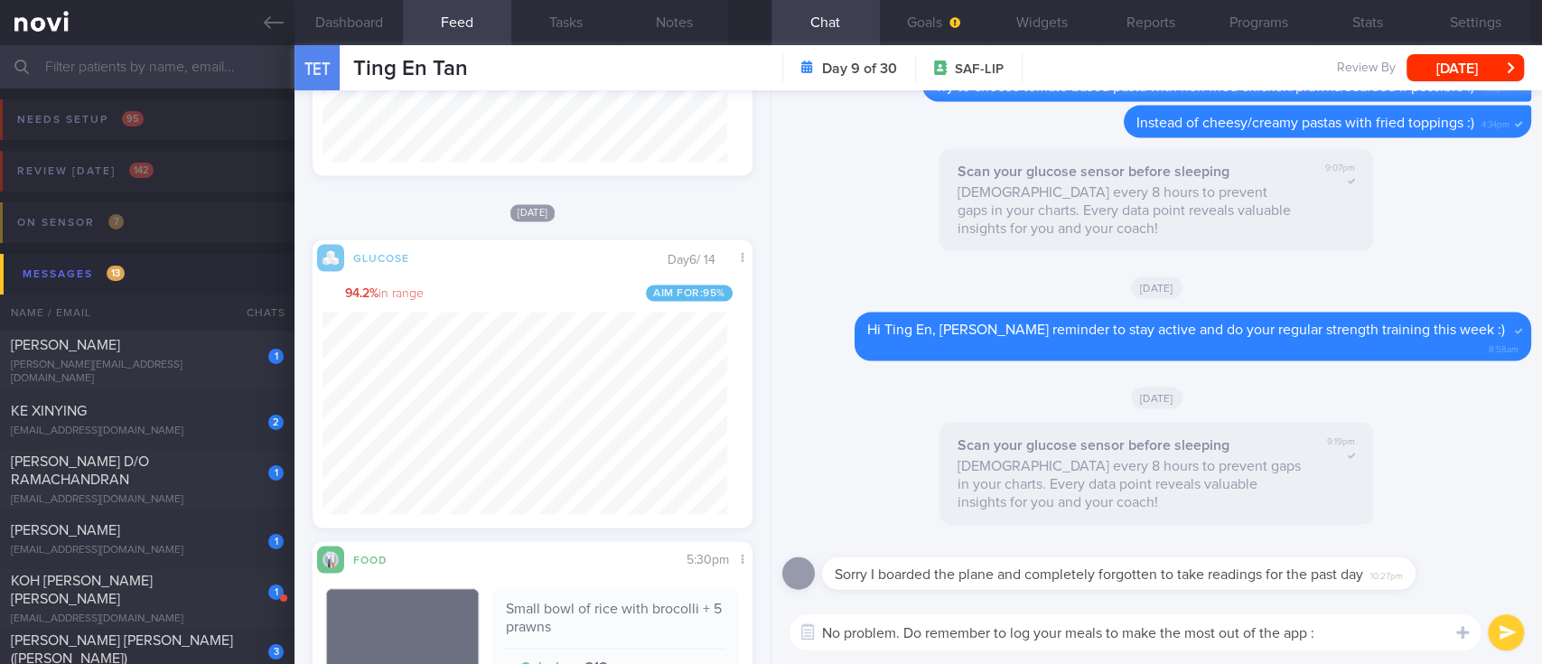
type textarea "No problem. Do remember to log your meals to make the most out of the app :)"
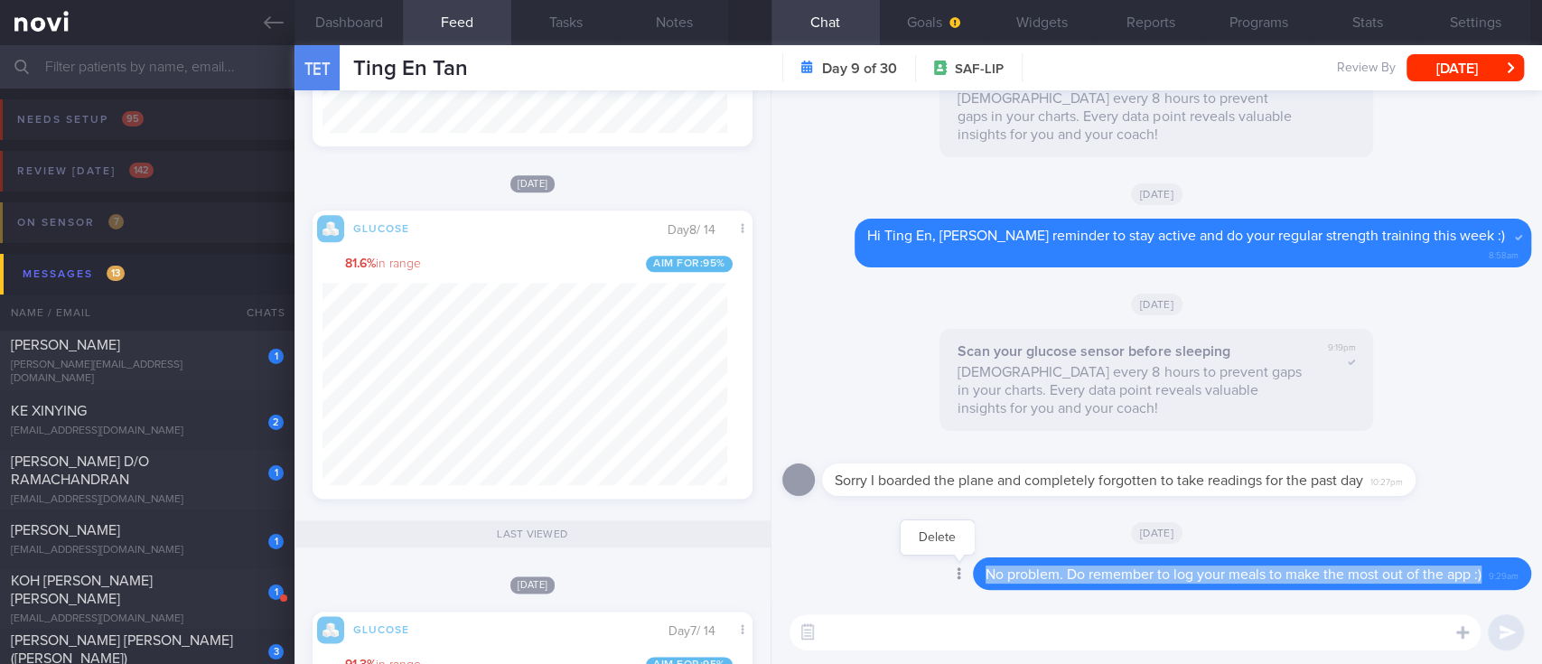
drag, startPoint x: 1463, startPoint y: 571, endPoint x: 937, endPoint y: 576, distance: 526.6
click at [937, 576] on div "Delete No problem. Do remember to log your meals to make the most out of the ap…" at bounding box center [1215, 573] width 630 height 33
copy span "No problem. Do remember to log your meals to make the most out of the app :)"
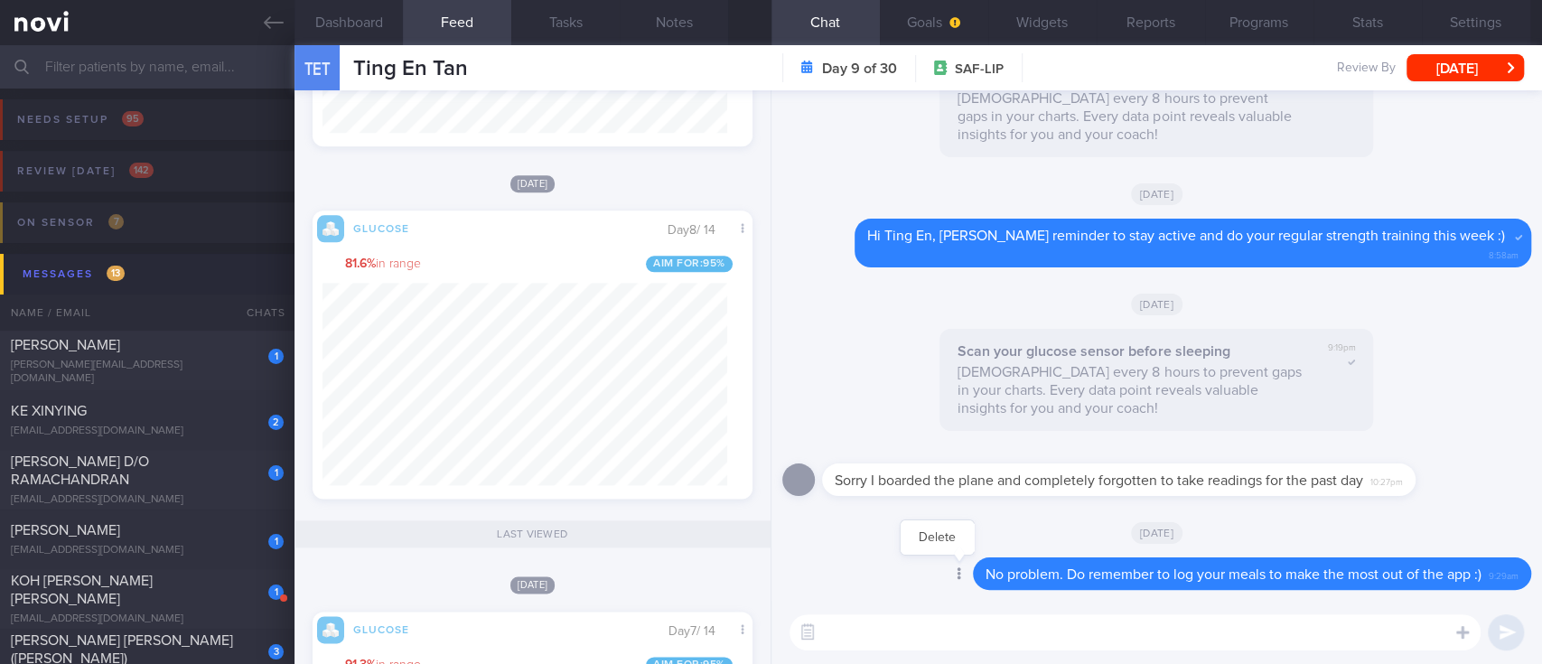
click at [947, 572] on div at bounding box center [957, 574] width 33 height 33
click at [918, 538] on button "Delete" at bounding box center [936, 537] width 73 height 27
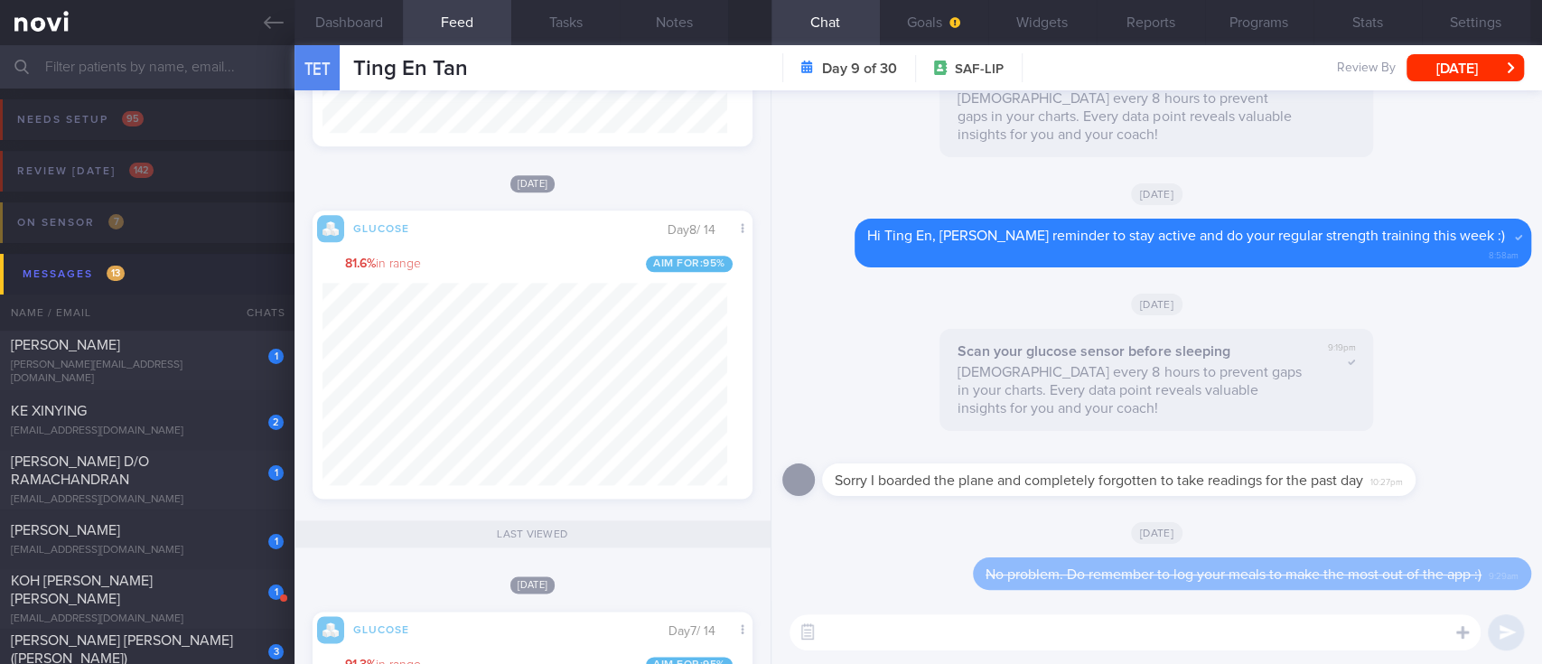
click at [928, 625] on textarea at bounding box center [1134, 632] width 691 height 36
paste textarea "No problem. Do remember to log your meals to make the most out of the app :)"
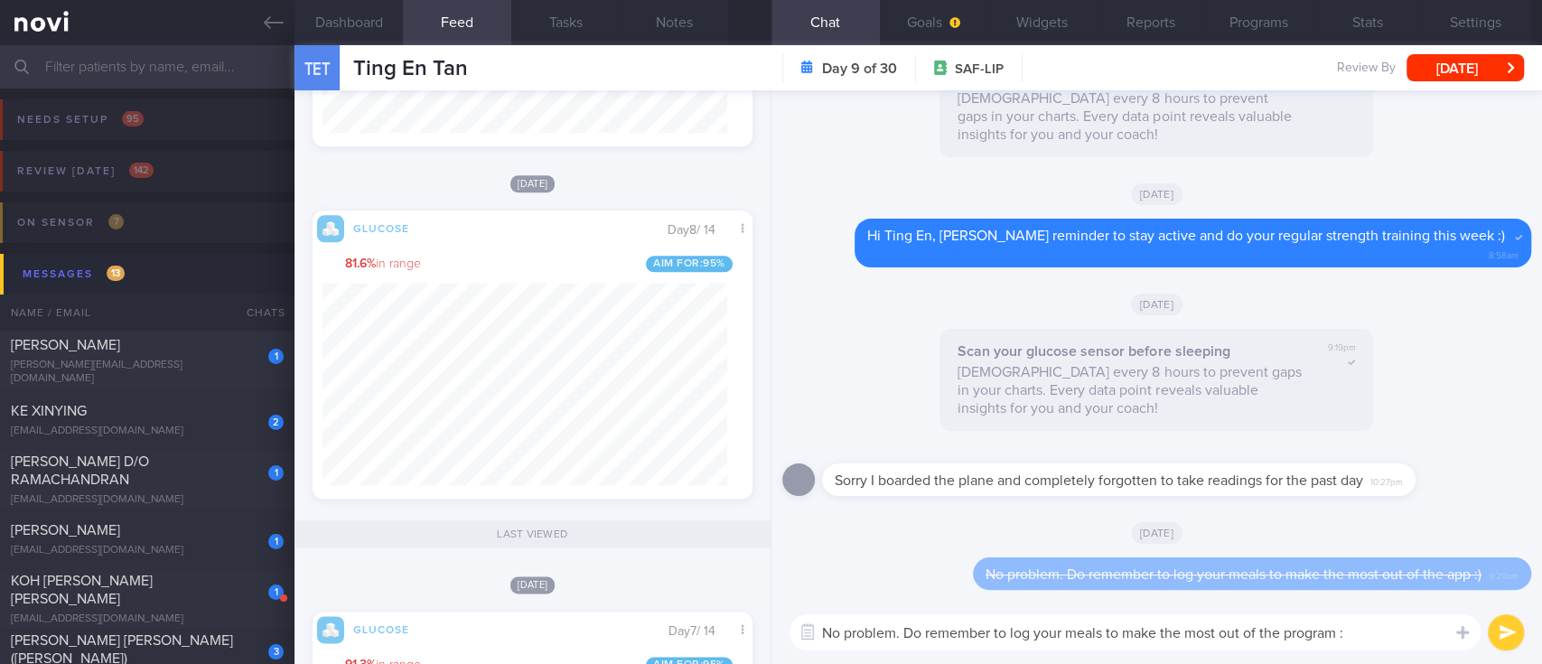
type textarea "No problem. Do remember to log your meals to make the most out of the program :)"
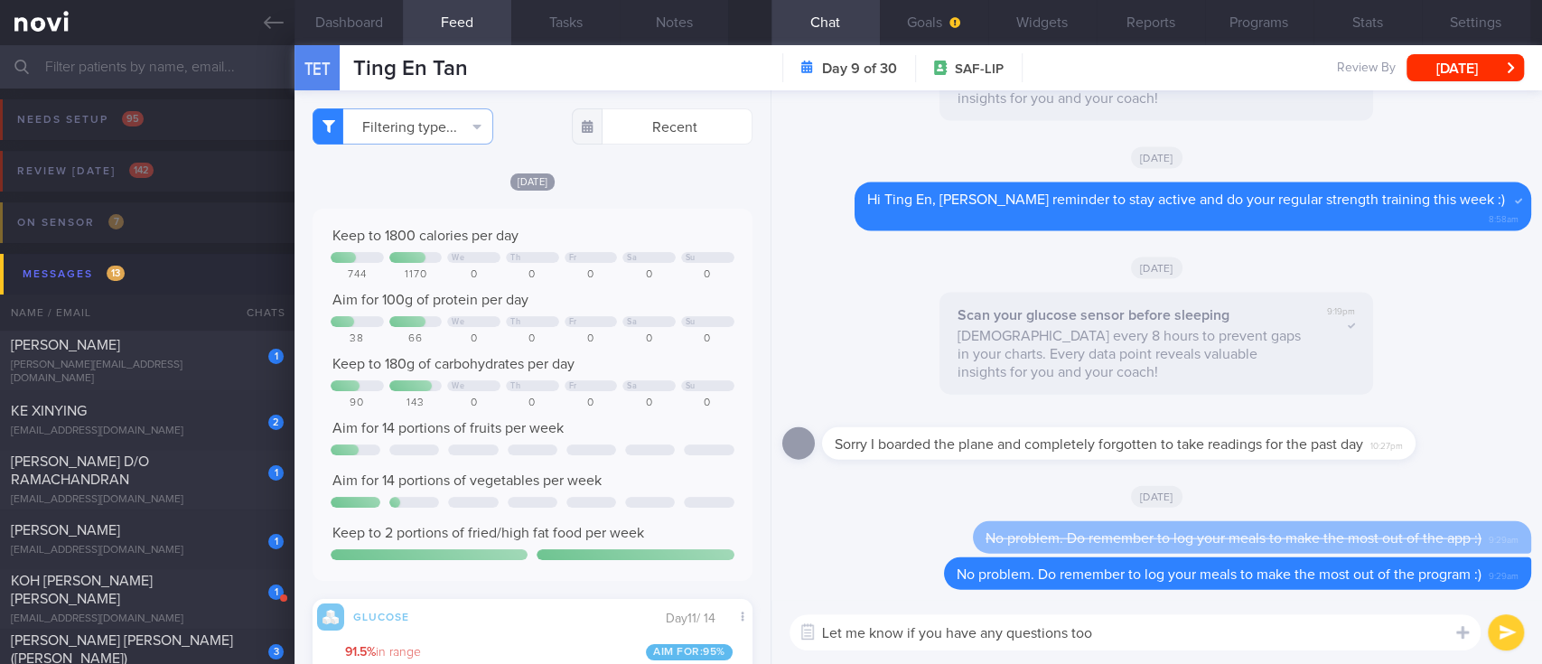
type textarea "Let me know if you have any questions too"
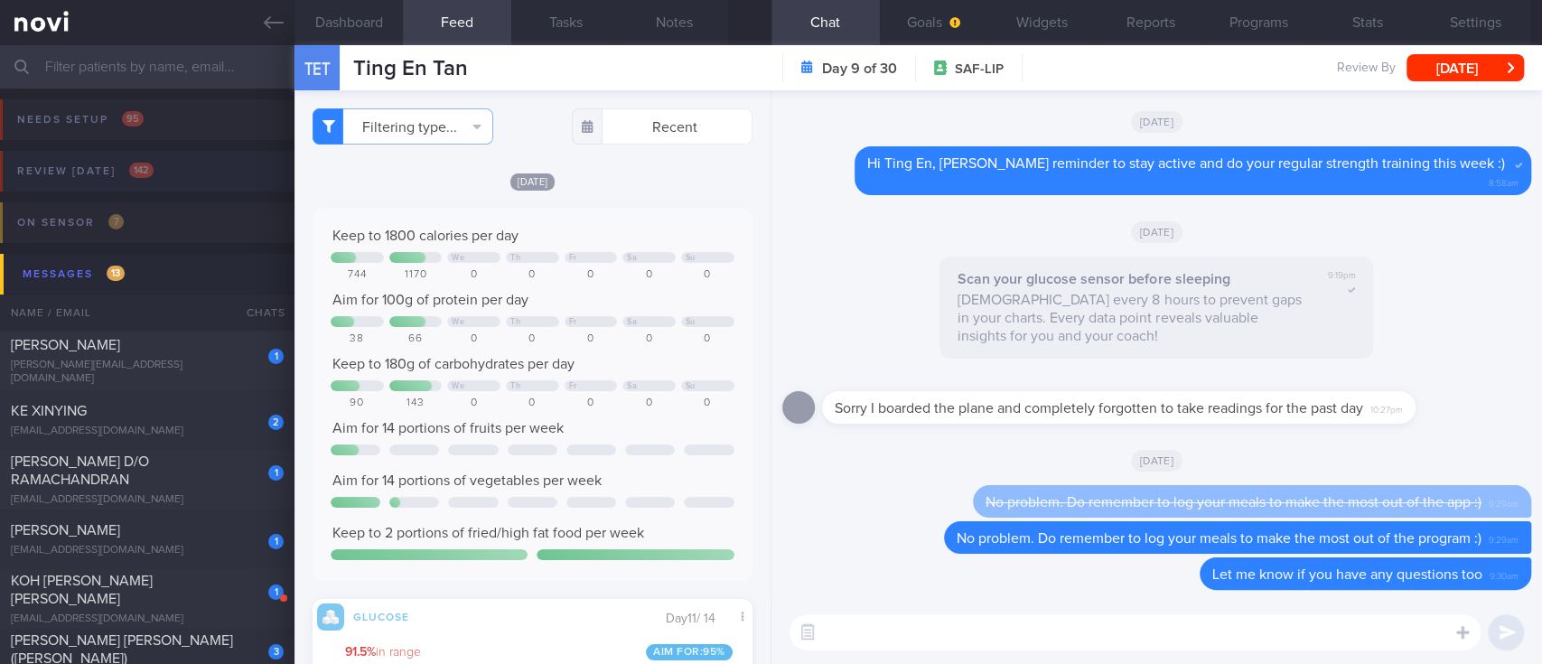
drag, startPoint x: 254, startPoint y: 28, endPoint x: 873, endPoint y: 152, distance: 631.8
click at [254, 28] on link at bounding box center [147, 22] width 294 height 45
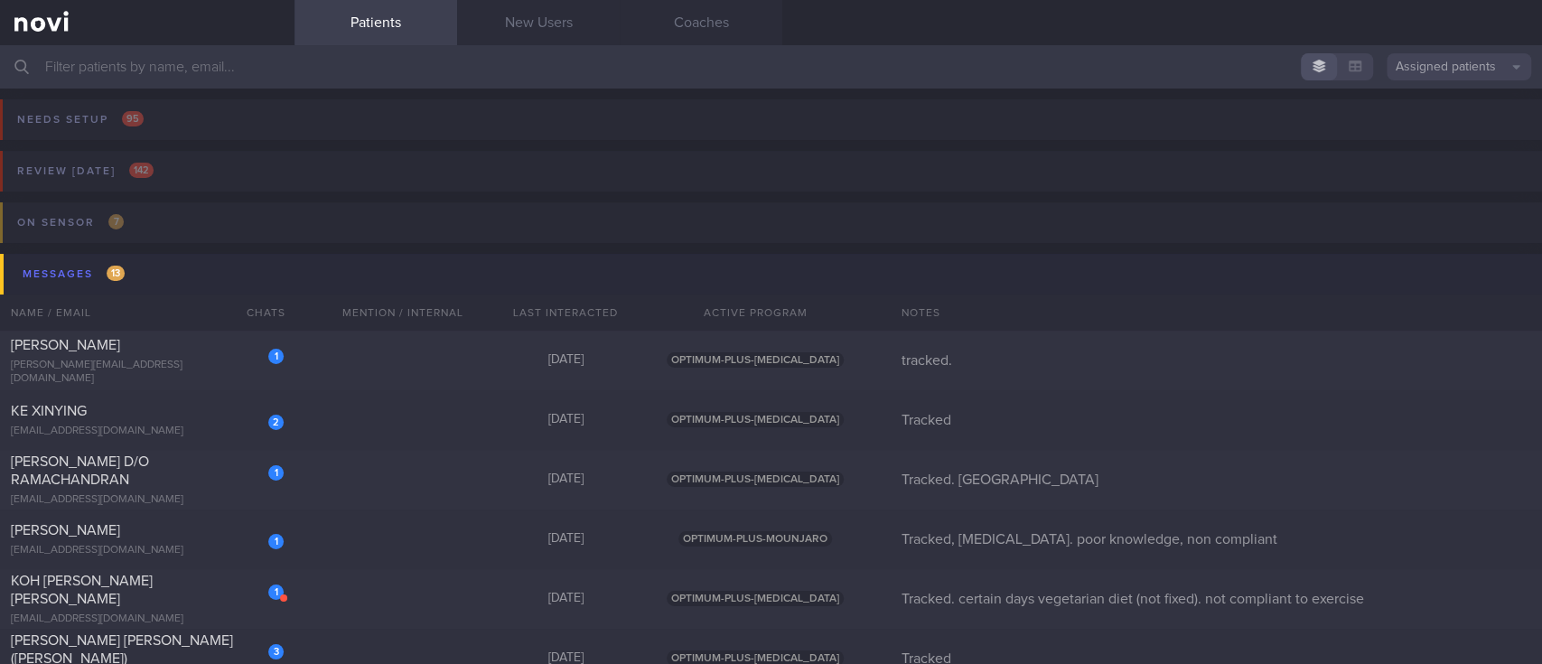
click at [128, 276] on div "Messages 13" at bounding box center [73, 274] width 111 height 24
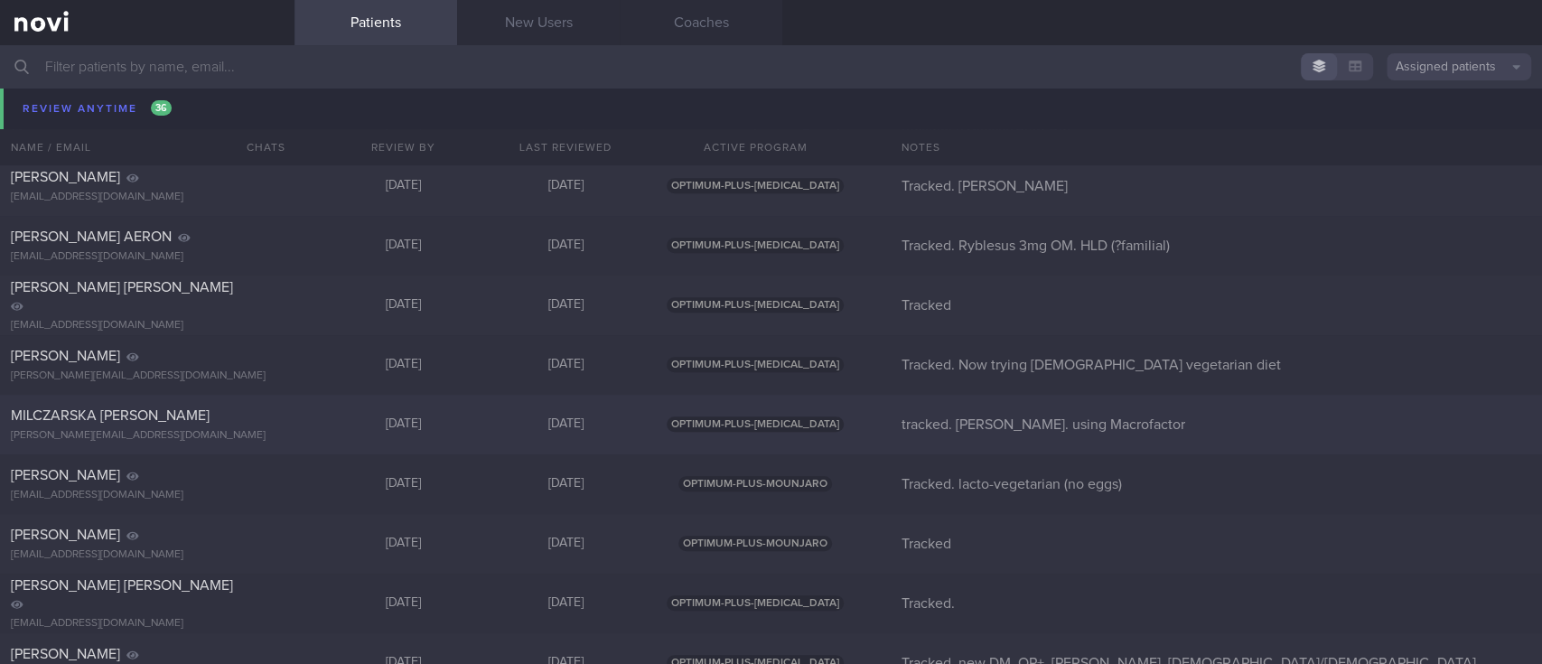
click at [361, 427] on div "[DATE]" at bounding box center [403, 424] width 163 height 16
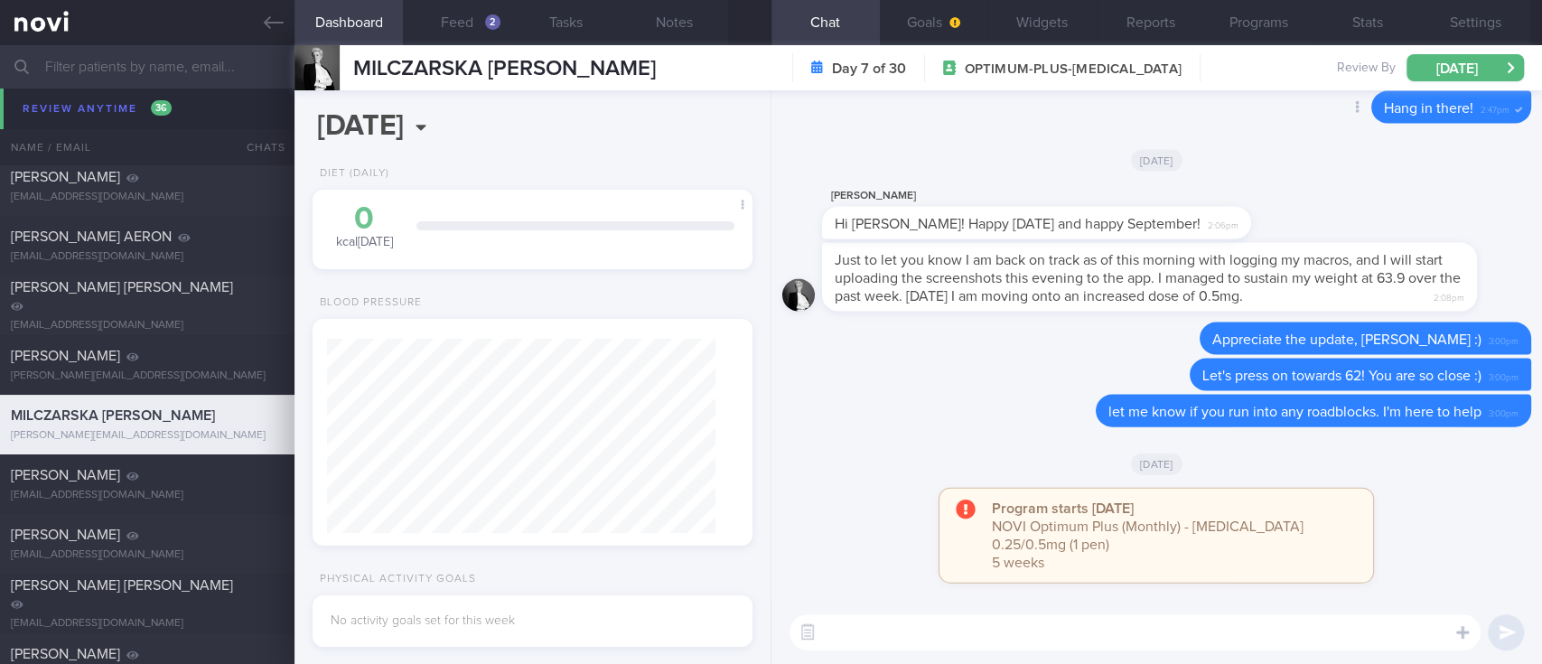
click at [1435, 113] on span "Hang in there!" at bounding box center [1428, 108] width 89 height 14
click at [1452, 71] on button "[DATE]" at bounding box center [1464, 67] width 117 height 27
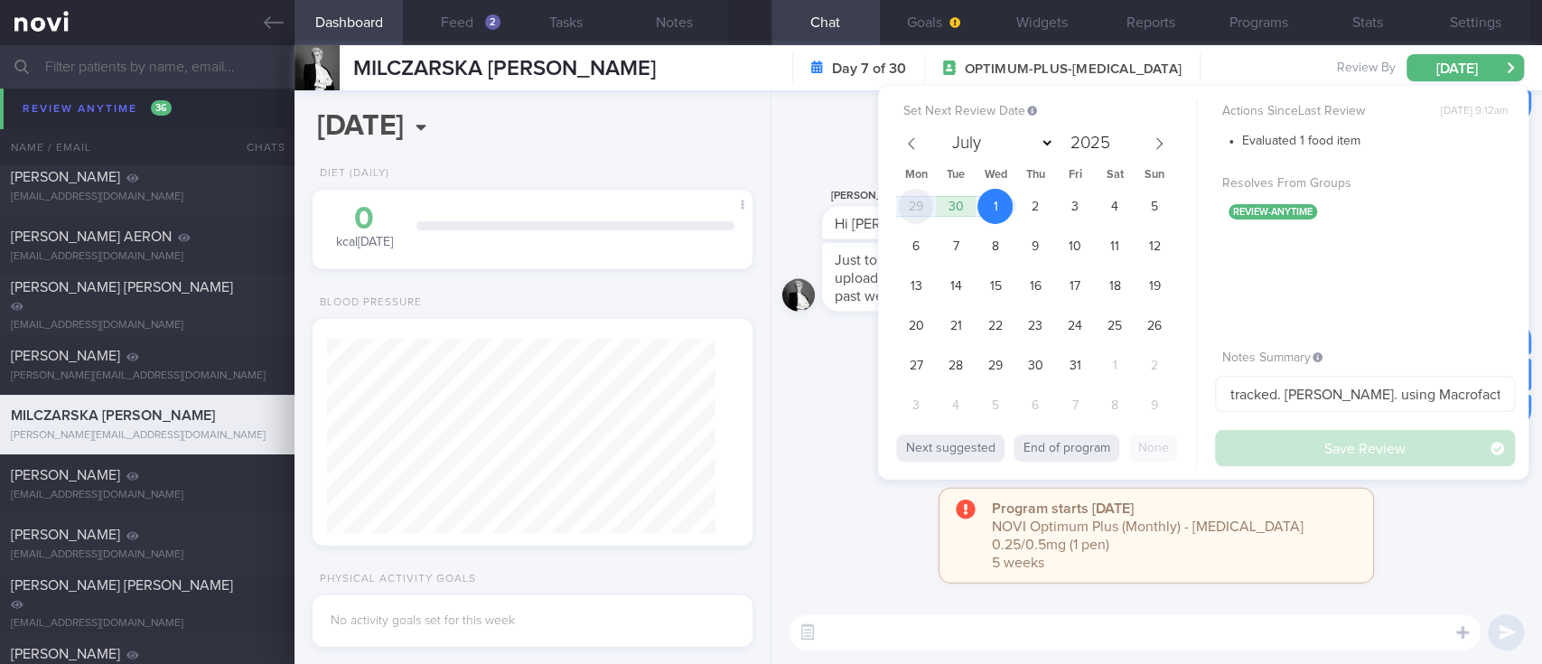
click at [919, 210] on span "29" at bounding box center [915, 206] width 35 height 35
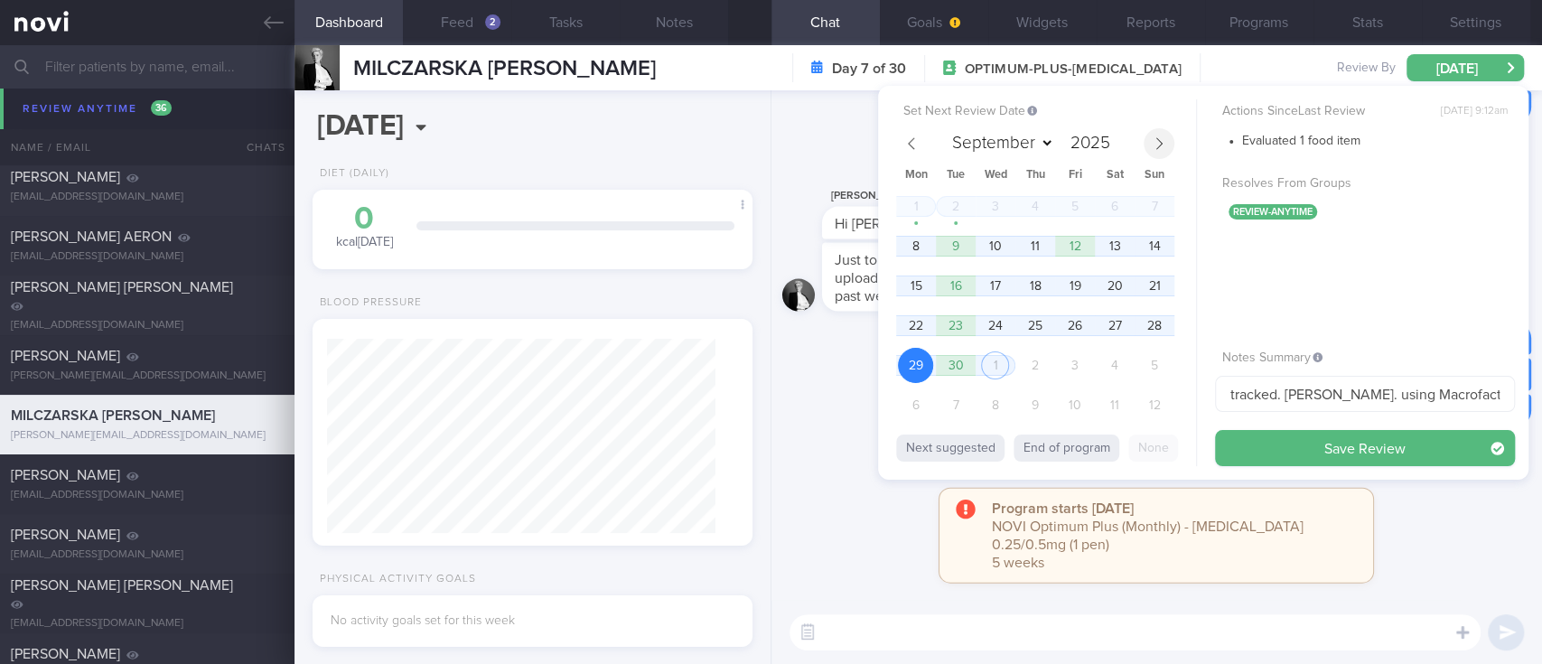
click at [1149, 145] on span at bounding box center [1158, 143] width 31 height 31
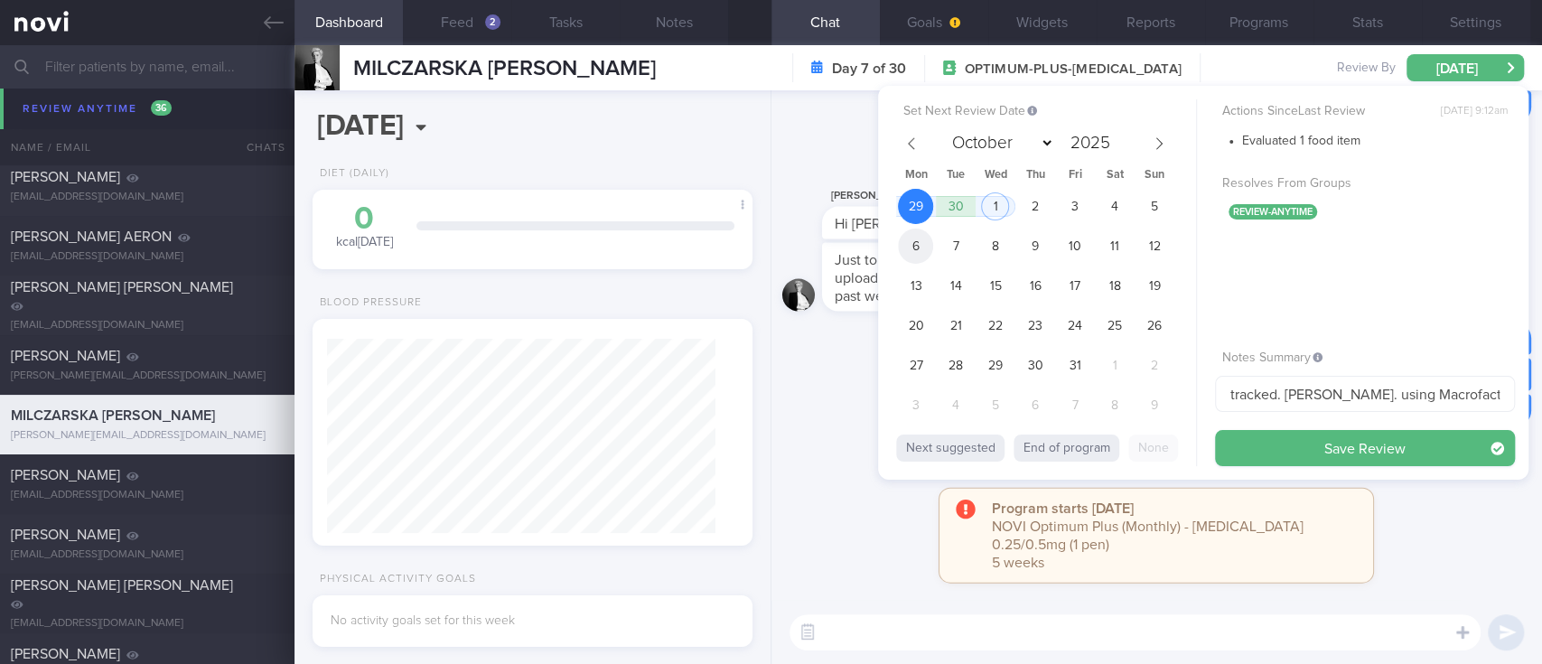
click at [918, 238] on span "6" at bounding box center [915, 246] width 35 height 35
click at [911, 143] on icon at bounding box center [911, 143] width 13 height 13
select select "8"
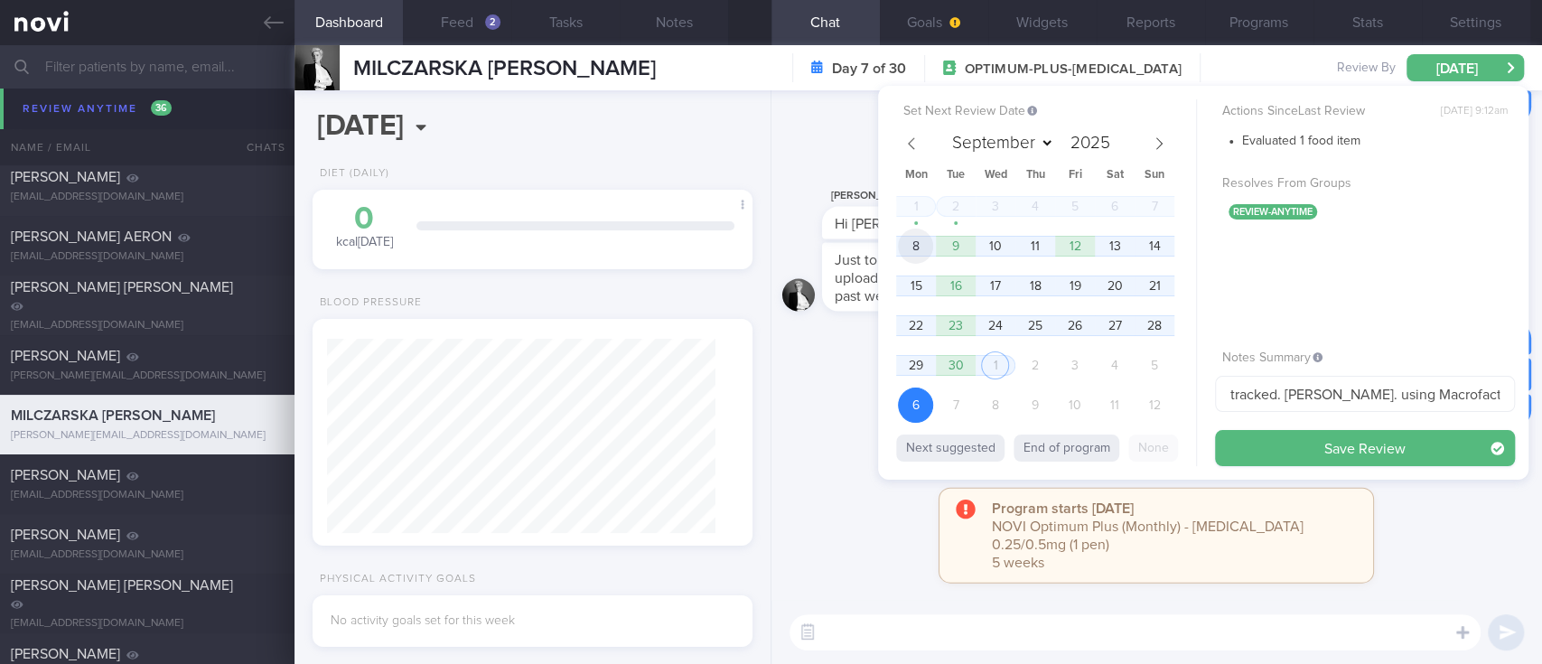
click at [915, 249] on span "8" at bounding box center [915, 246] width 35 height 35
click at [1301, 473] on div "Set Next Review Date [DATE] July August September October November [DATE] Mon T…" at bounding box center [1203, 283] width 650 height 394
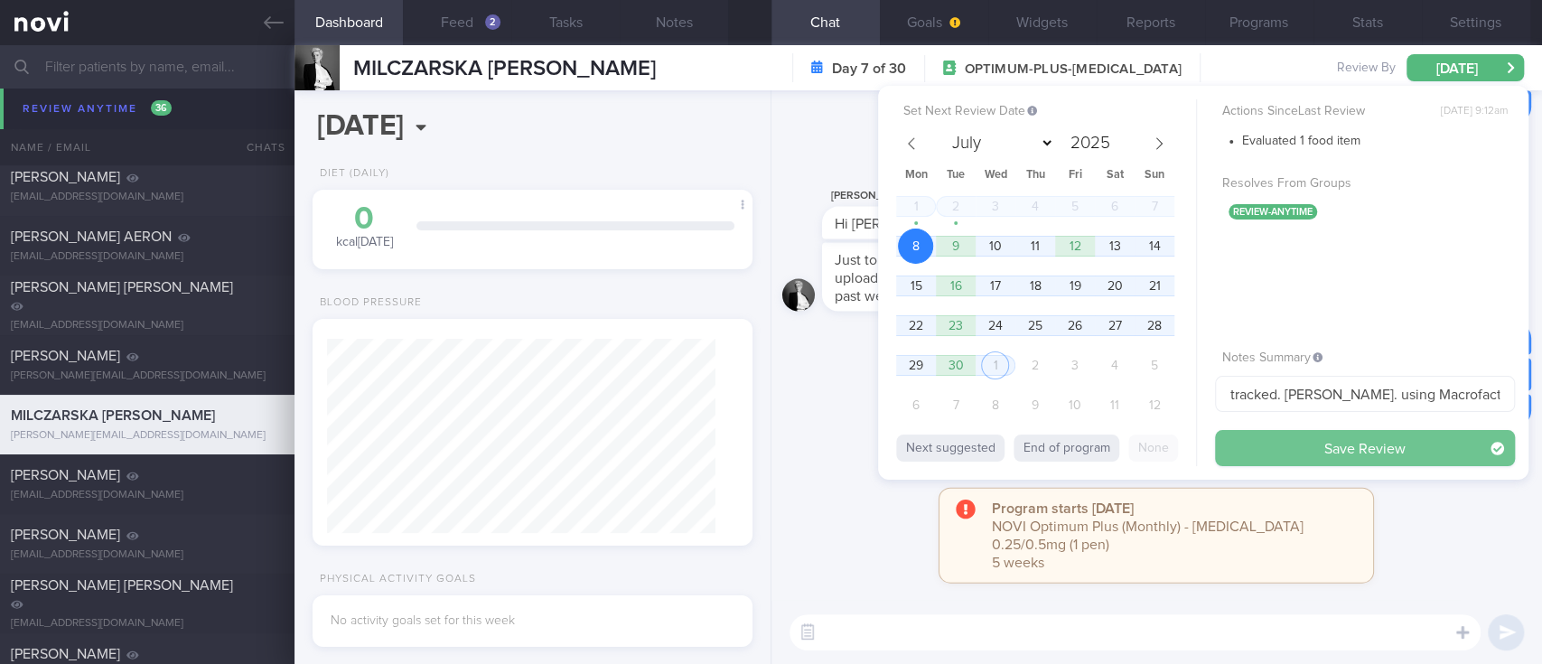
click at [1306, 459] on button "Save Review" at bounding box center [1365, 448] width 300 height 36
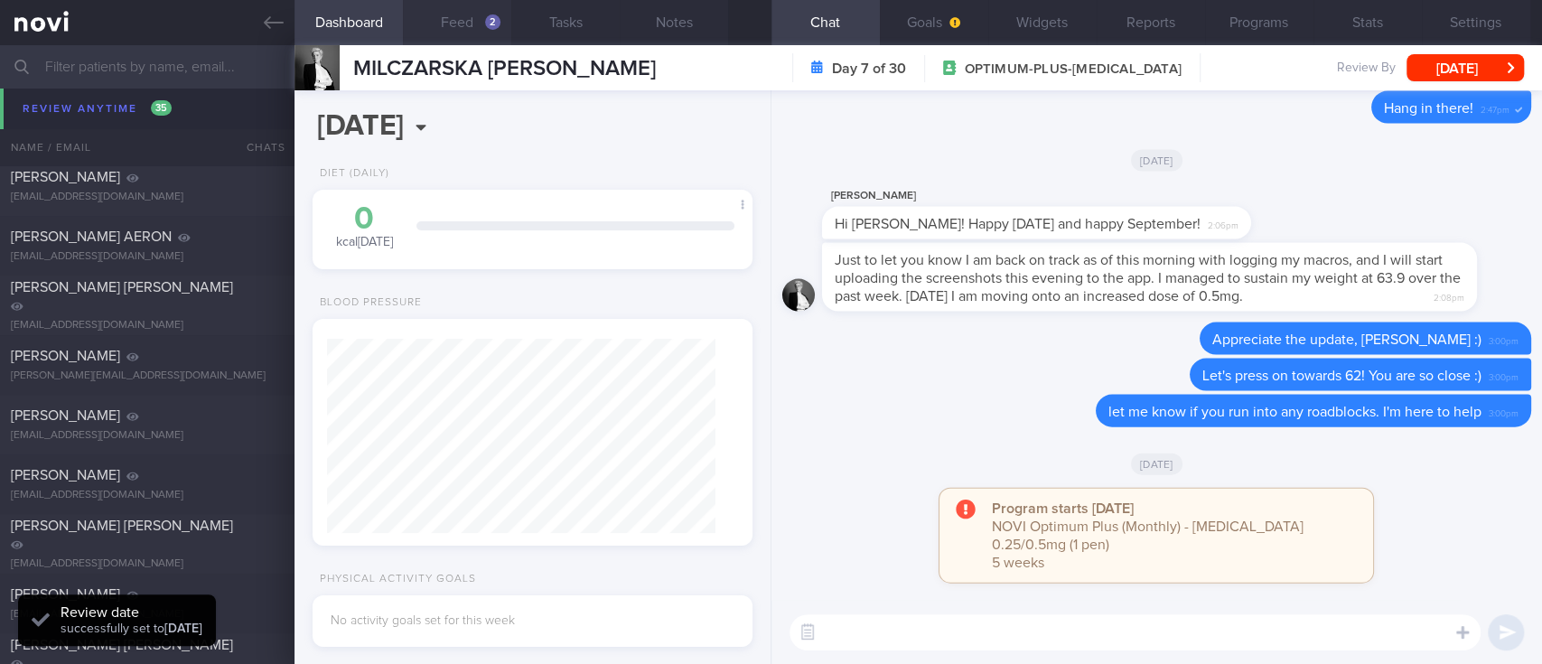
click at [477, 13] on button "Feed 2" at bounding box center [457, 22] width 108 height 45
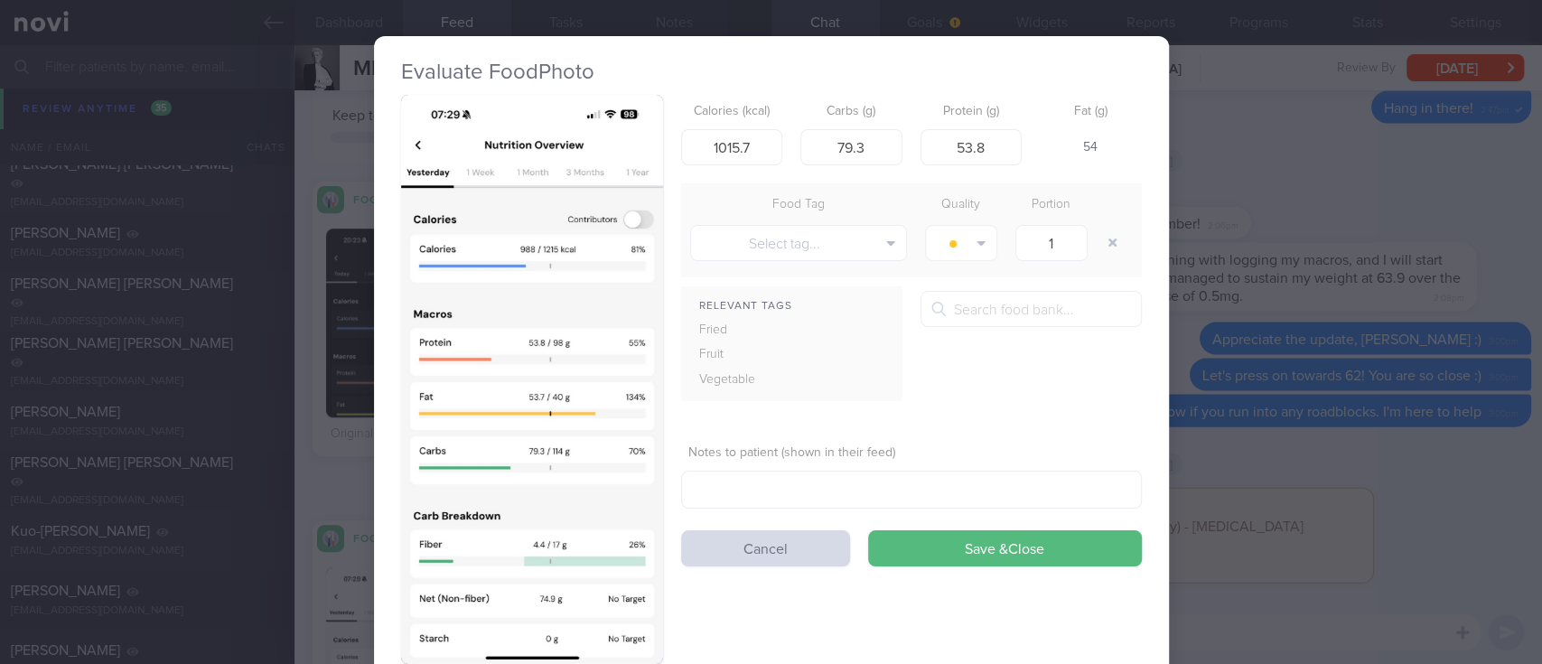
click at [1170, 400] on div "Evaluate Food Photo Calories (kcal) 1015.7 Carbs (g) 79.3 Protein (g) 53.8 Fat …" at bounding box center [771, 332] width 1542 height 664
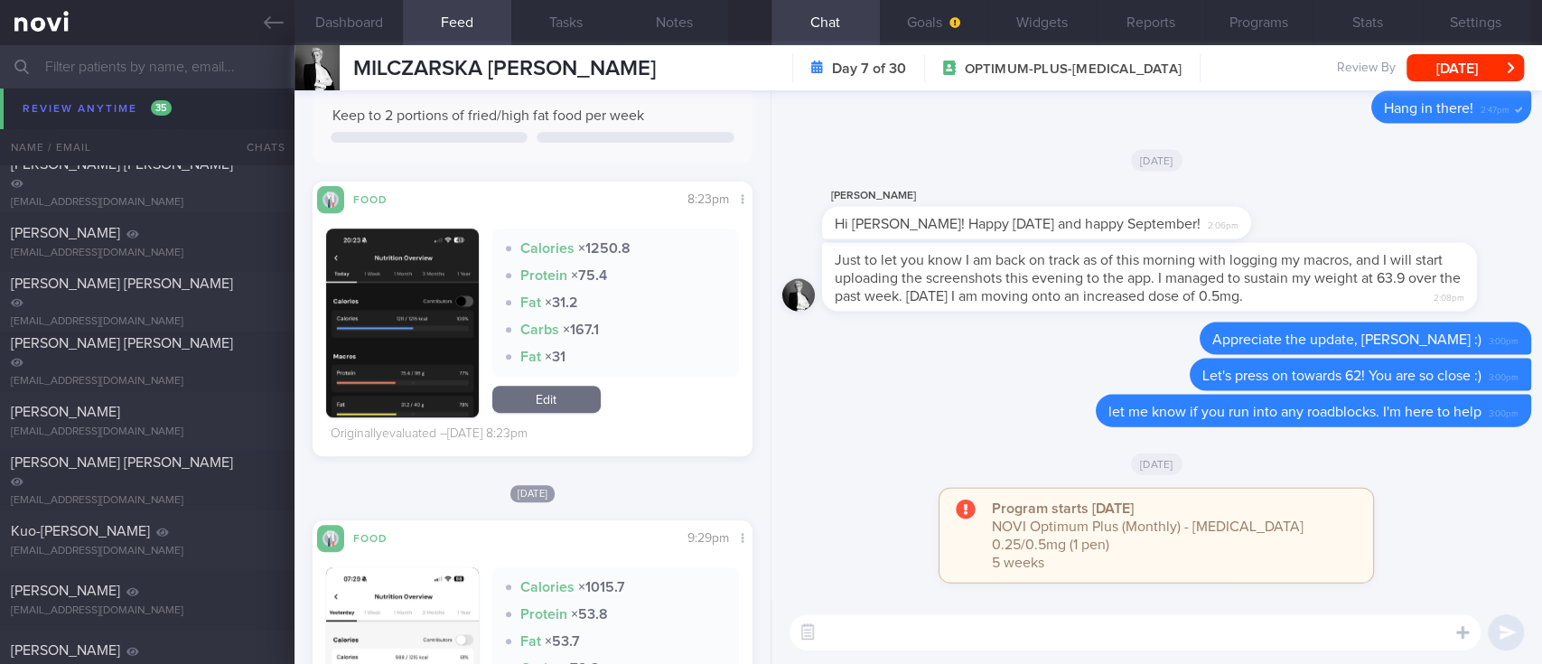
click at [428, 369] on button "button" at bounding box center [402, 323] width 153 height 189
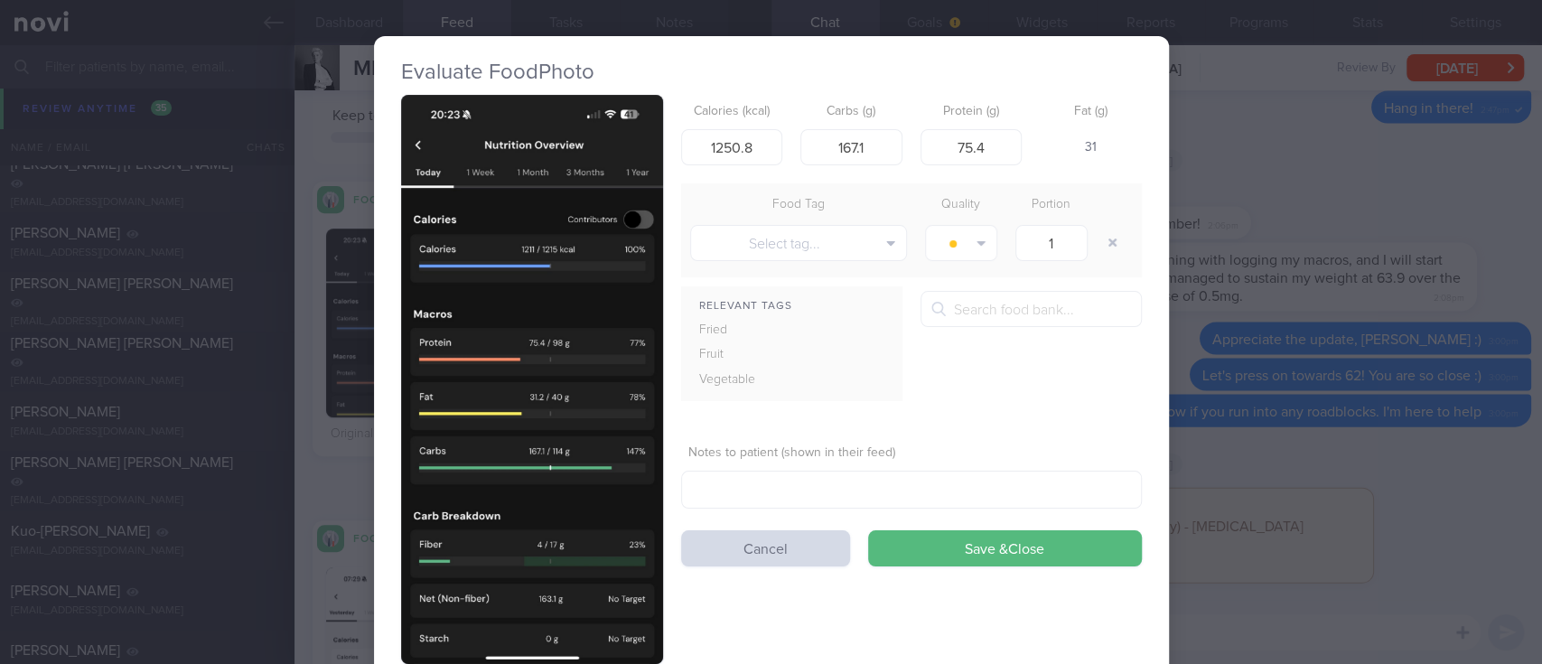
click at [1296, 303] on div "Evaluate Food Photo Calories (kcal) 1250.8 Carbs (g) 167.1 Protein (g) 75.4 Fat…" at bounding box center [771, 332] width 1542 height 664
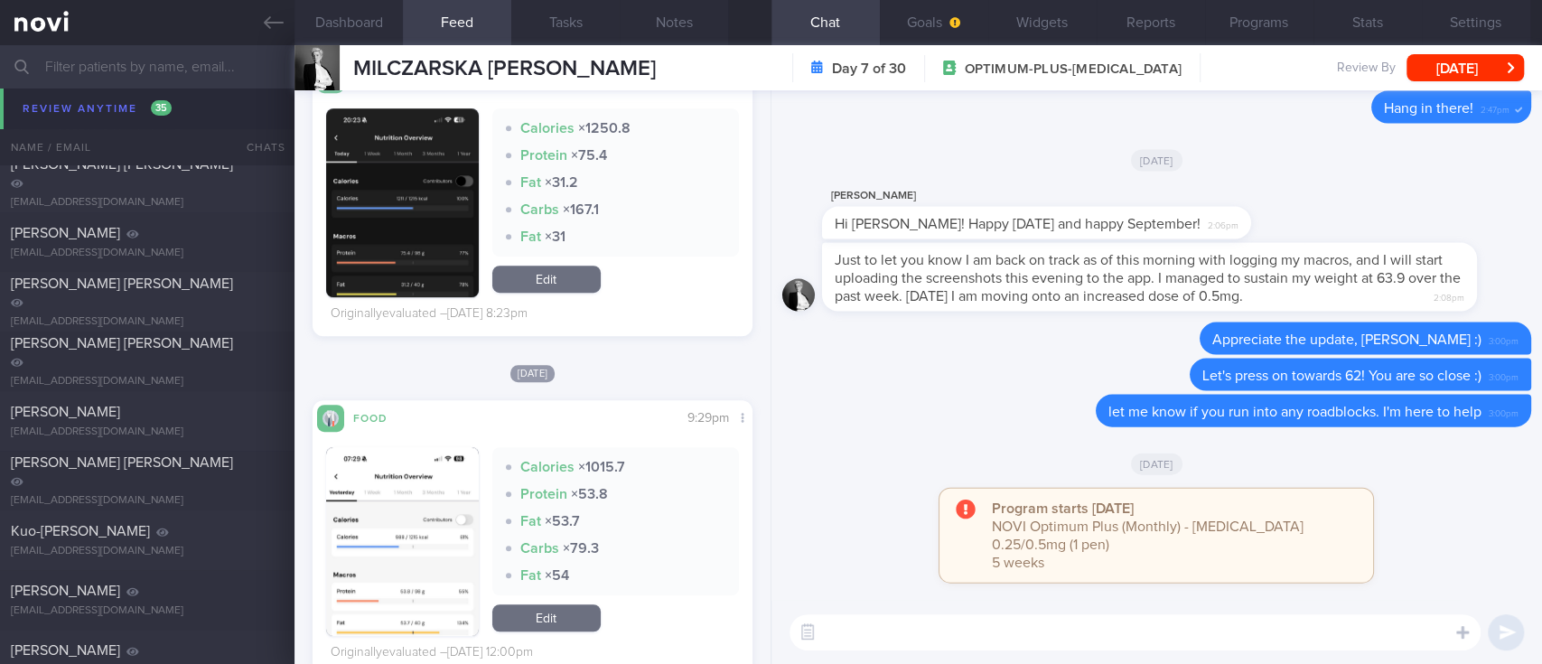
click at [397, 489] on button "button" at bounding box center [402, 541] width 153 height 189
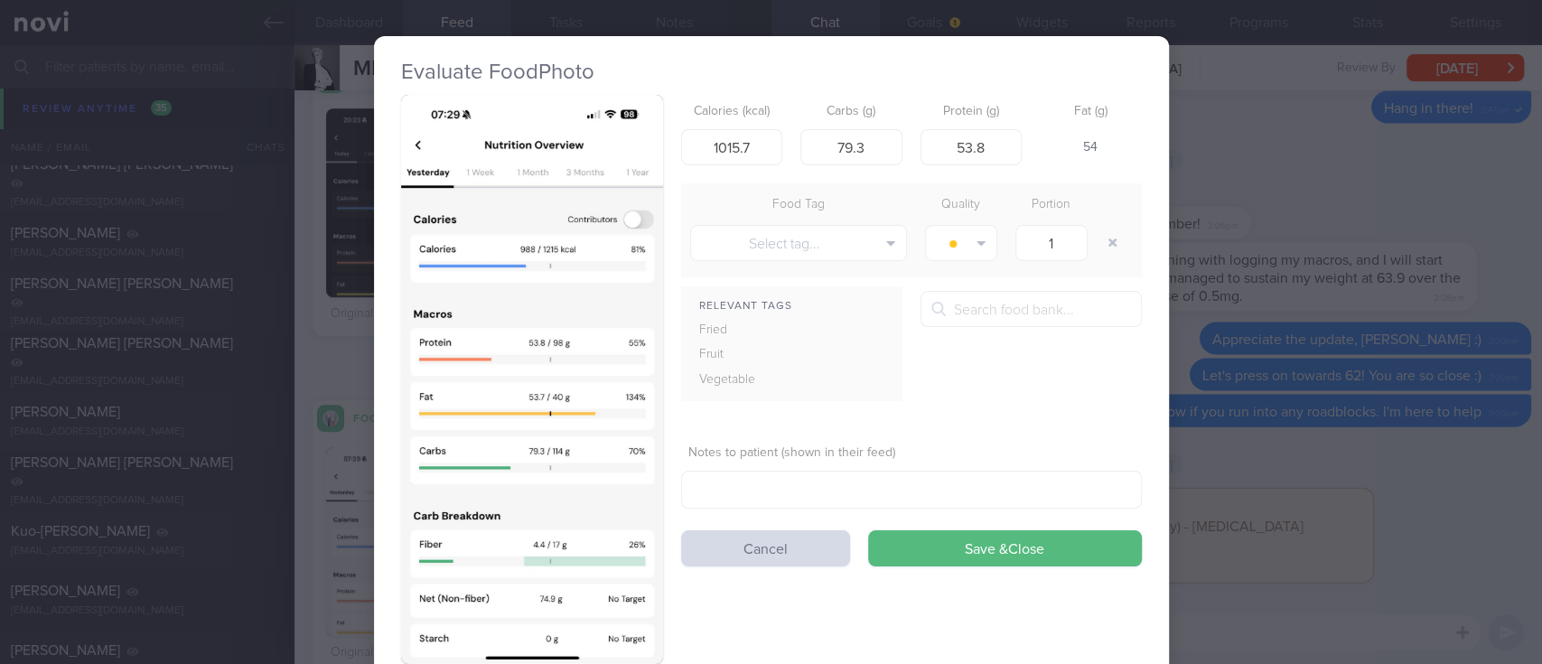
click at [1278, 407] on div "Evaluate Food Photo Calories (kcal) 1015.7 Carbs (g) 79.3 Protein (g) 53.8 Fat …" at bounding box center [771, 332] width 1542 height 664
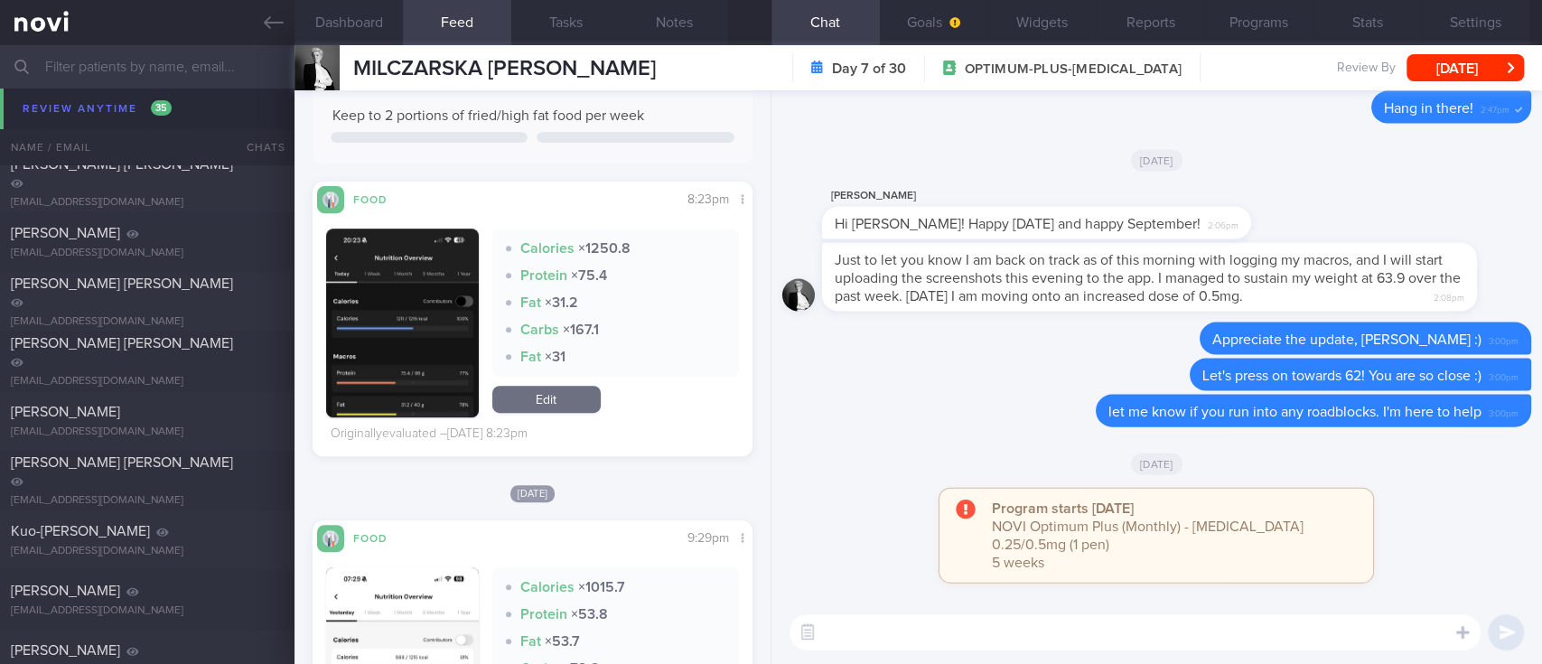
click at [932, 612] on div "​ ​" at bounding box center [1156, 632] width 770 height 63
click at [936, 650] on div "​ ​" at bounding box center [1156, 632] width 770 height 63
click at [941, 645] on textarea at bounding box center [1134, 632] width 691 height 36
type textarea "Hi [PERSON_NAME], I hope you had a good weekend!"
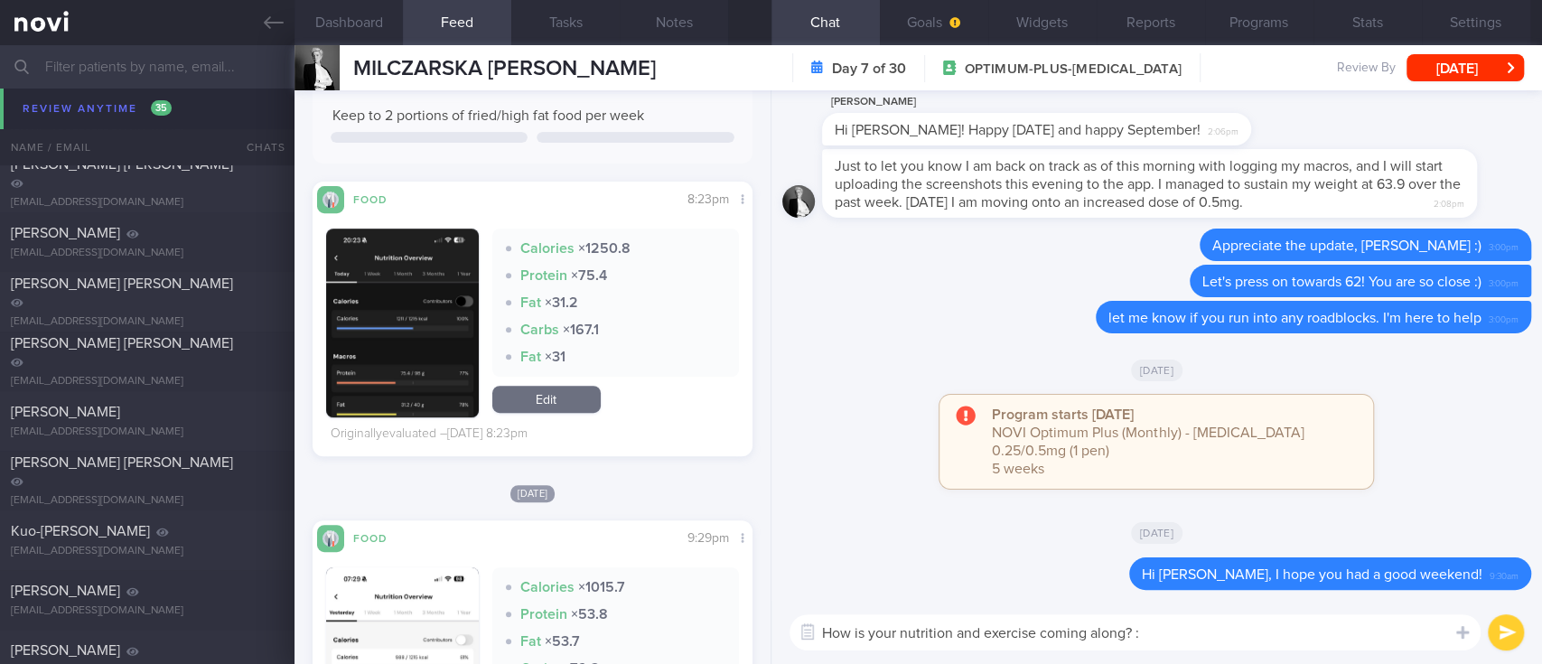
type textarea "How is your nutrition and exercise coming along? :)"
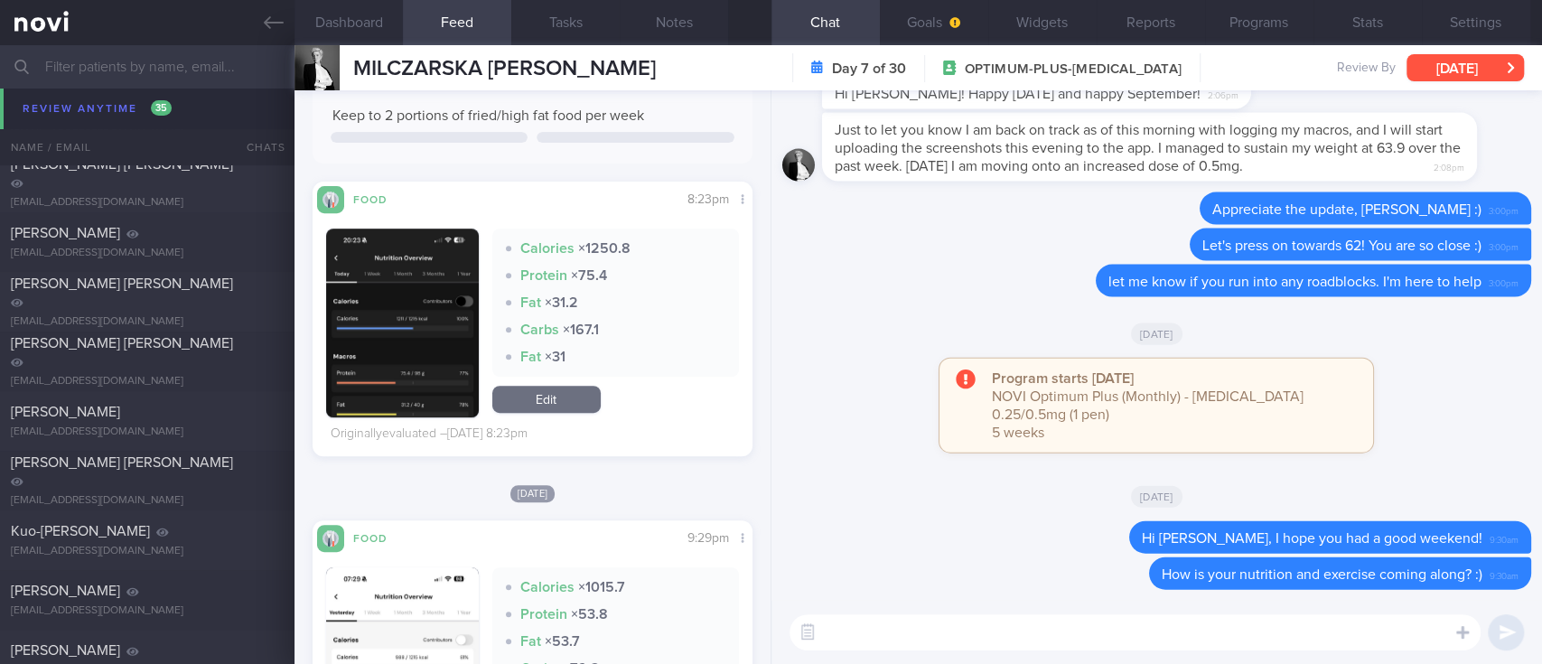
click at [1469, 76] on button "[DATE]" at bounding box center [1464, 67] width 117 height 27
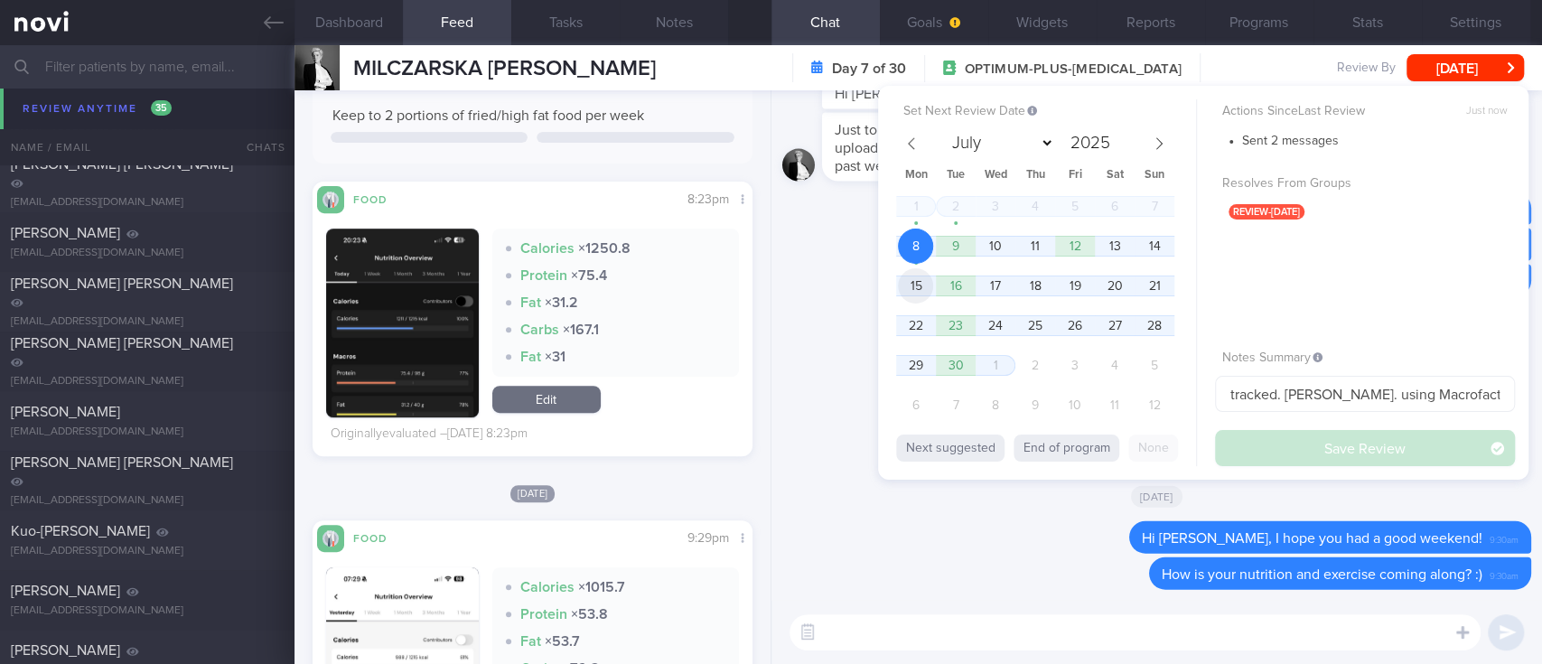
click at [911, 284] on span "15" at bounding box center [915, 285] width 35 height 35
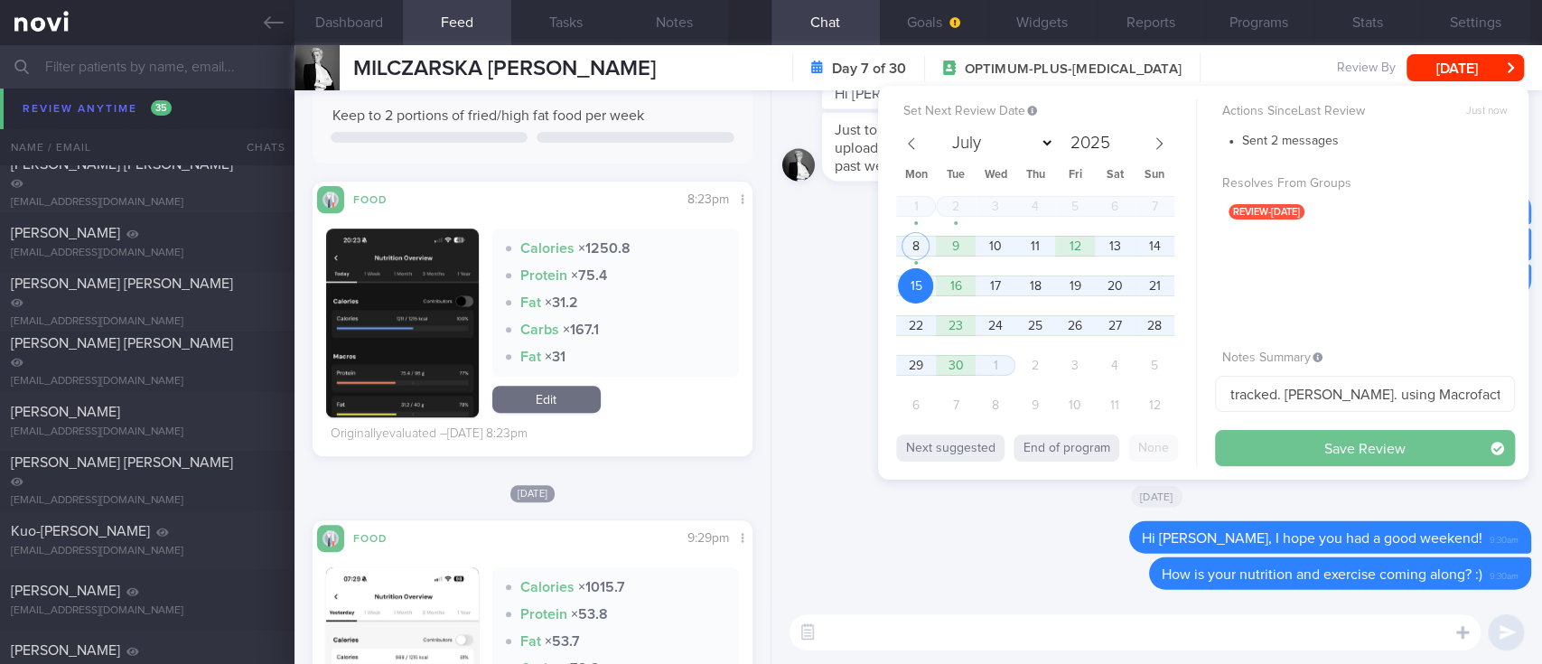
click at [1322, 447] on button "Save Review" at bounding box center [1365, 448] width 300 height 36
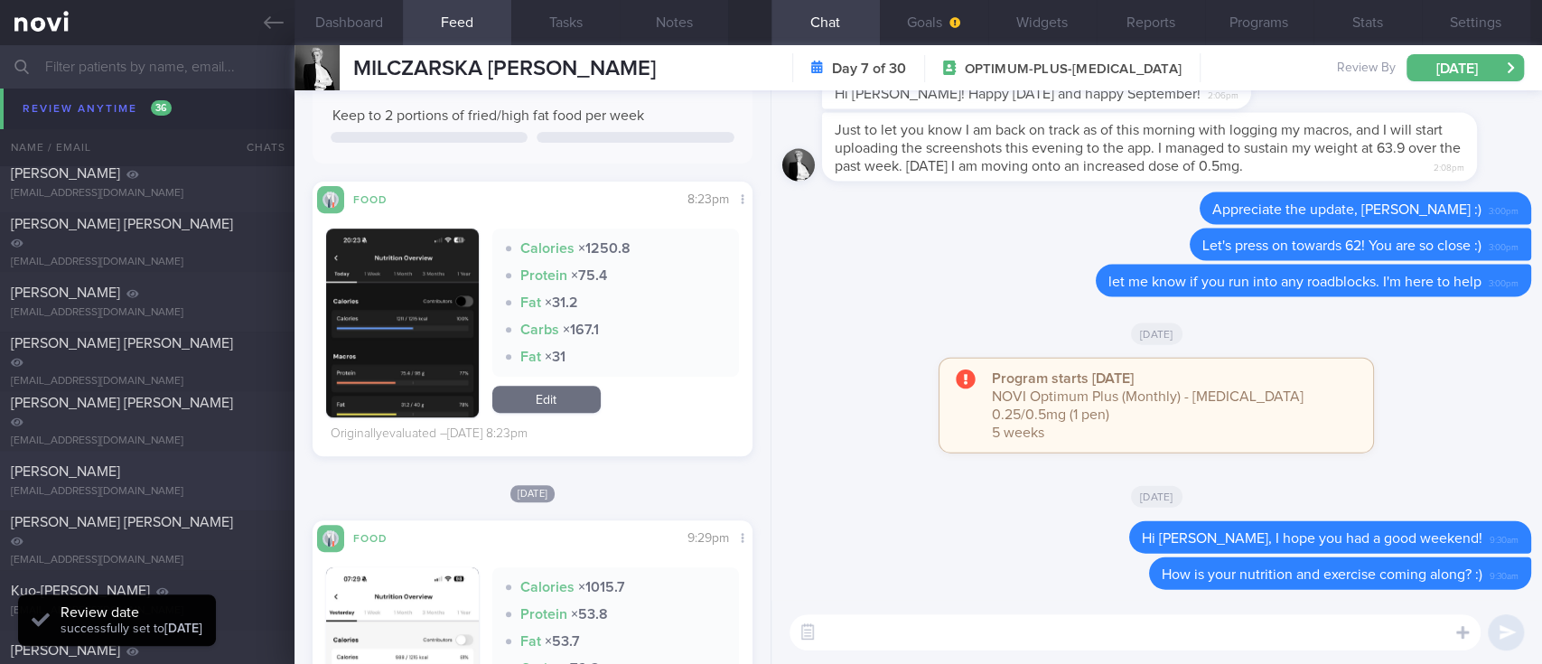
click at [171, 480] on div "[PERSON_NAME]" at bounding box center [145, 471] width 268 height 18
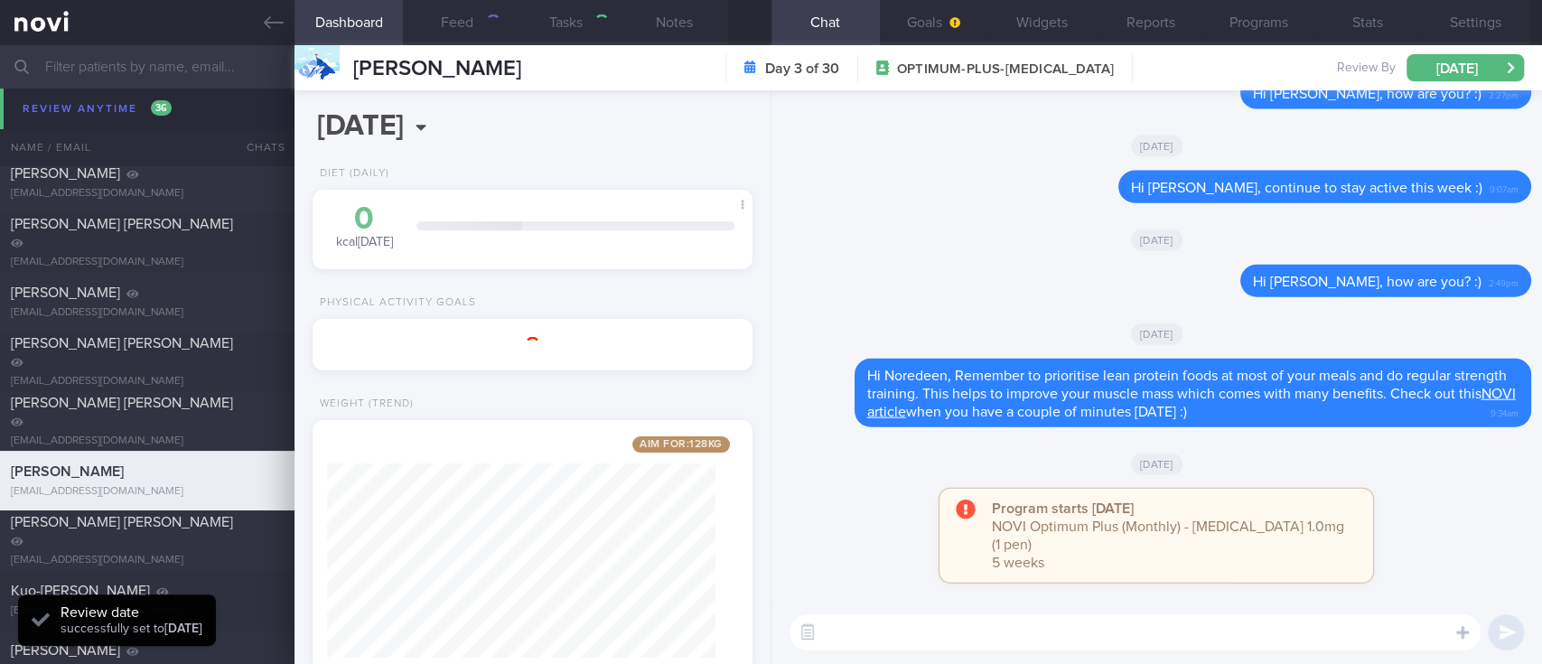
select select "9"
type input "tracked"
click at [1465, 67] on button "[DATE]" at bounding box center [1464, 67] width 117 height 27
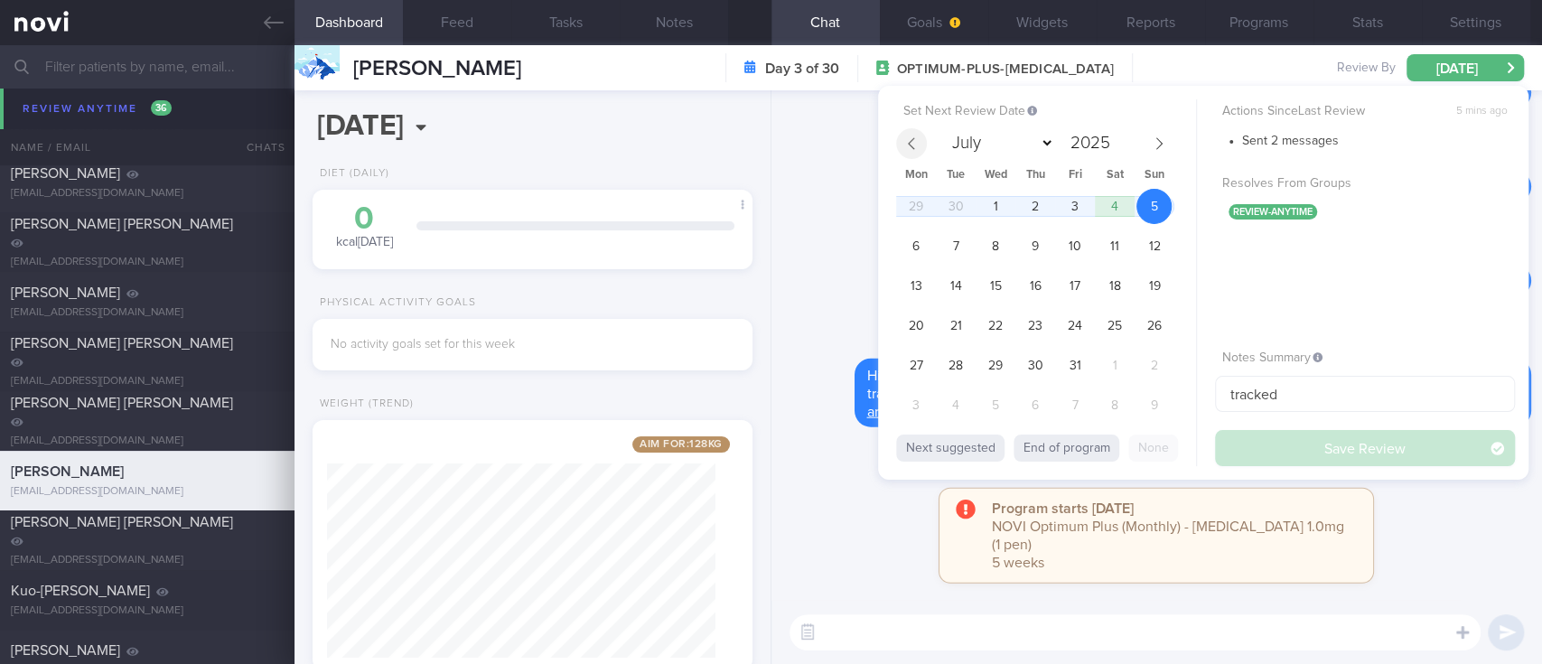
click at [897, 134] on span at bounding box center [911, 143] width 31 height 31
select select "8"
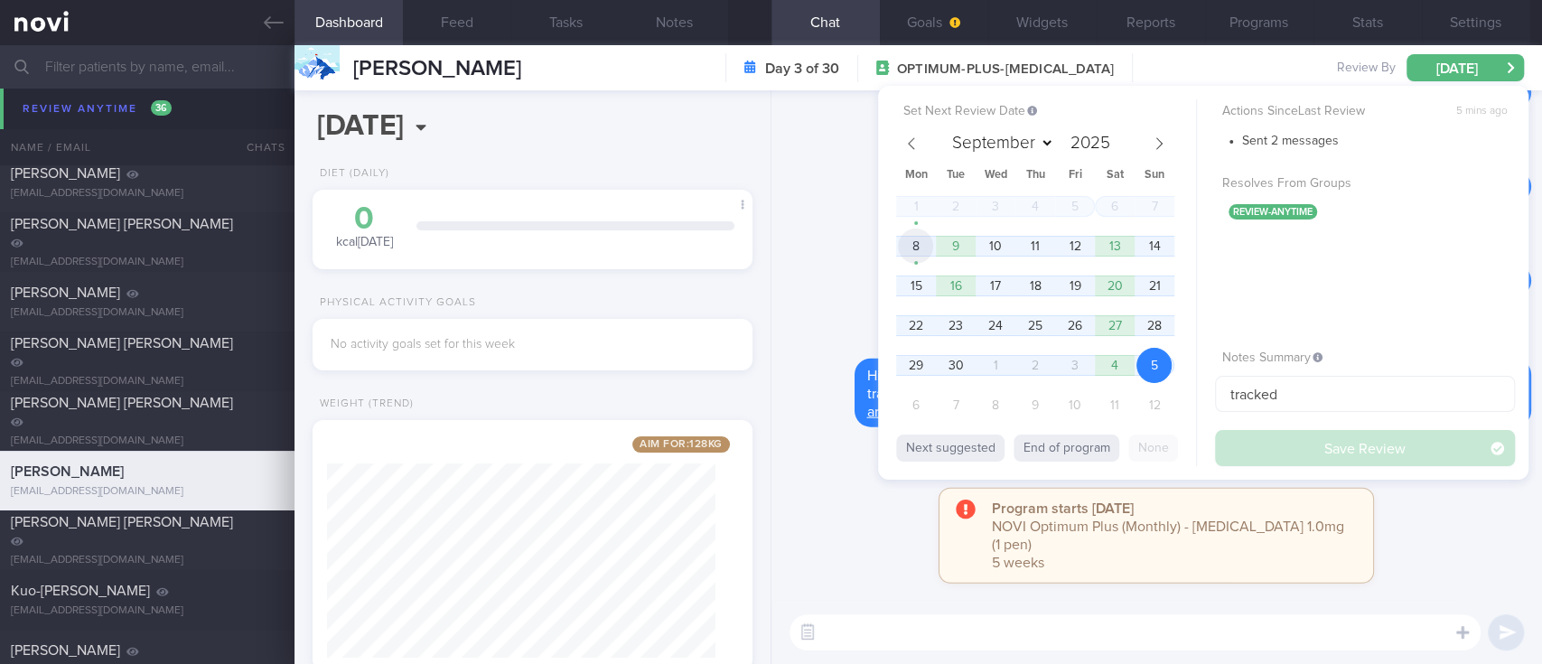
click at [915, 246] on span "8" at bounding box center [915, 246] width 35 height 35
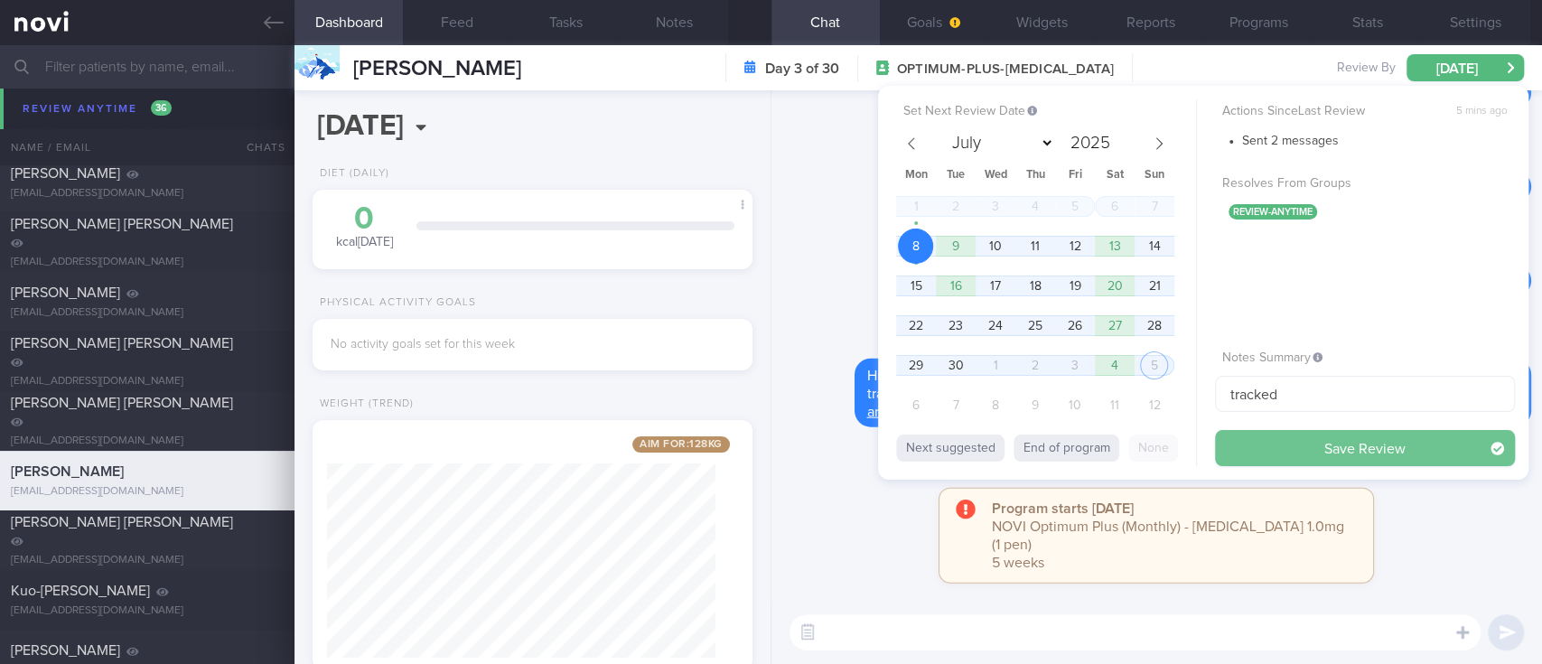
click at [1231, 438] on button "Save Review" at bounding box center [1365, 448] width 300 height 36
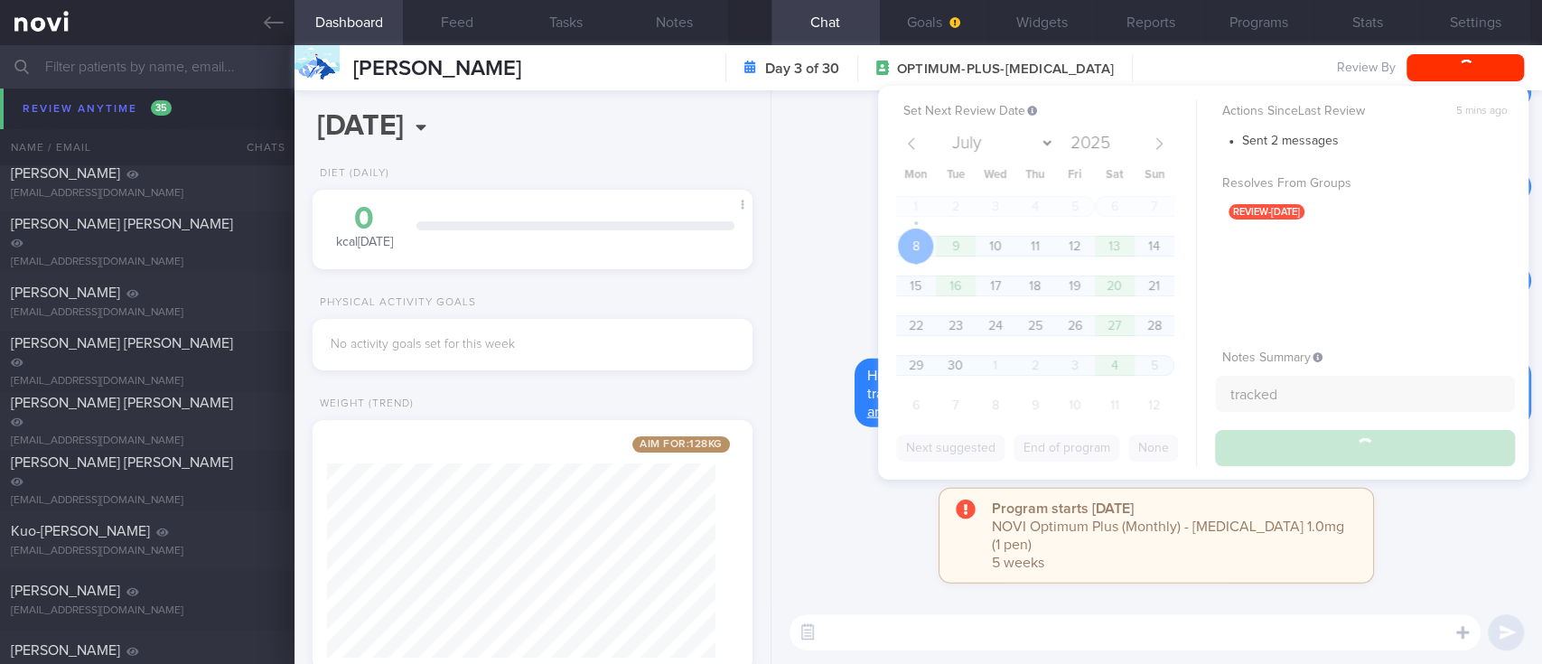
click at [814, 284] on div "Delete Hi [PERSON_NAME], how are you? :) 2:49pm" at bounding box center [1156, 286] width 749 height 43
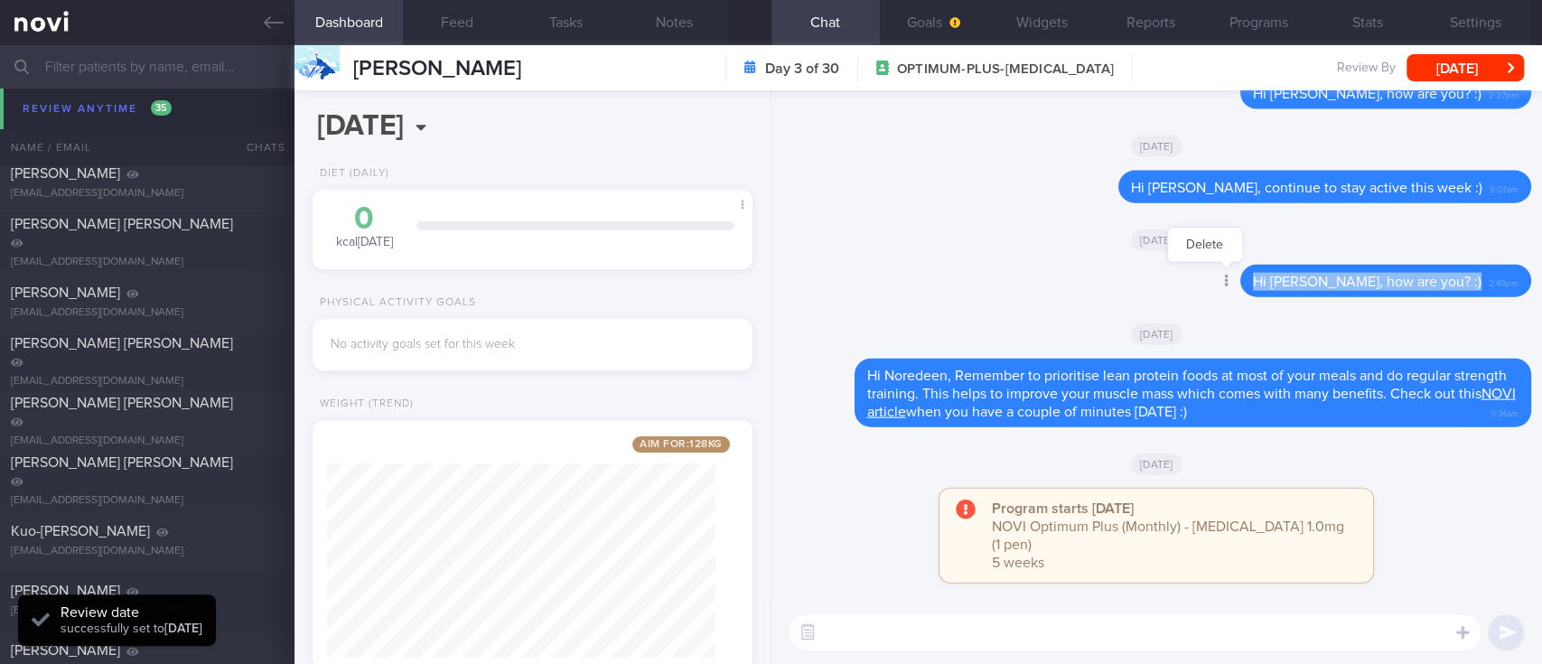
drag, startPoint x: 1454, startPoint y: 299, endPoint x: 1252, endPoint y: 304, distance: 202.4
click at [1252, 297] on div "Delete Hi [PERSON_NAME], how are you? :) 2:49pm" at bounding box center [1349, 281] width 363 height 33
copy div "Hi [PERSON_NAME], how are you? :)"
click at [1077, 623] on textarea at bounding box center [1134, 632] width 691 height 36
paste textarea "Hi [PERSON_NAME], how are you? :)"
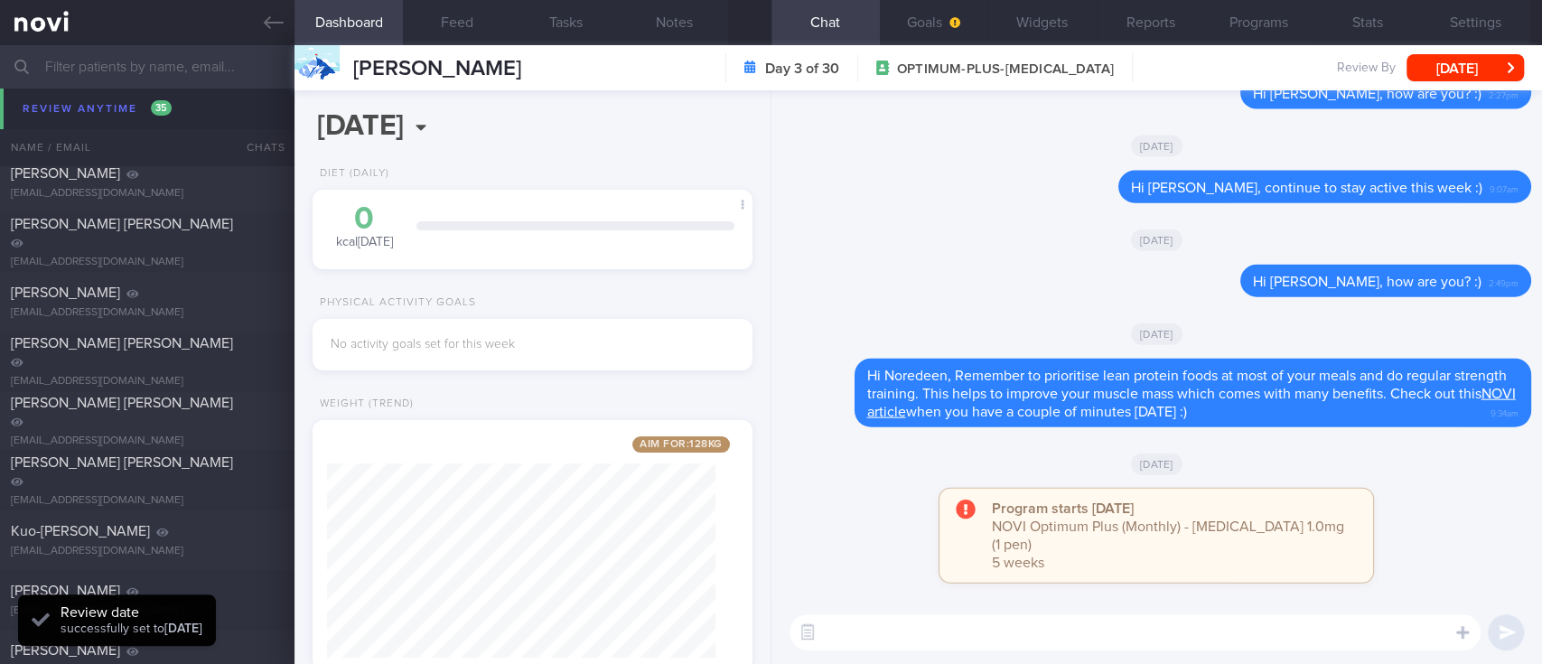
type textarea "Hi [PERSON_NAME], how are you? :)"
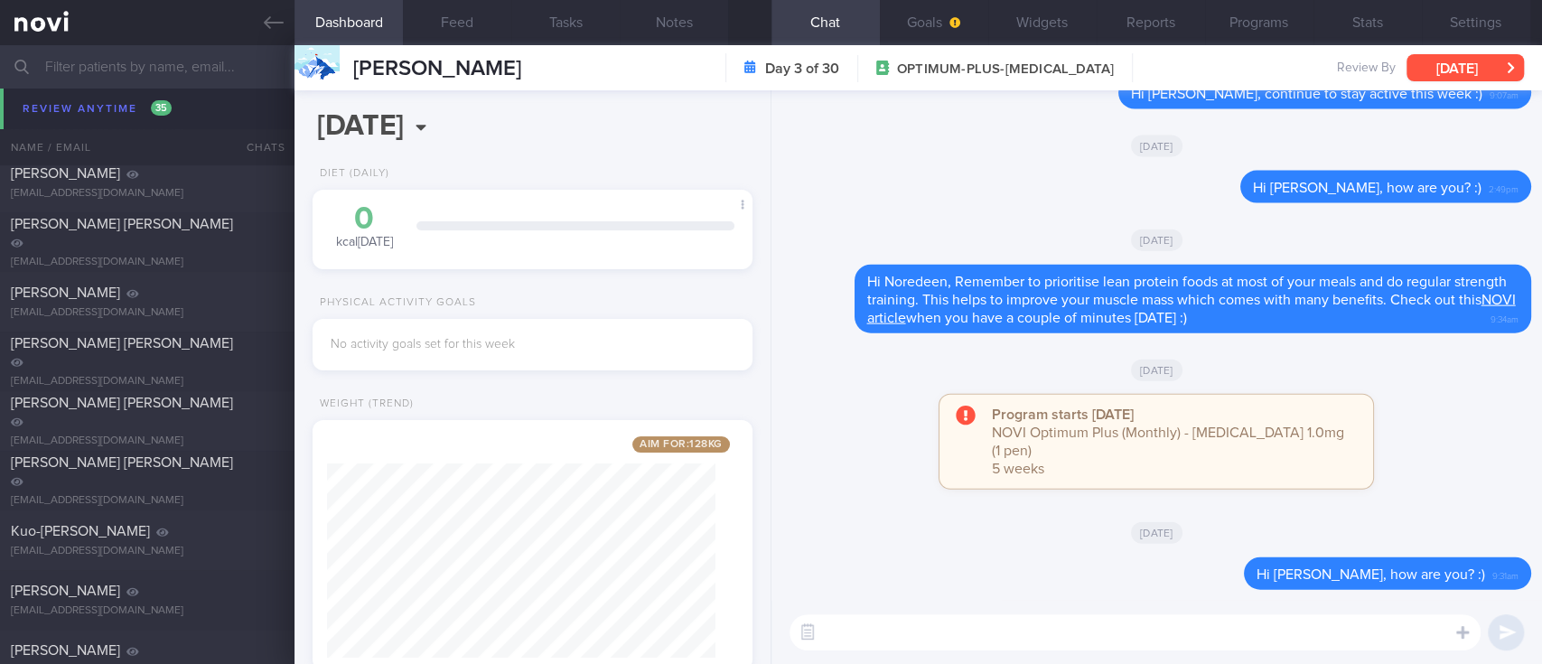
click at [1460, 61] on button "[DATE]" at bounding box center [1464, 67] width 117 height 27
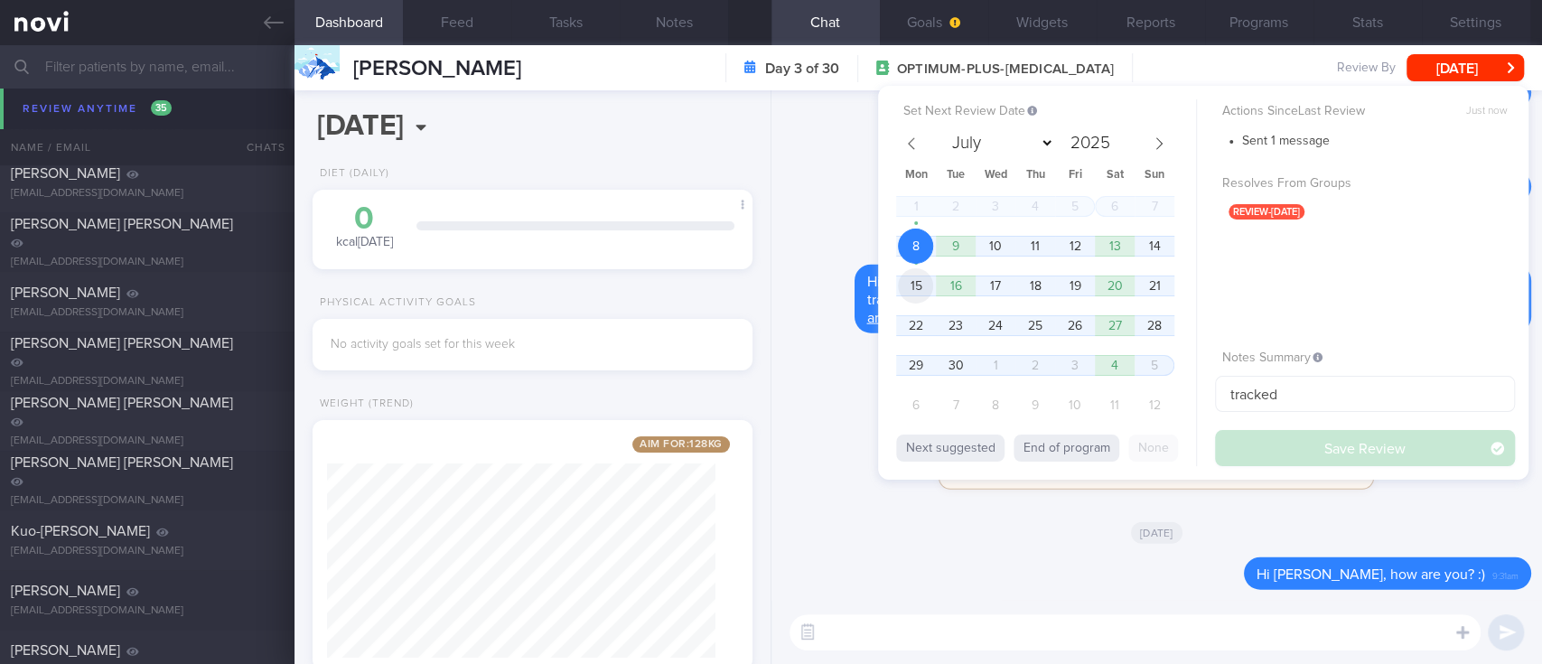
click at [907, 285] on span "15" at bounding box center [915, 285] width 35 height 35
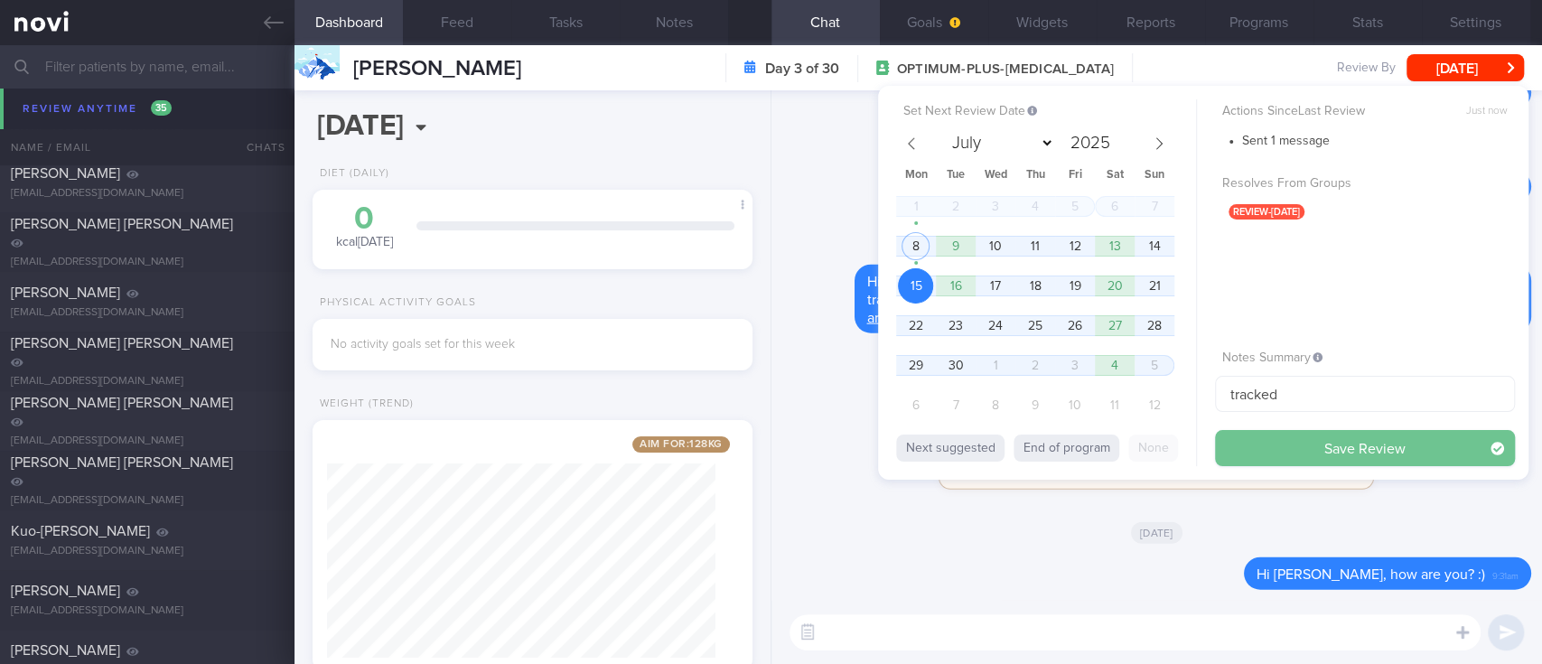
click at [1264, 439] on button "Save Review" at bounding box center [1365, 448] width 300 height 36
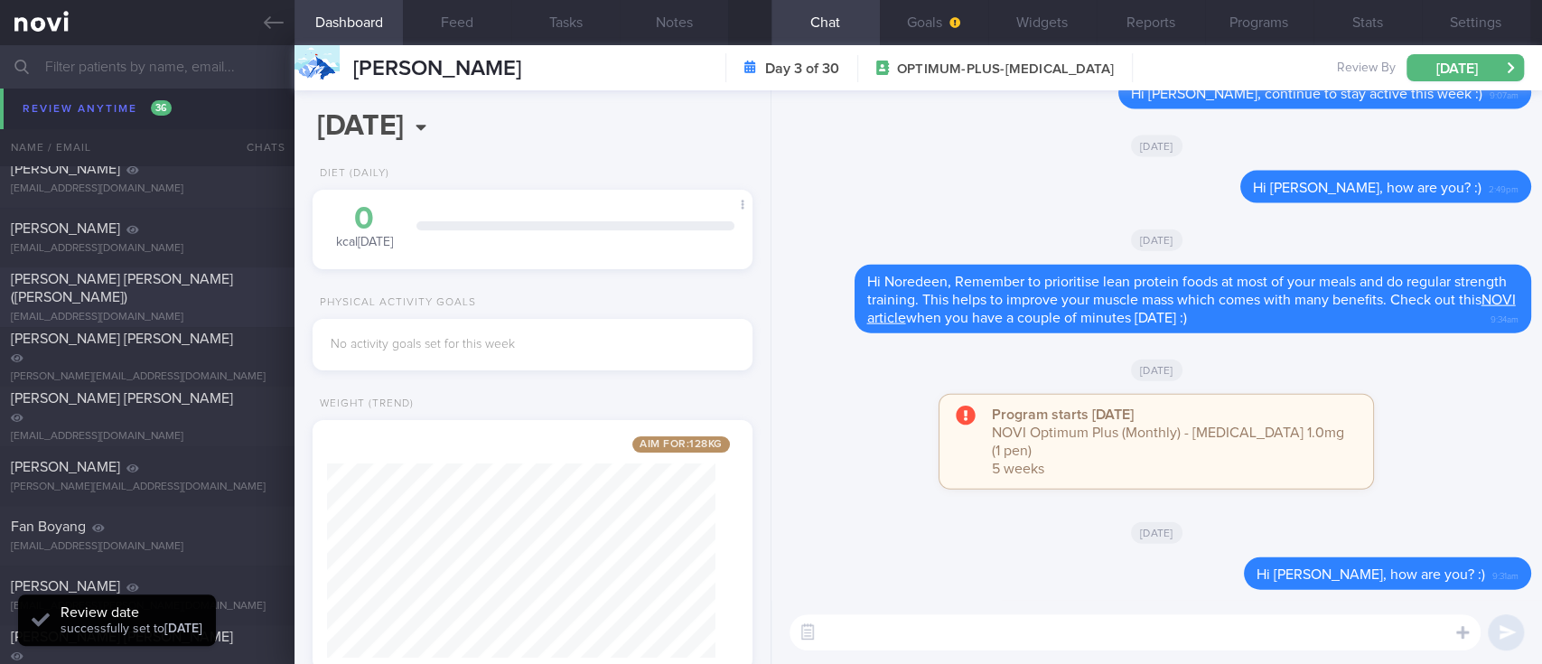
click at [239, 313] on div "[EMAIL_ADDRESS][DOMAIN_NAME]" at bounding box center [147, 318] width 273 height 14
type input "Tracked"
select select "9"
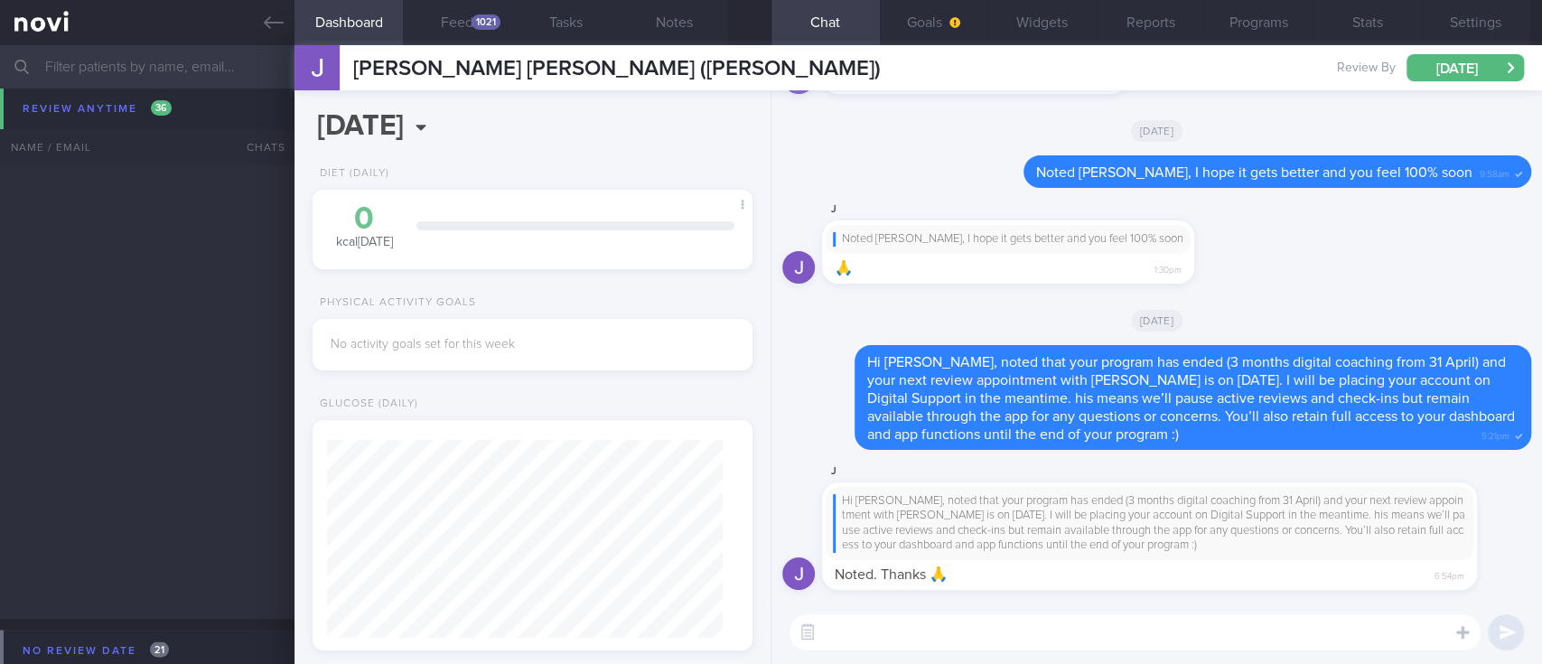
scroll to position [1204, 0]
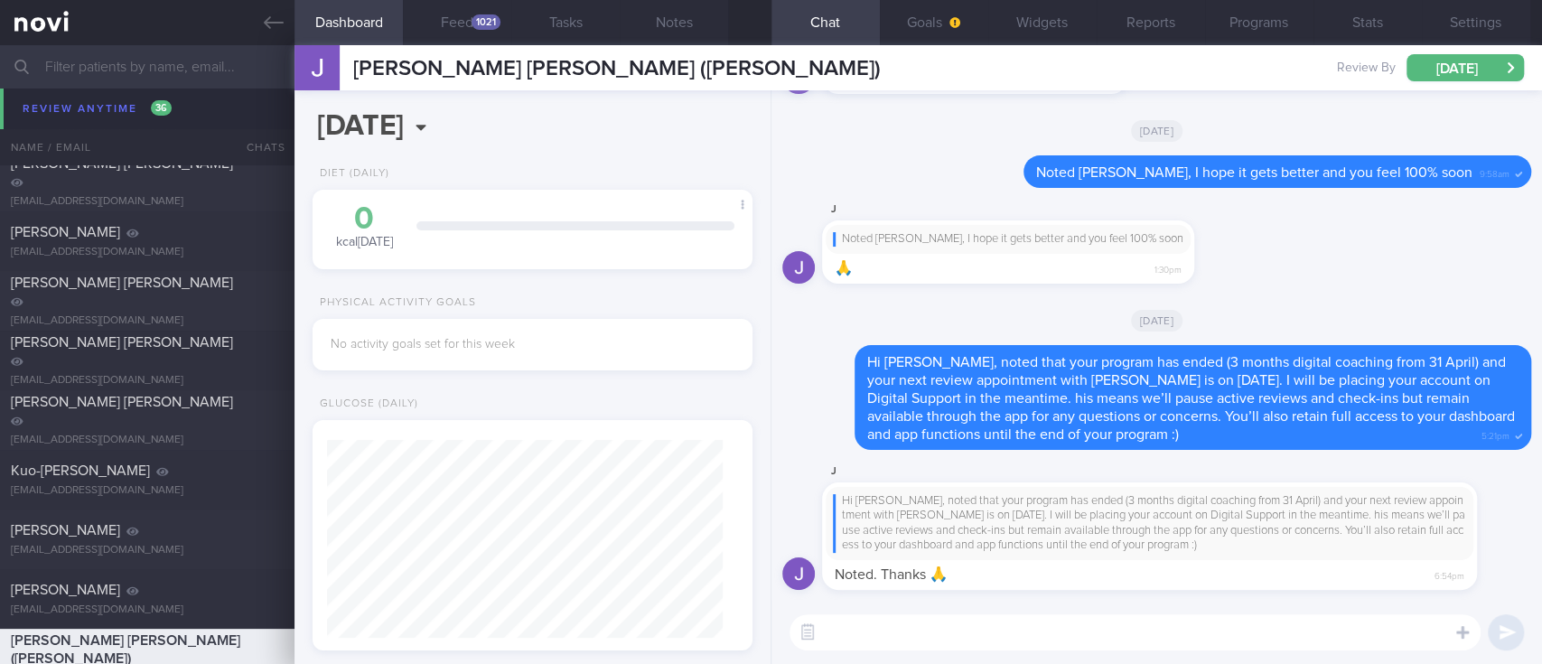
drag, startPoint x: 260, startPoint y: 33, endPoint x: 344, endPoint y: 44, distance: 84.8
click at [260, 33] on link at bounding box center [147, 22] width 294 height 45
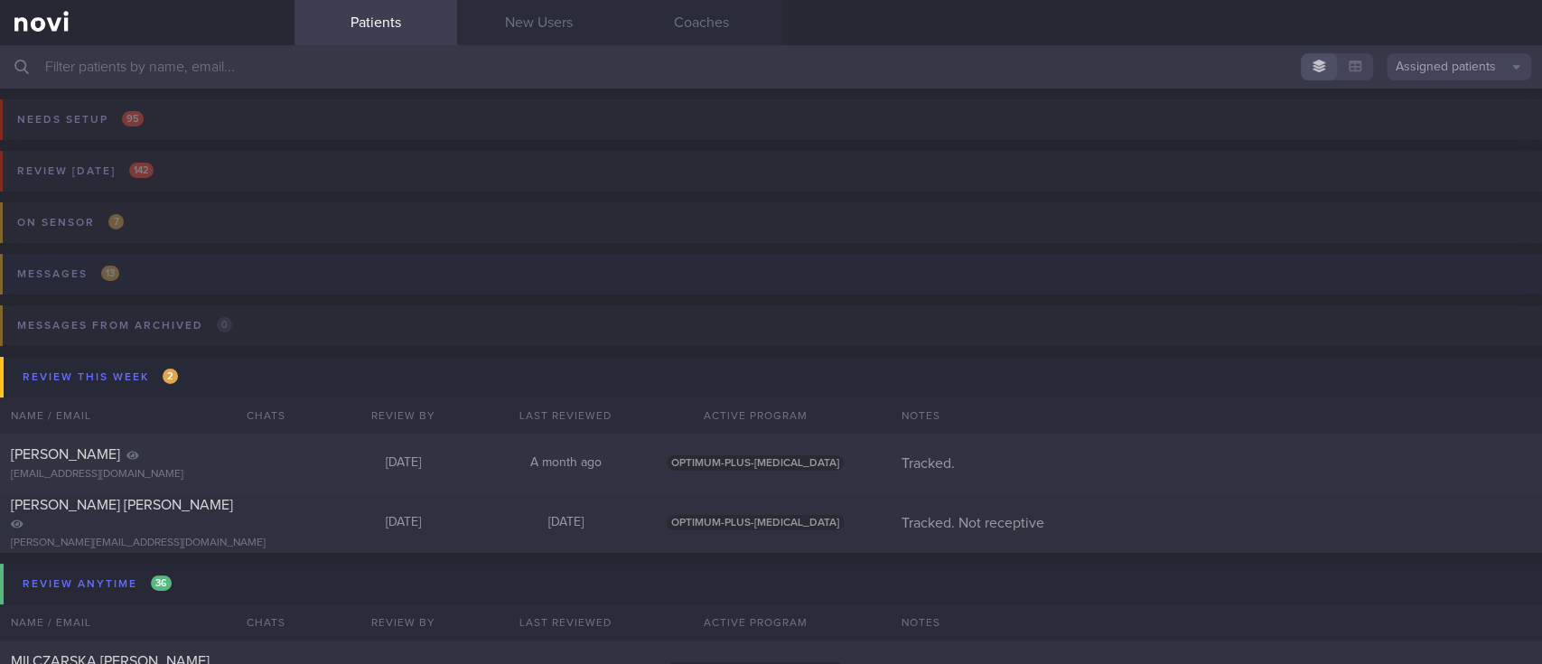
click at [161, 270] on button "Messages 13" at bounding box center [768, 279] width 1547 height 51
